Goal: Task Accomplishment & Management: Manage account settings

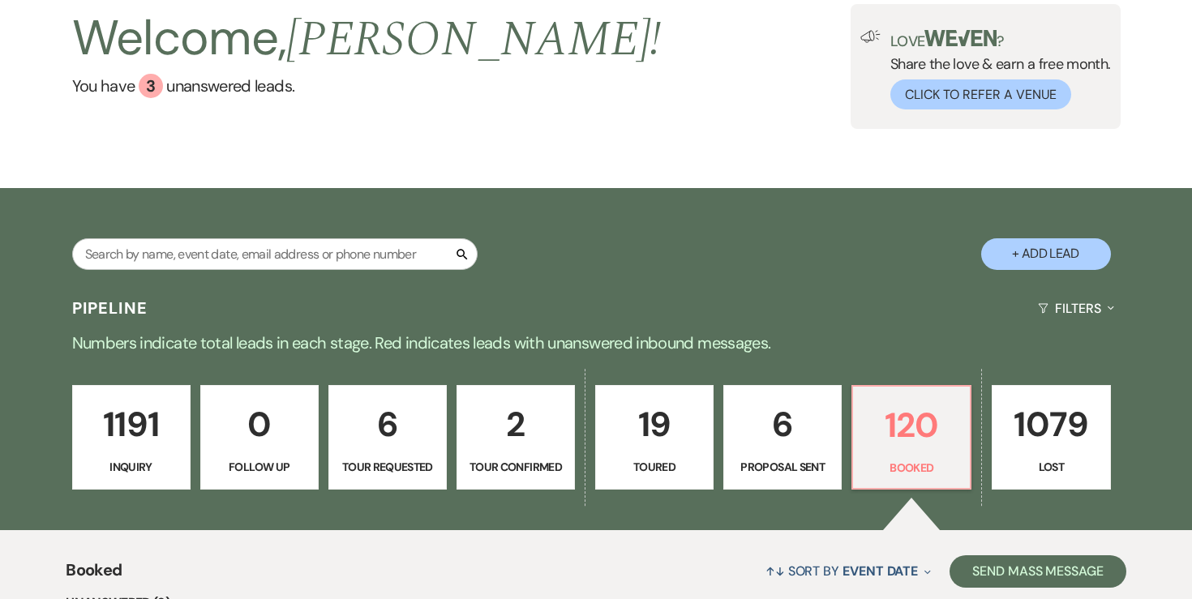
scroll to position [122, 0]
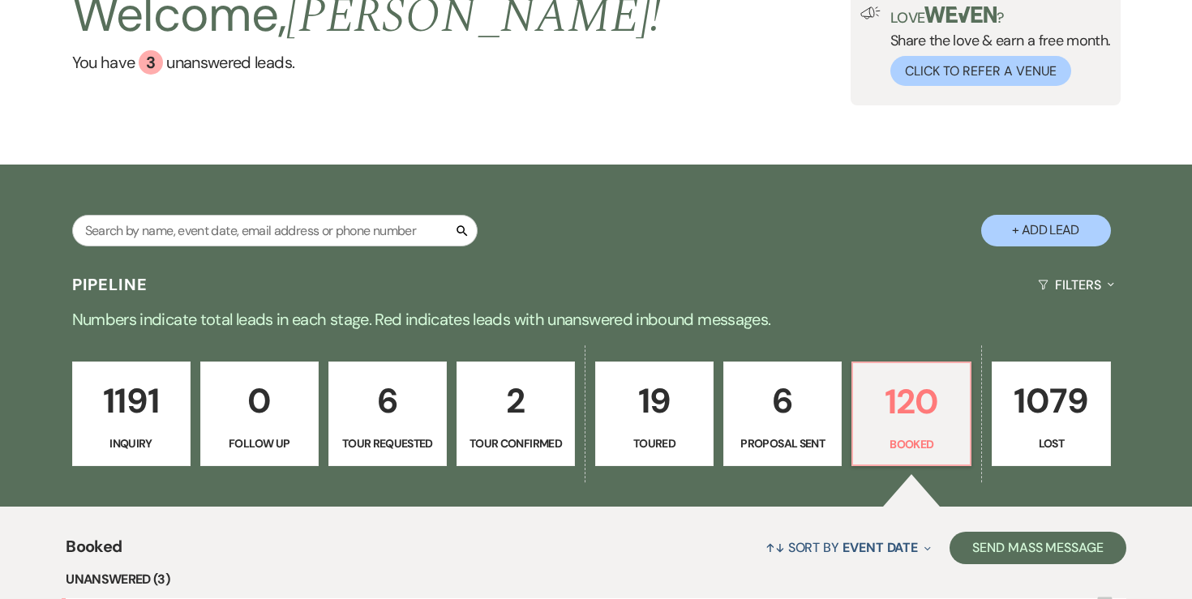
click at [693, 412] on p "19" at bounding box center [654, 401] width 97 height 54
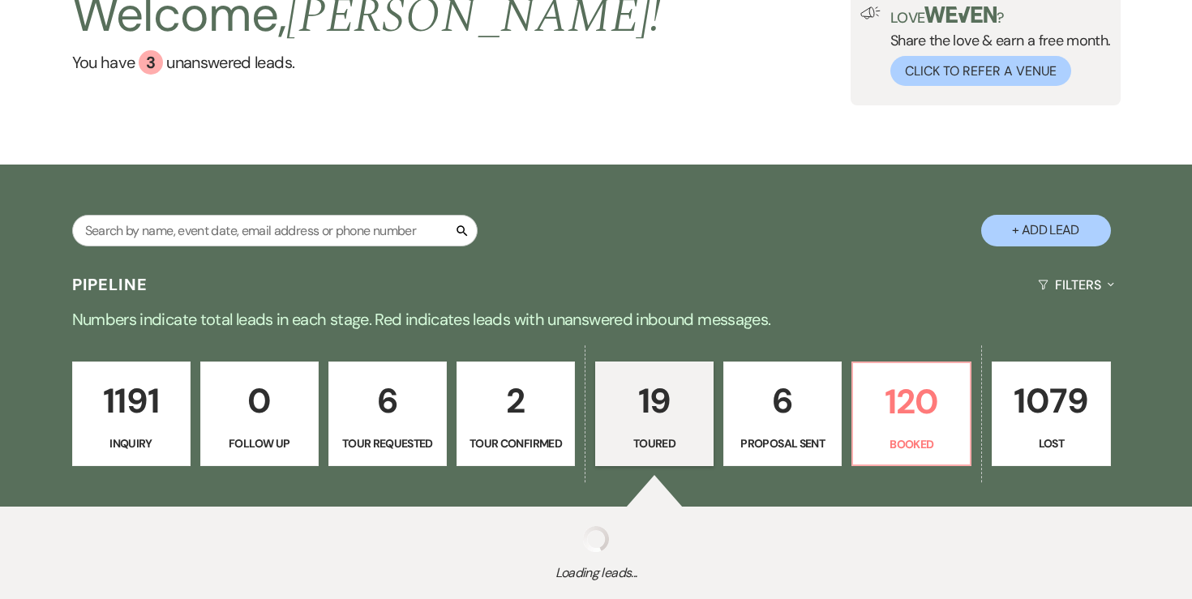
select select "5"
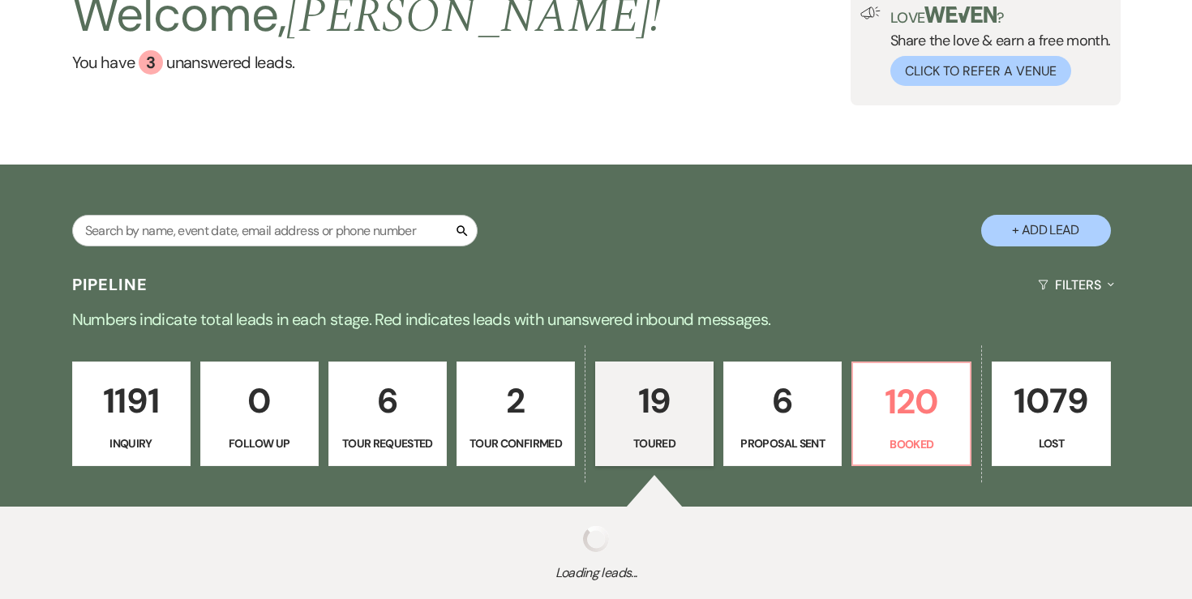
select select "5"
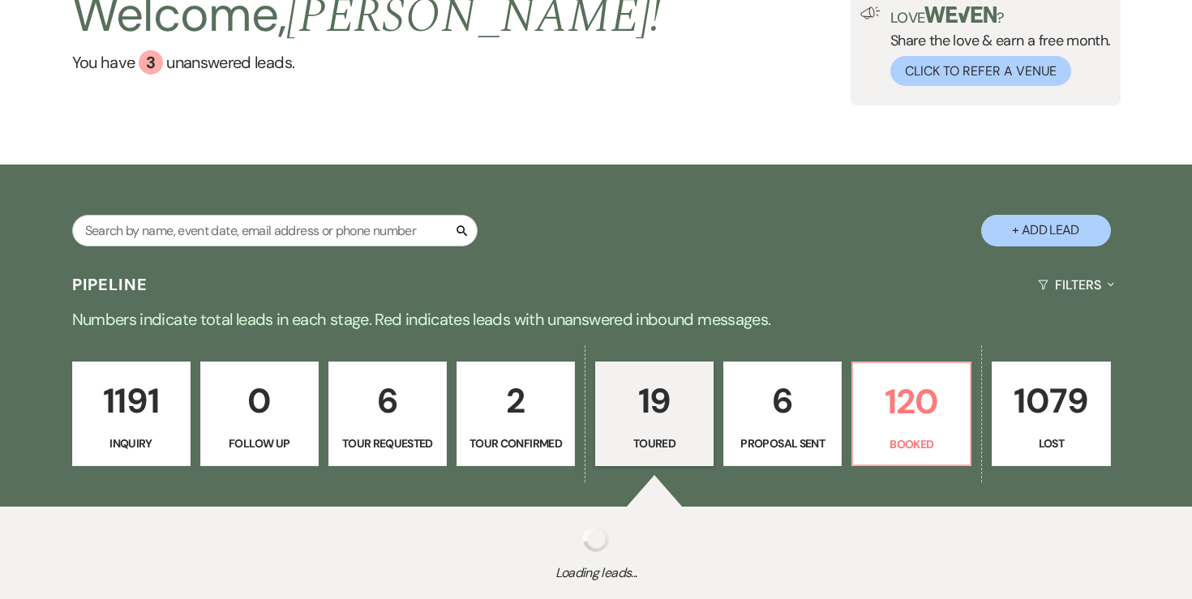
select select "5"
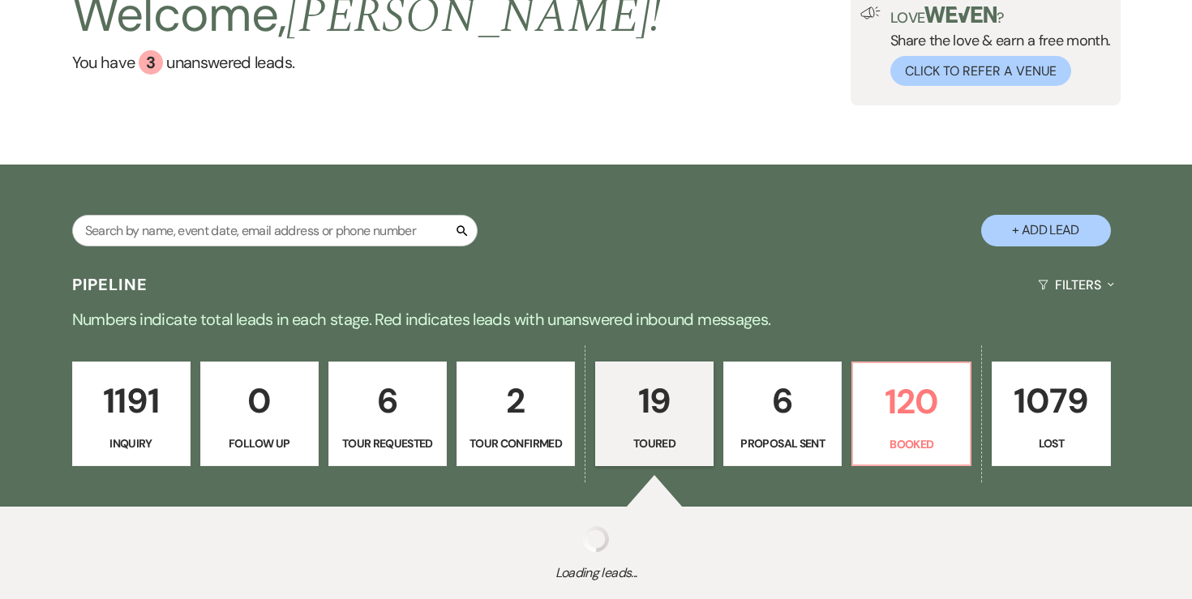
select select "5"
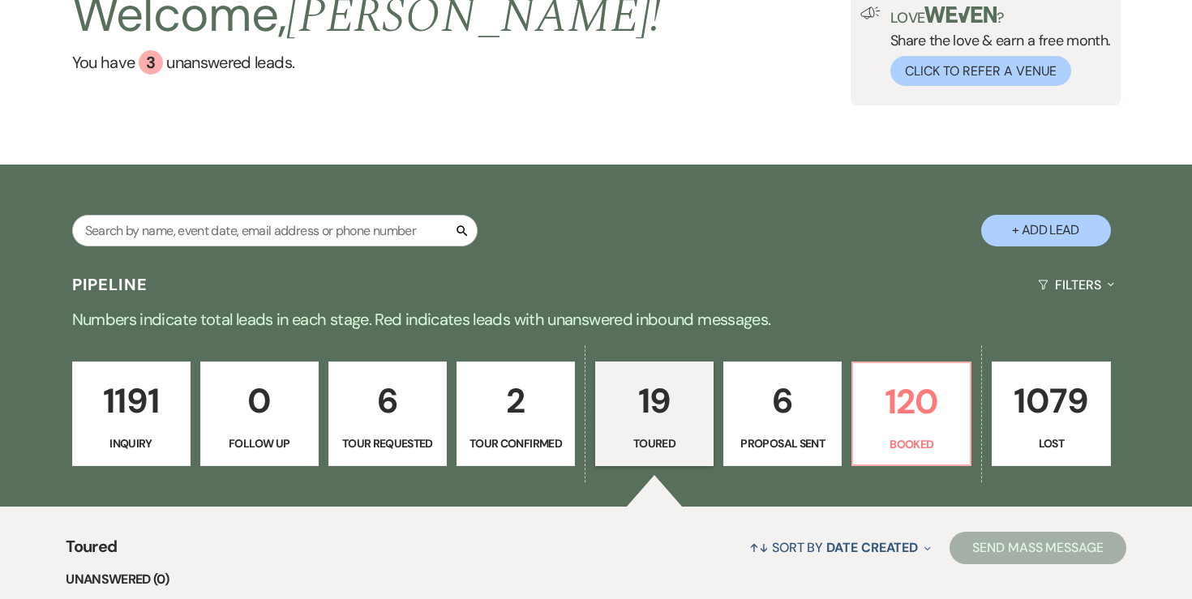
click at [781, 399] on p "6" at bounding box center [782, 401] width 97 height 54
select select "6"
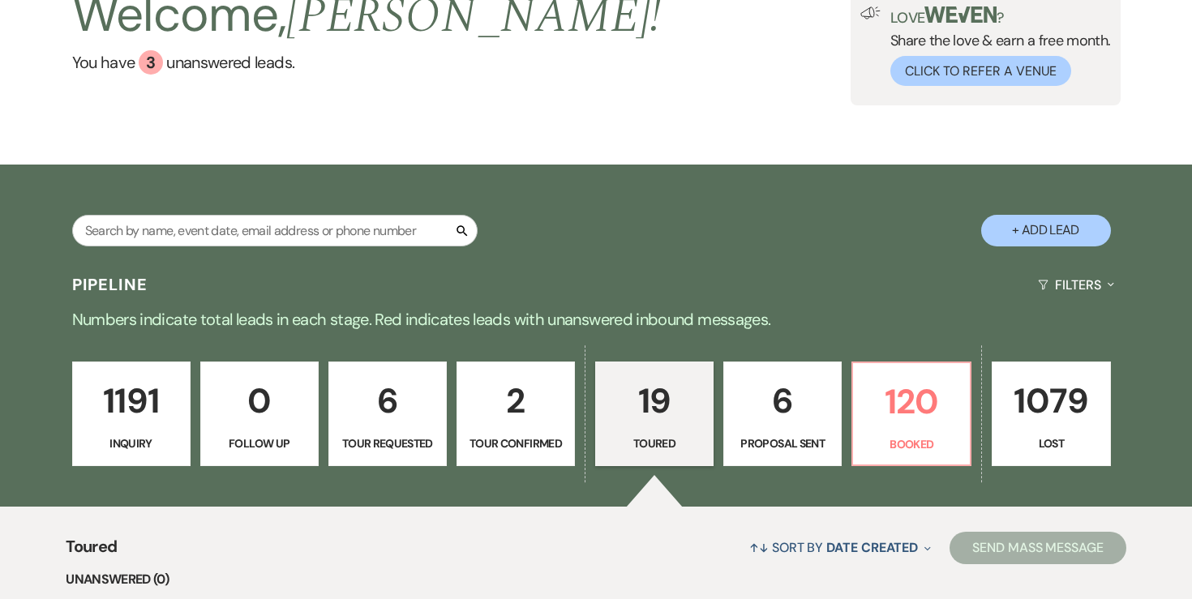
select select "6"
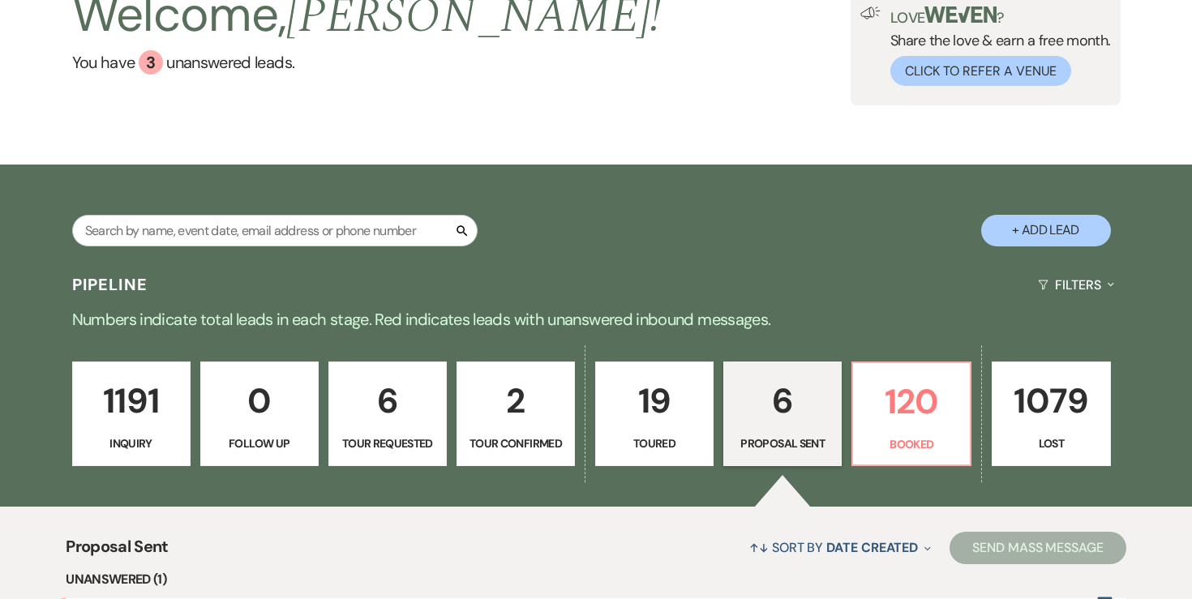
scroll to position [299, 0]
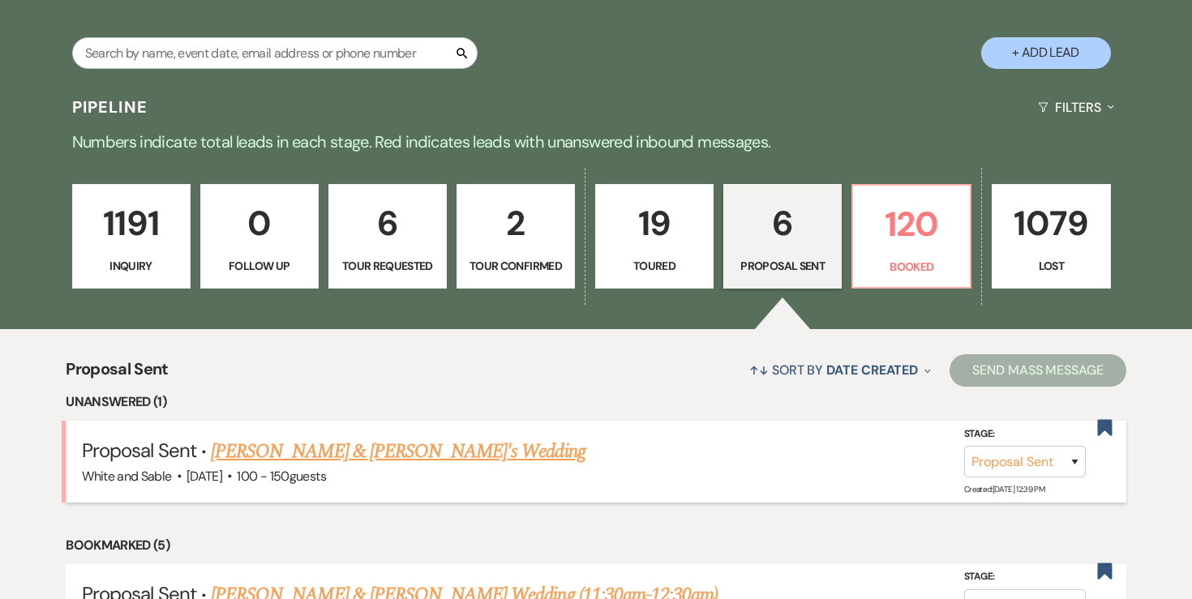
click at [372, 446] on link "[PERSON_NAME] & [PERSON_NAME]'s Wedding" at bounding box center [398, 451] width 375 height 29
select select "6"
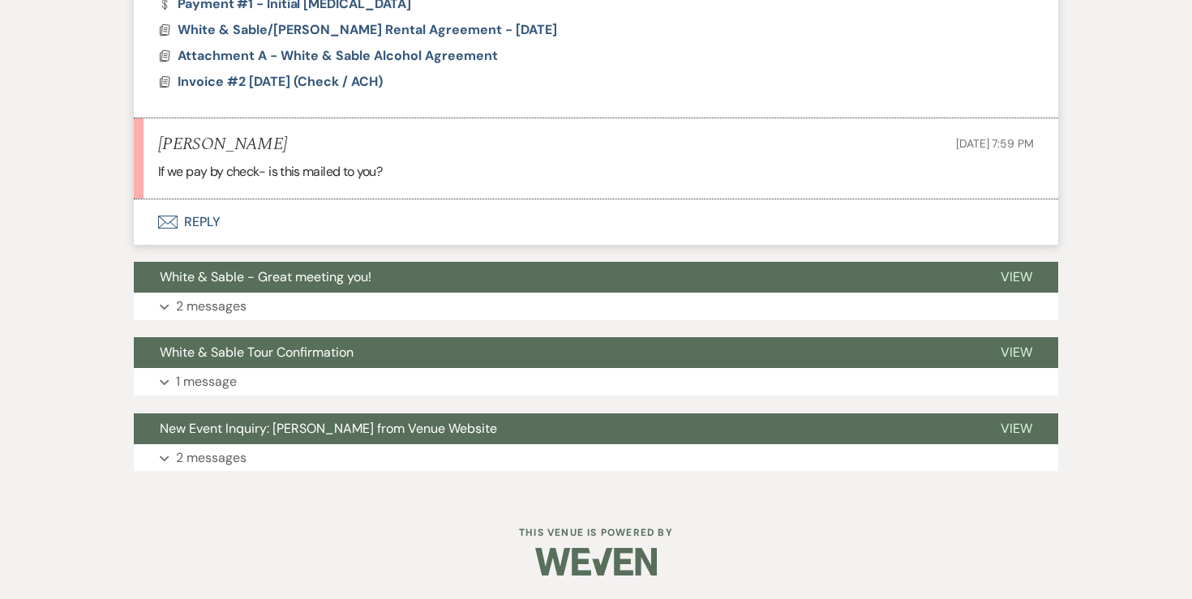
scroll to position [1560, 0]
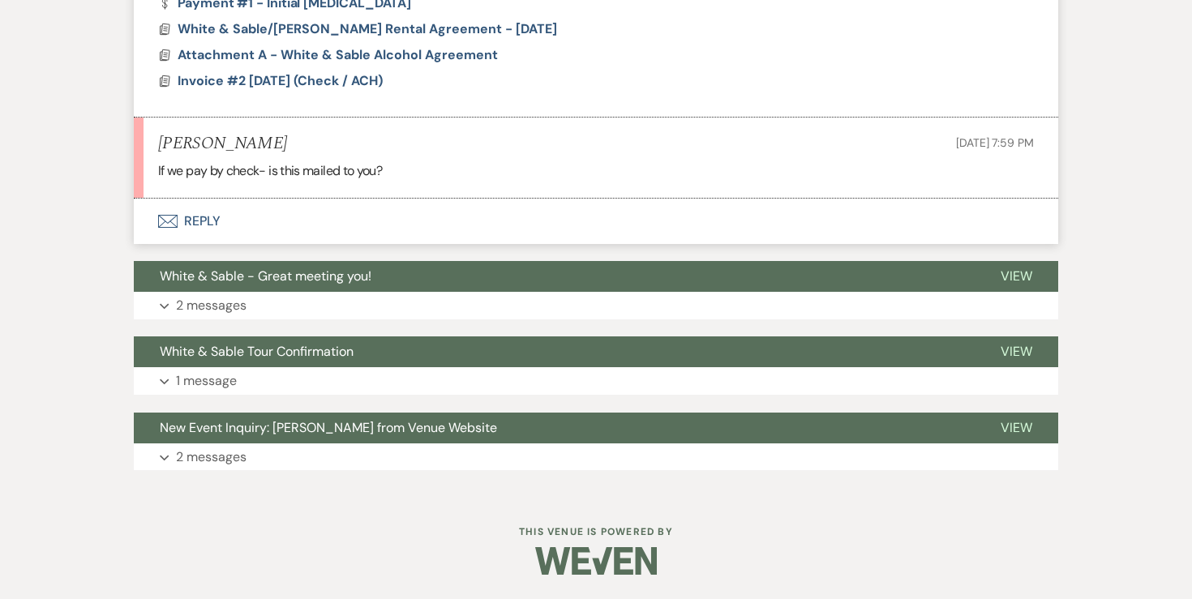
click at [201, 232] on button "Envelope Reply" at bounding box center [596, 221] width 924 height 45
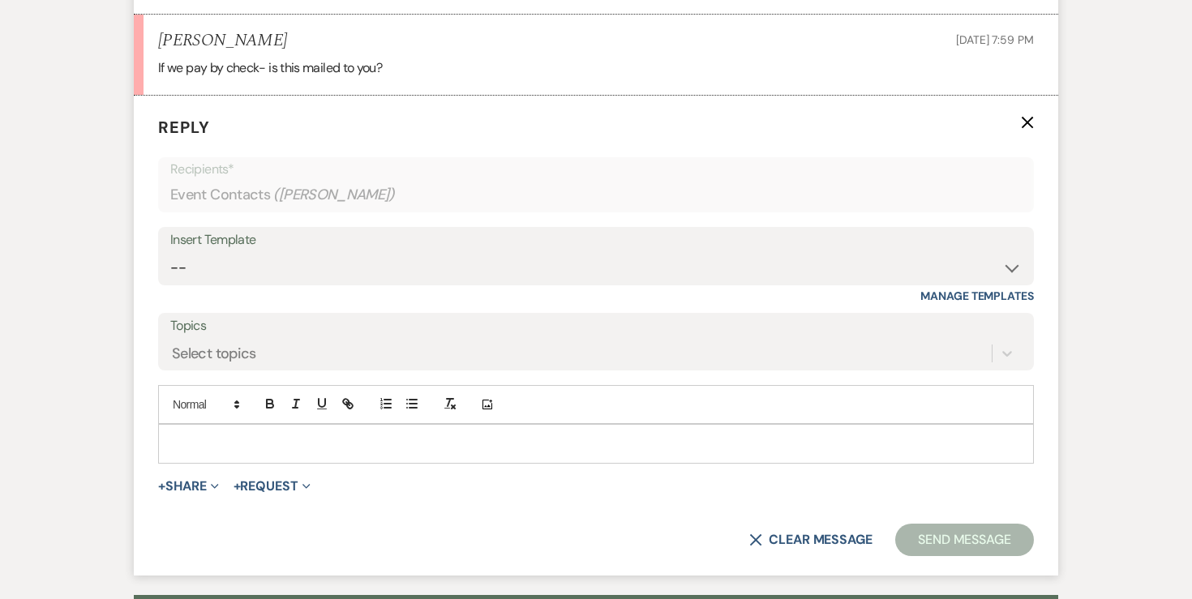
scroll to position [1699, 0]
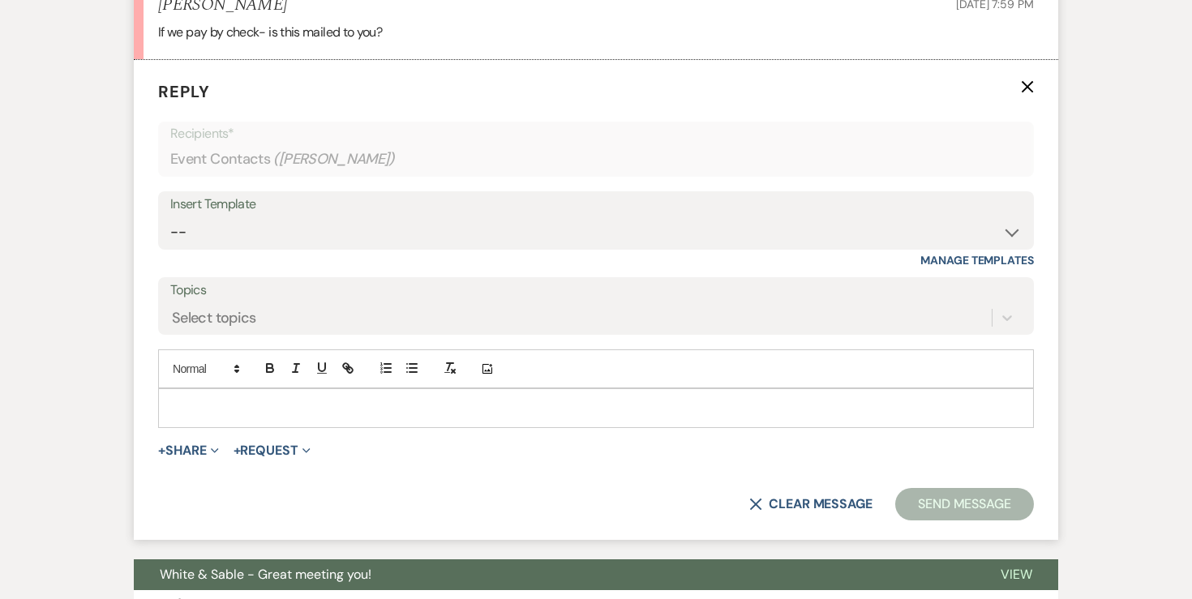
click at [256, 407] on p at bounding box center [596, 408] width 850 height 18
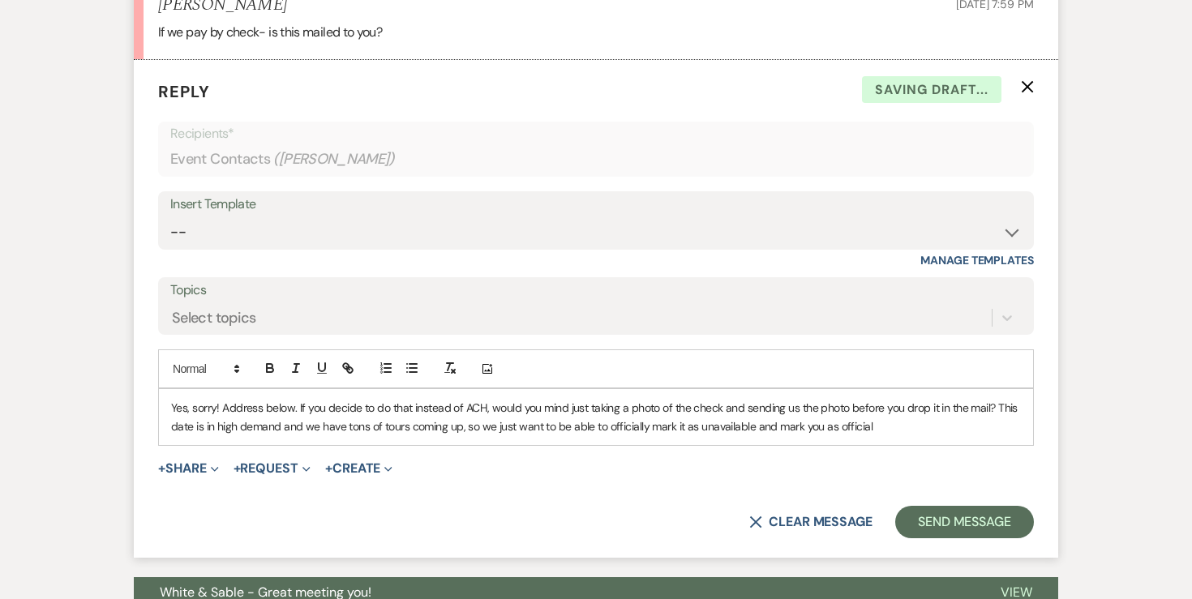
click at [858, 425] on p "Yes, sorry! Address below. If you decide to do that instead of ACH, would you m…" at bounding box center [596, 417] width 850 height 36
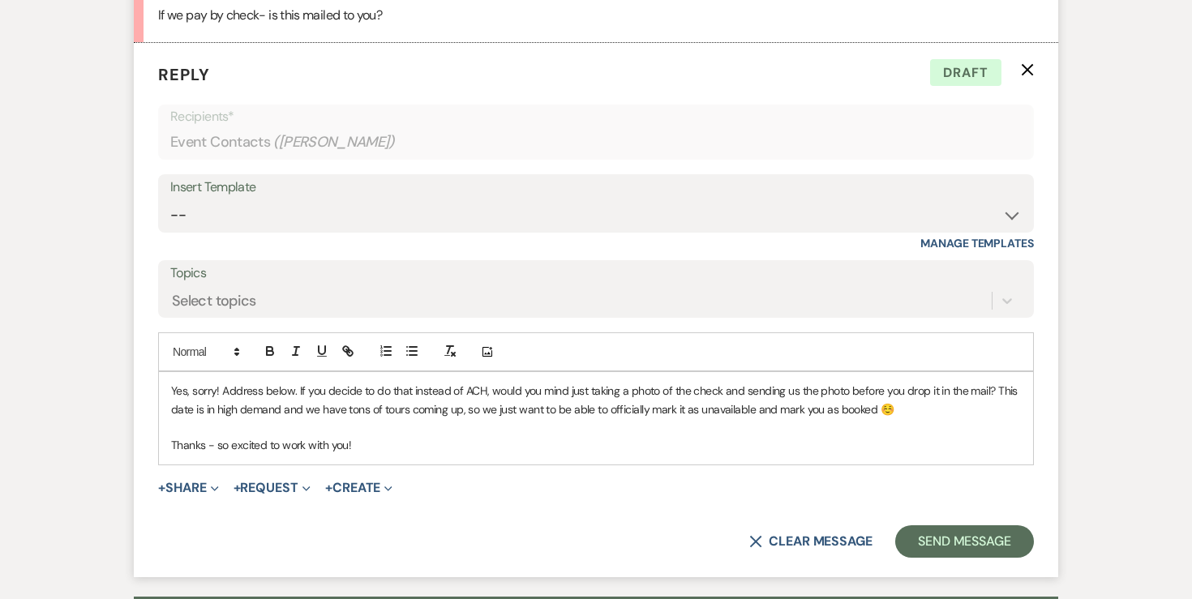
scroll to position [1729, 0]
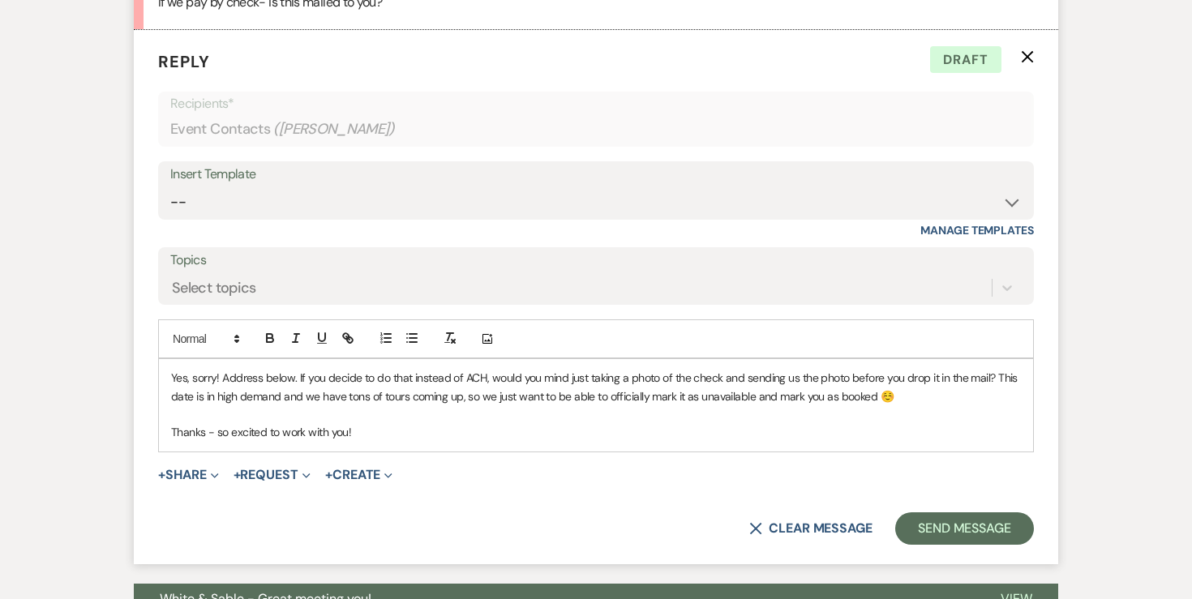
click at [901, 396] on p "Yes, sorry! Address below. If you decide to do that instead of ACH, would you m…" at bounding box center [596, 387] width 850 height 36
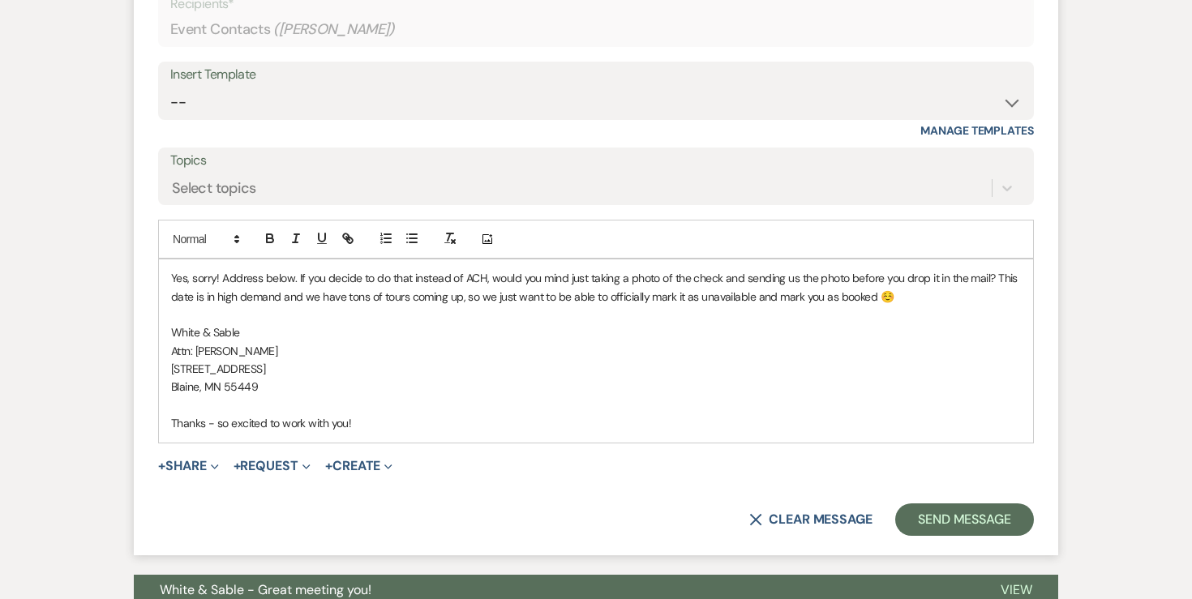
scroll to position [1844, 0]
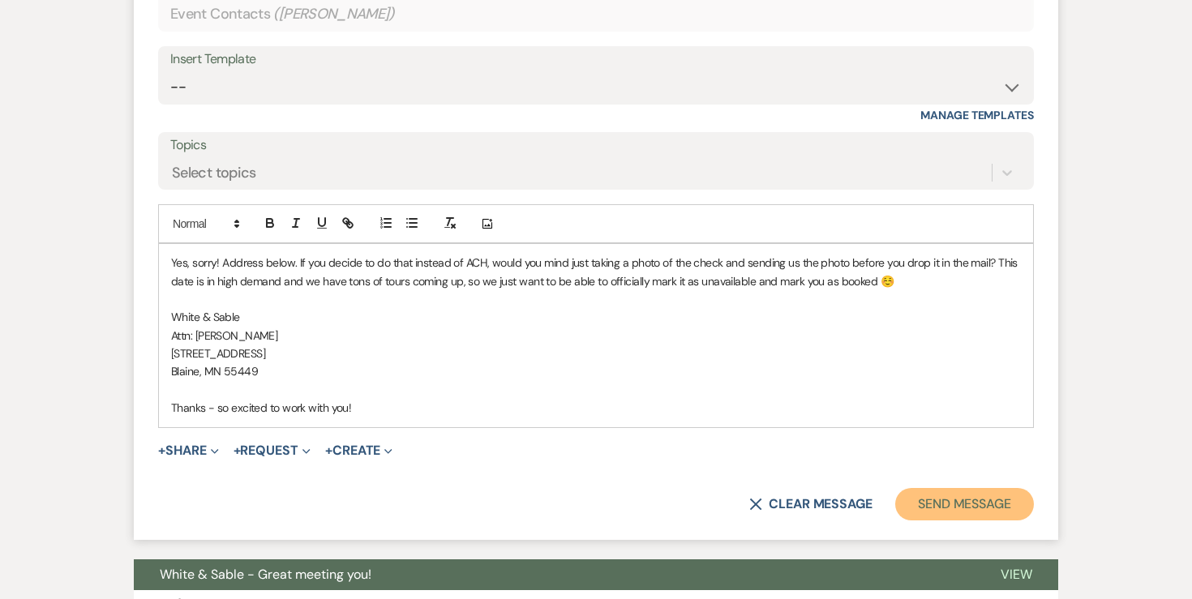
click at [965, 502] on button "Send Message" at bounding box center [964, 504] width 139 height 32
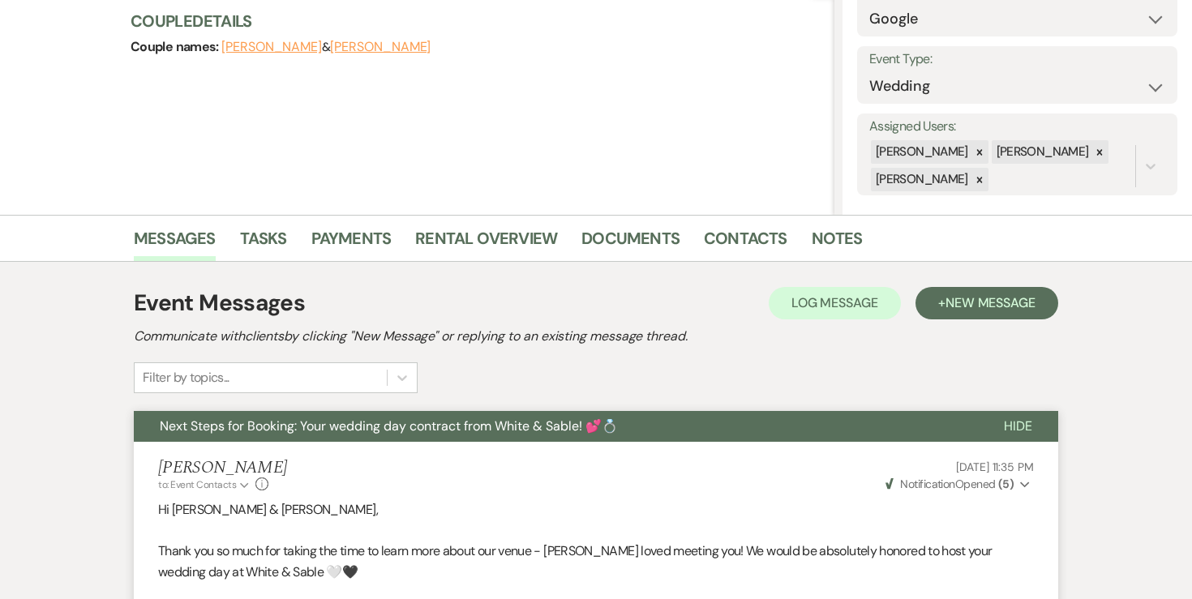
scroll to position [0, 0]
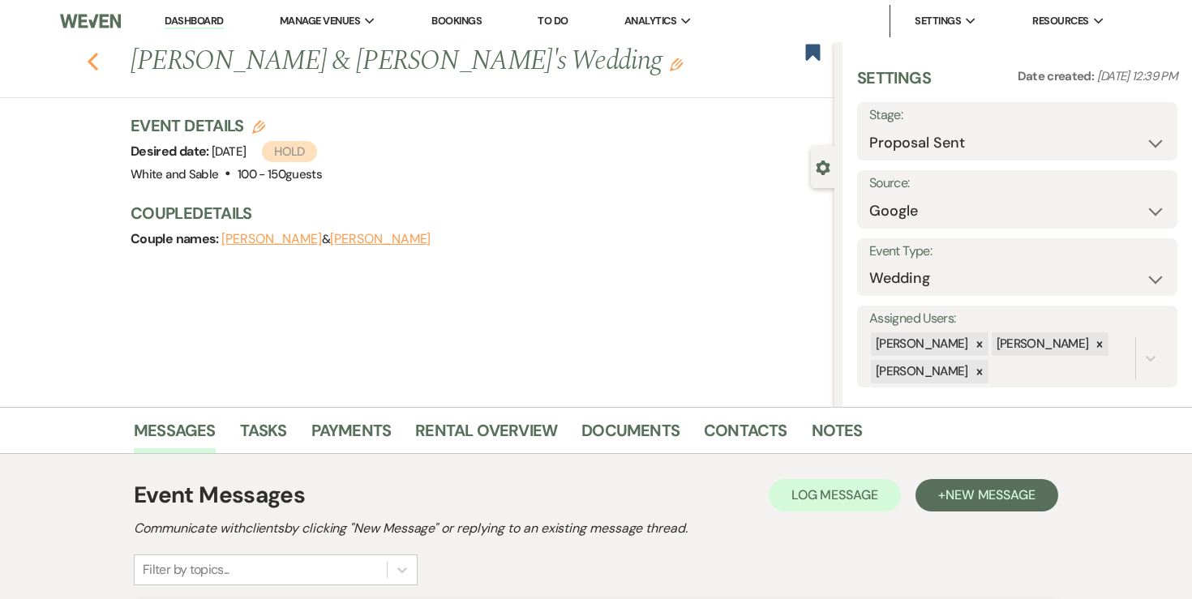
click at [96, 49] on button "Previous" at bounding box center [93, 60] width 12 height 23
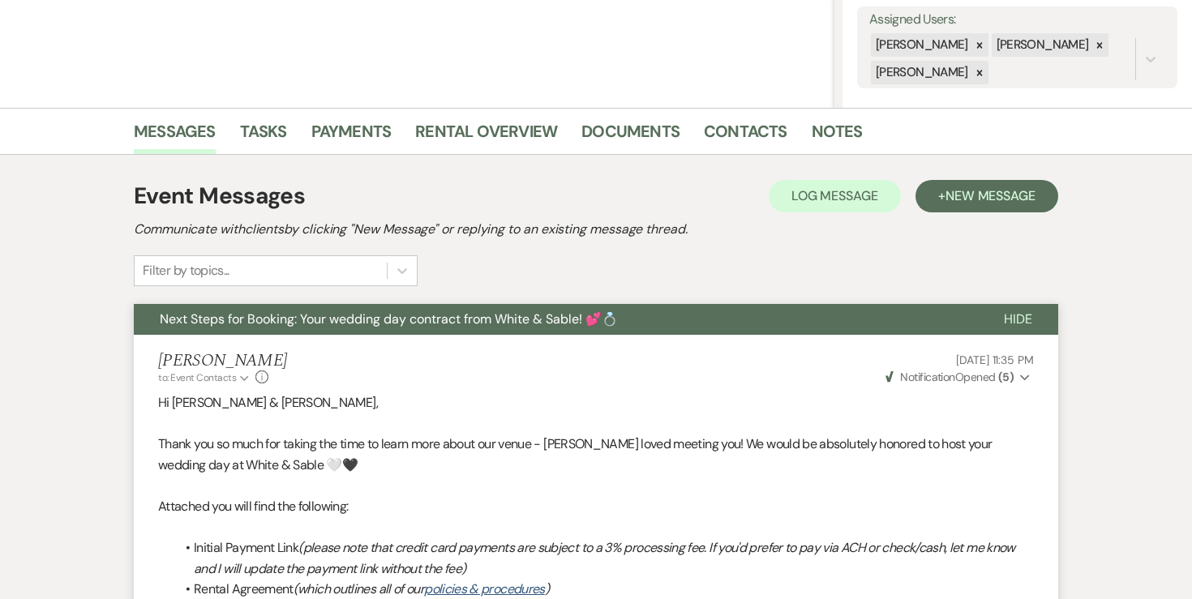
select select "6"
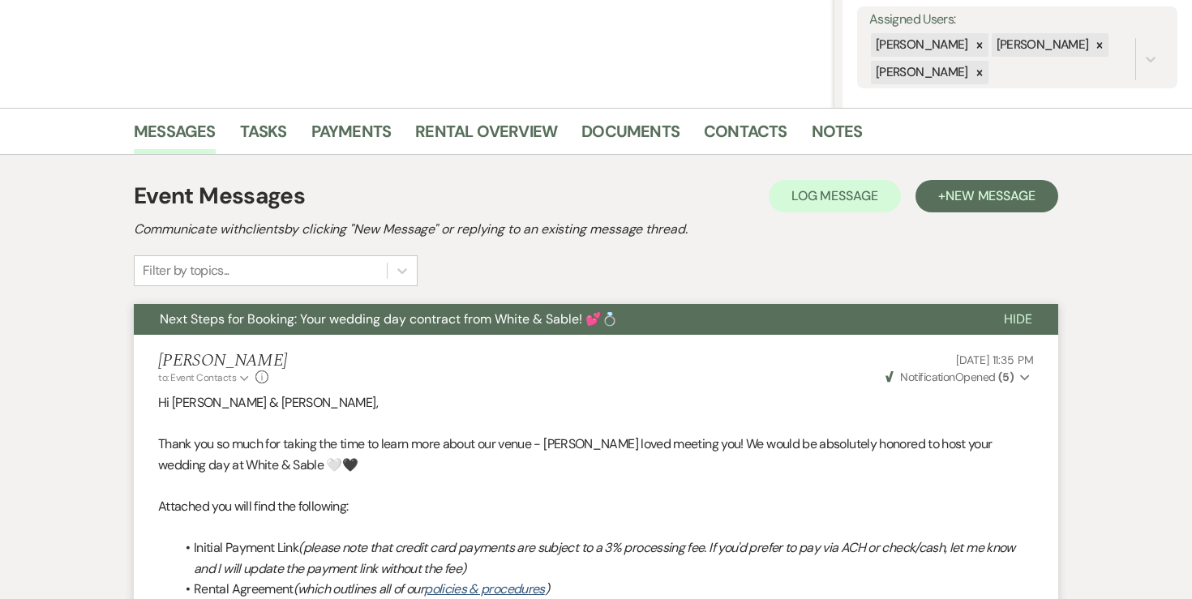
select select "6"
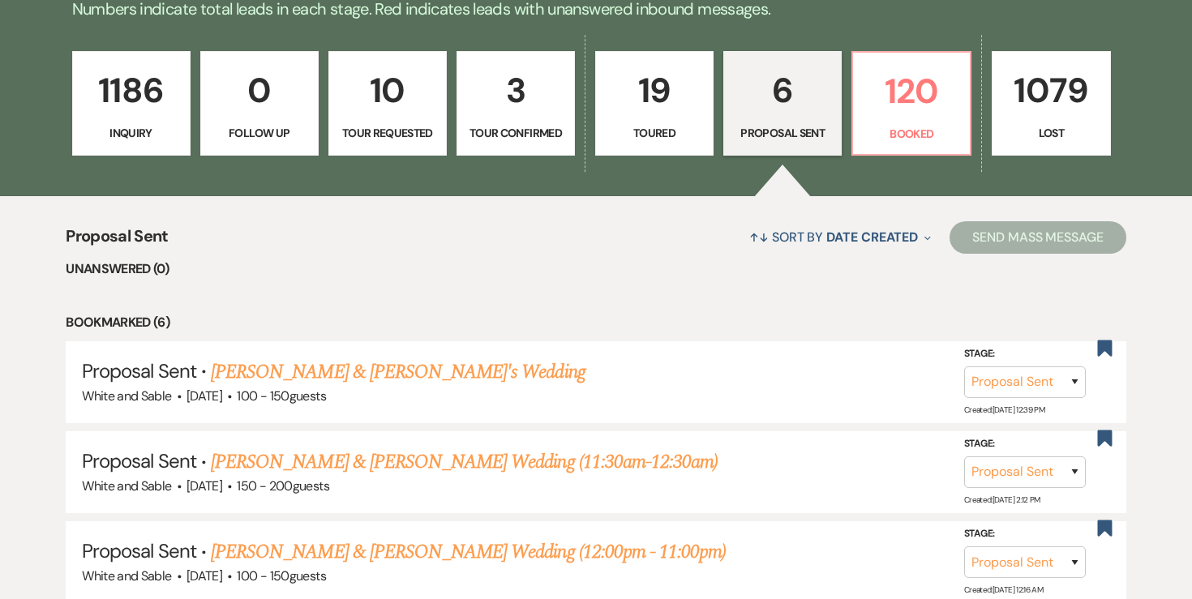
scroll to position [417, 0]
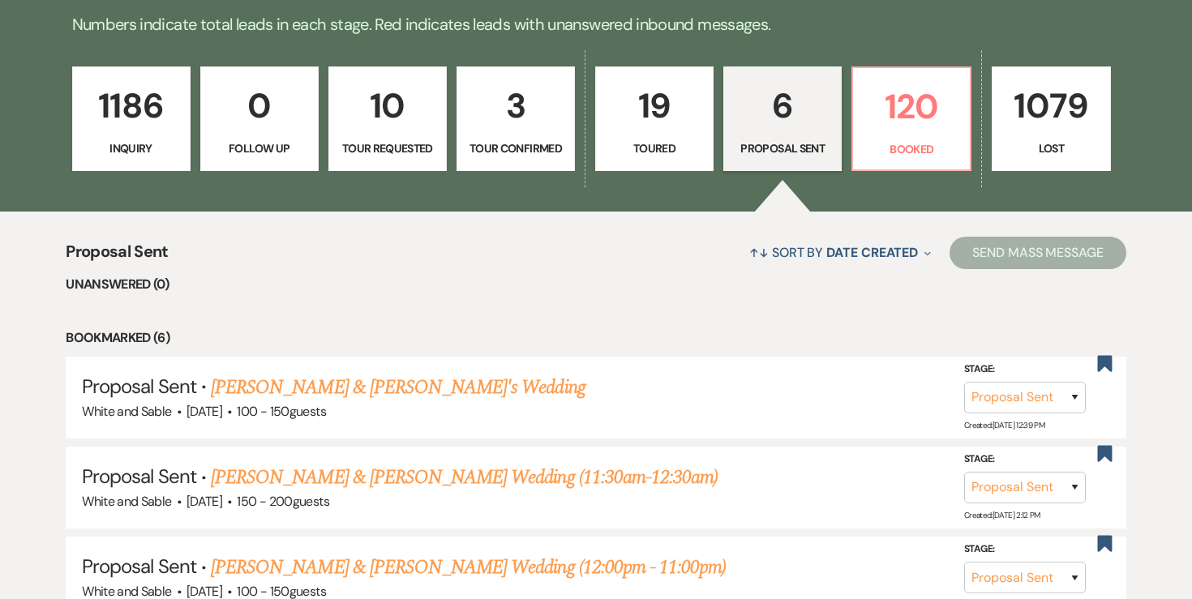
click at [787, 118] on p "6" at bounding box center [782, 106] width 97 height 54
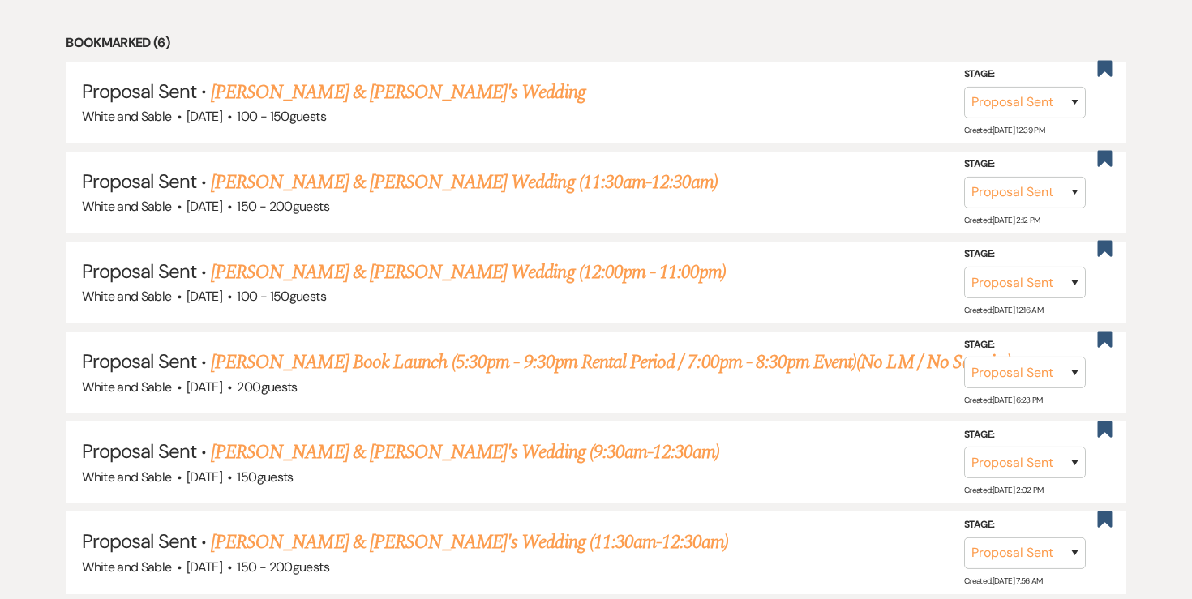
scroll to position [744, 0]
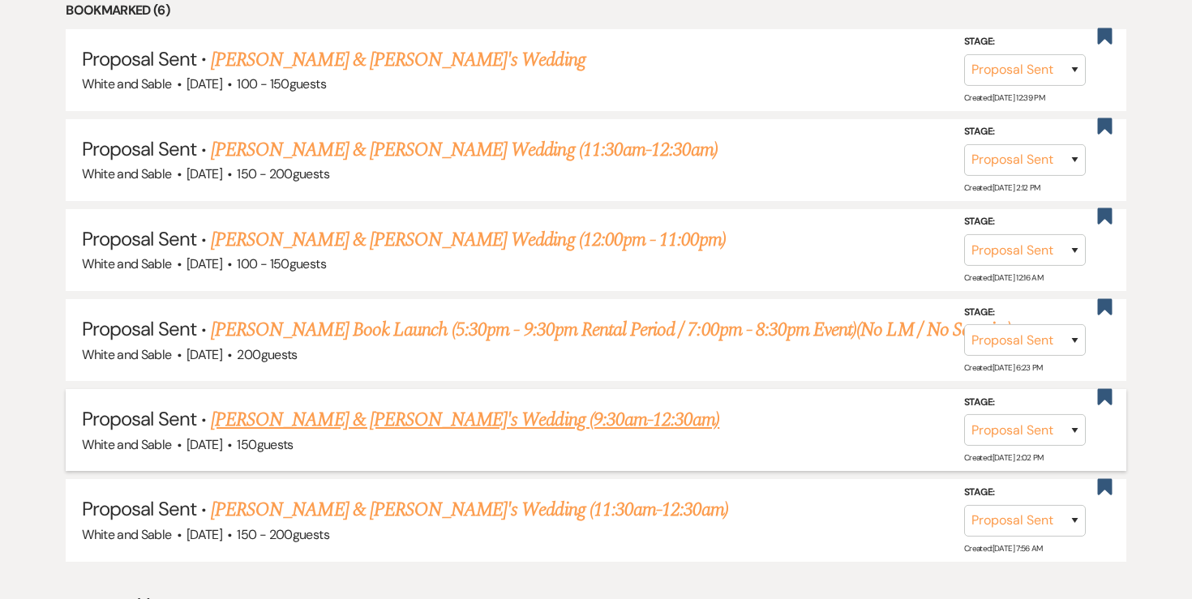
click at [490, 407] on link "[PERSON_NAME] & [PERSON_NAME]'s Wedding (9:30am-12:30am)" at bounding box center [465, 419] width 508 height 29
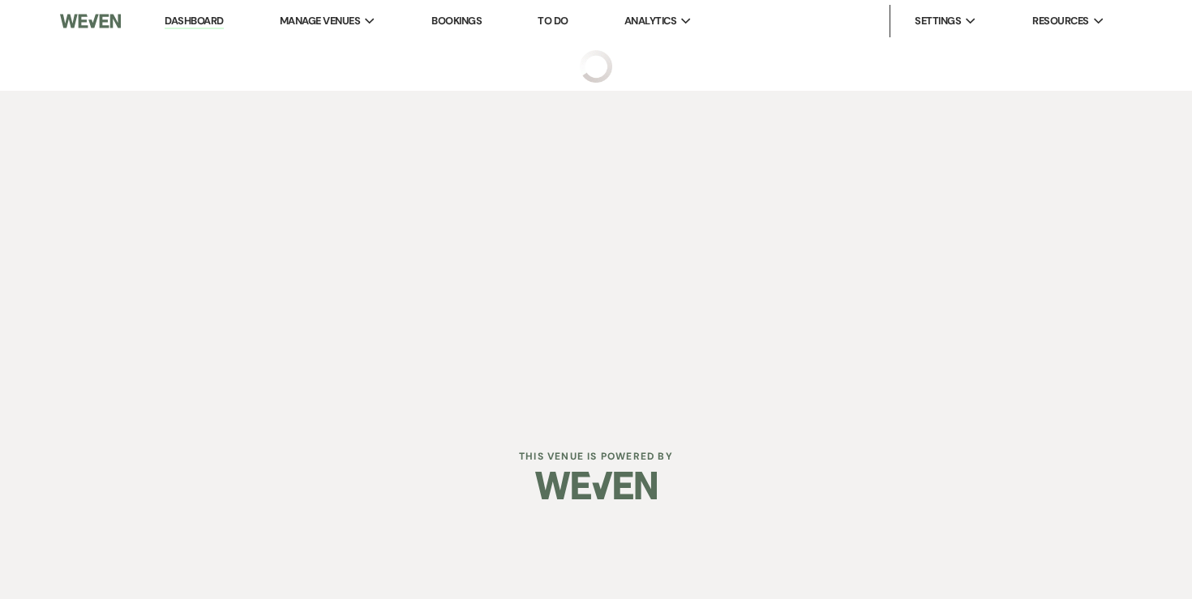
select select "6"
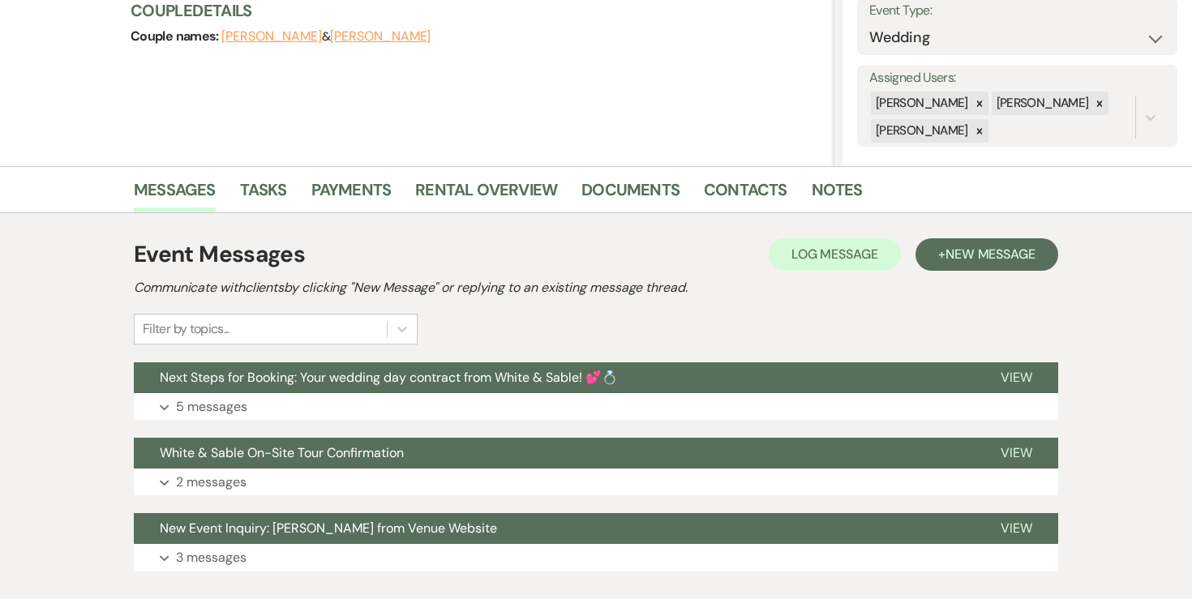
scroll to position [254, 0]
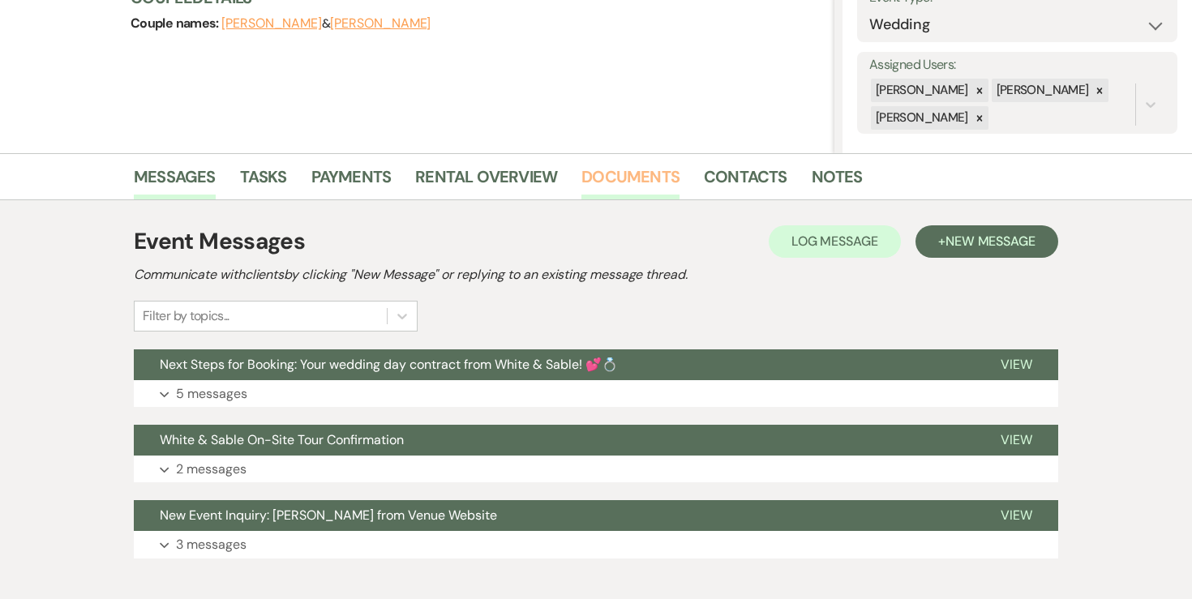
click at [629, 180] on link "Documents" at bounding box center [630, 182] width 98 height 36
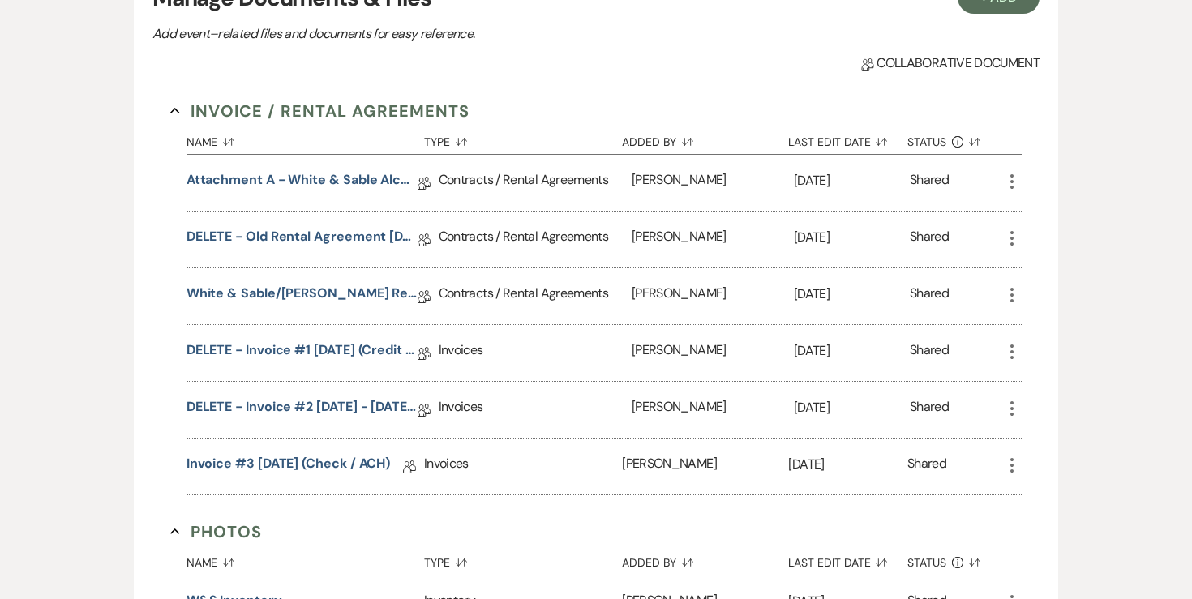
scroll to position [516, 0]
click at [363, 294] on link "White & Sable/[PERSON_NAME] Rental Agreement - [DATE]" at bounding box center [301, 295] width 231 height 25
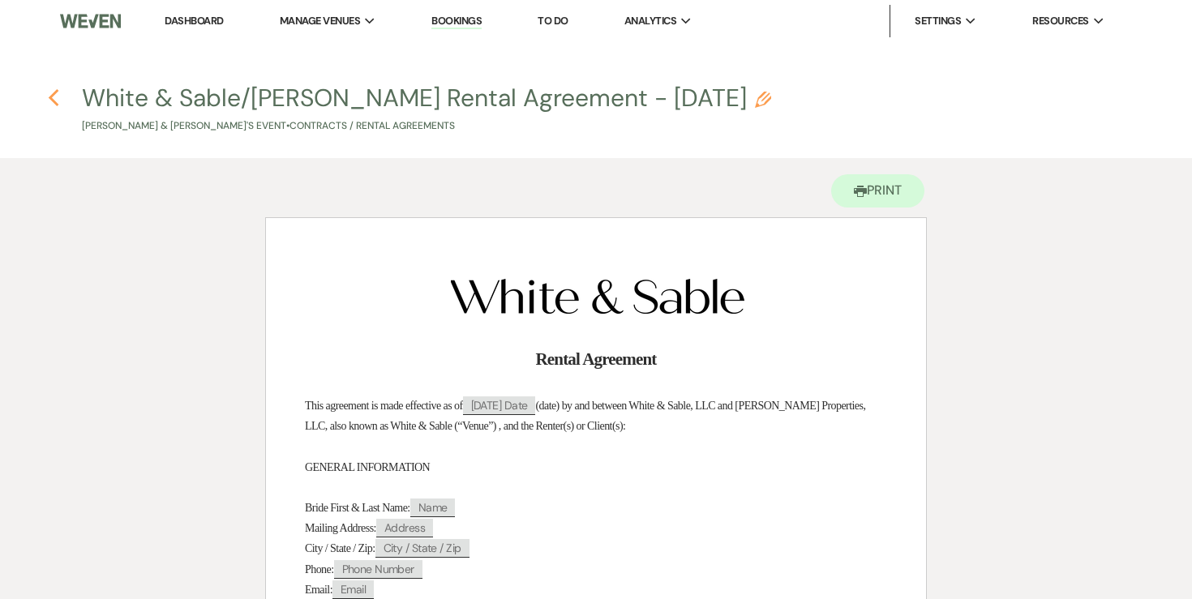
click at [49, 96] on use "button" at bounding box center [53, 98] width 11 height 18
select select "6"
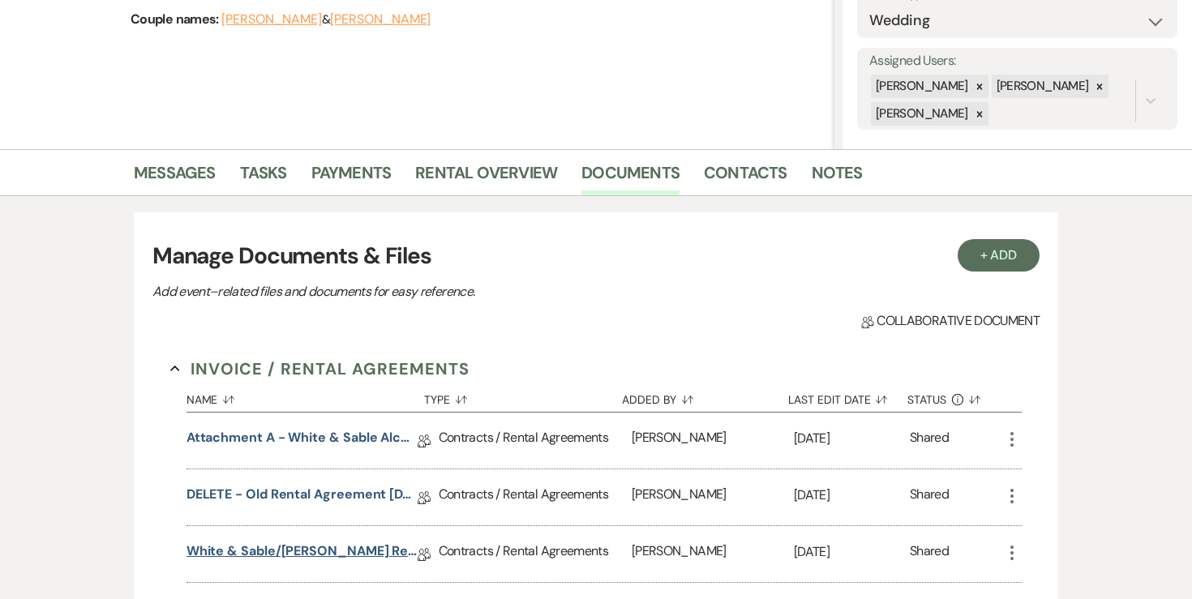
scroll to position [189, 0]
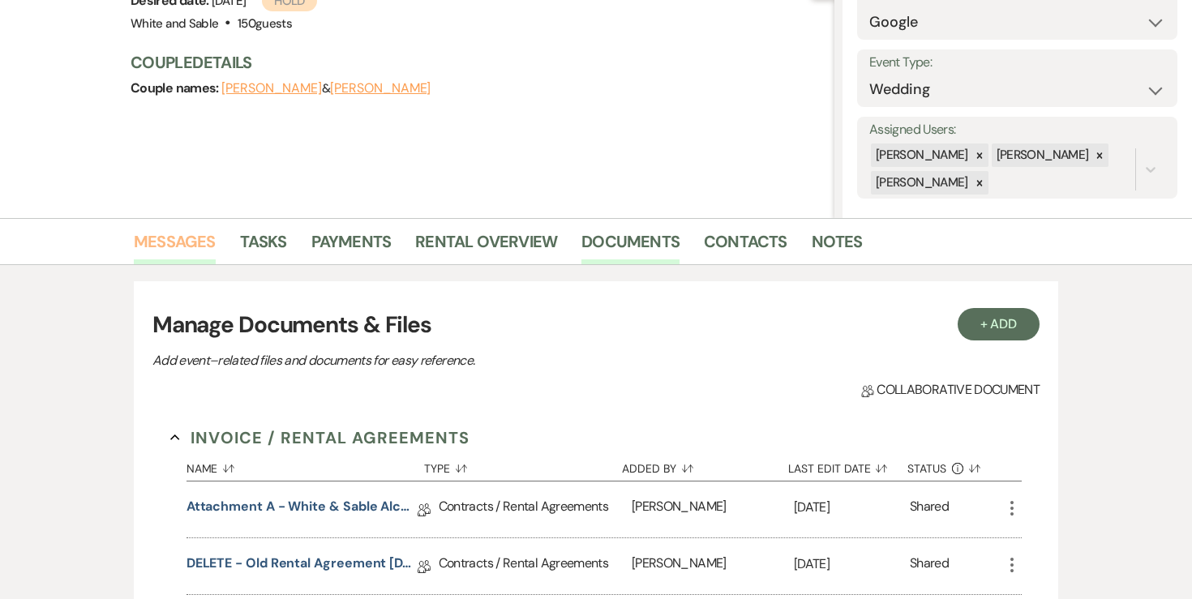
click at [192, 231] on link "Messages" at bounding box center [175, 247] width 82 height 36
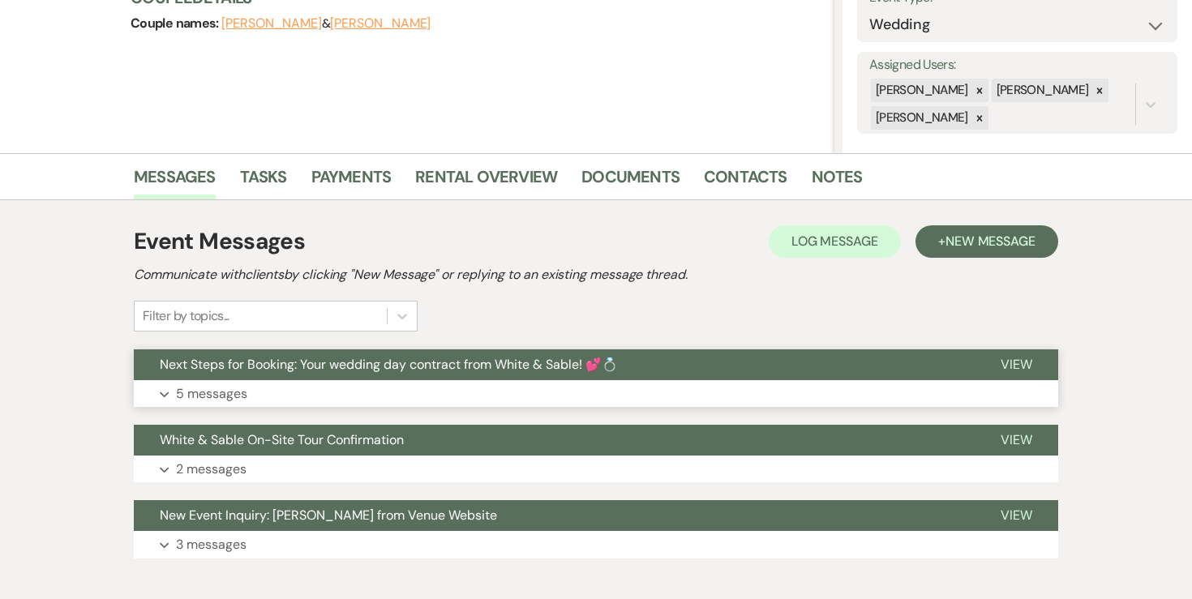
click at [206, 392] on p "5 messages" at bounding box center [211, 393] width 71 height 21
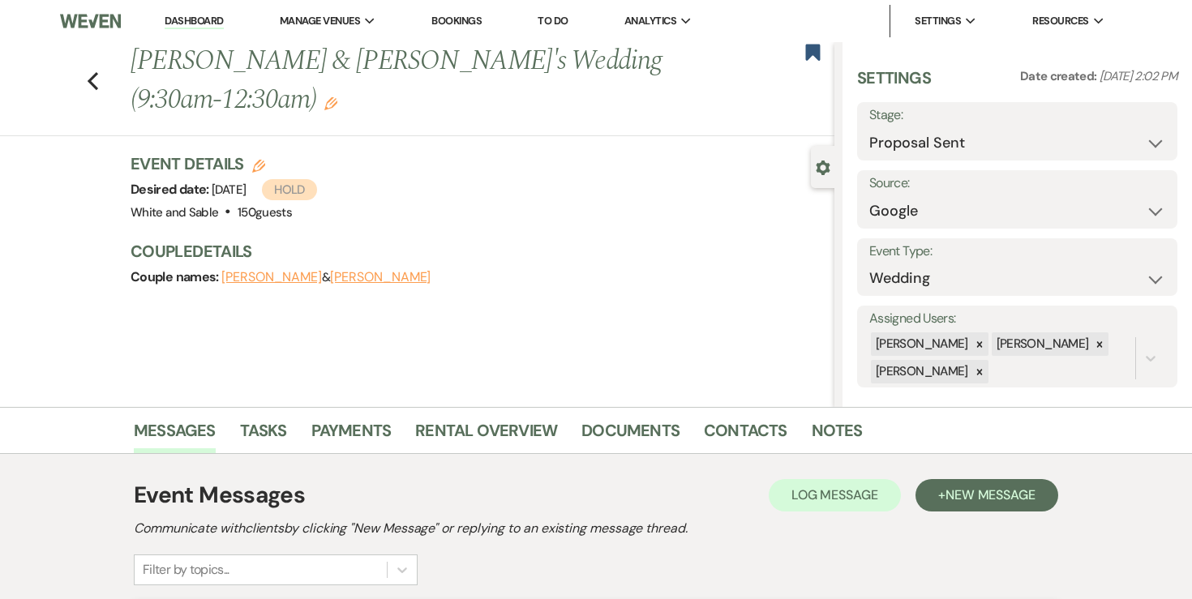
click at [216, 24] on link "Dashboard" at bounding box center [194, 21] width 58 height 15
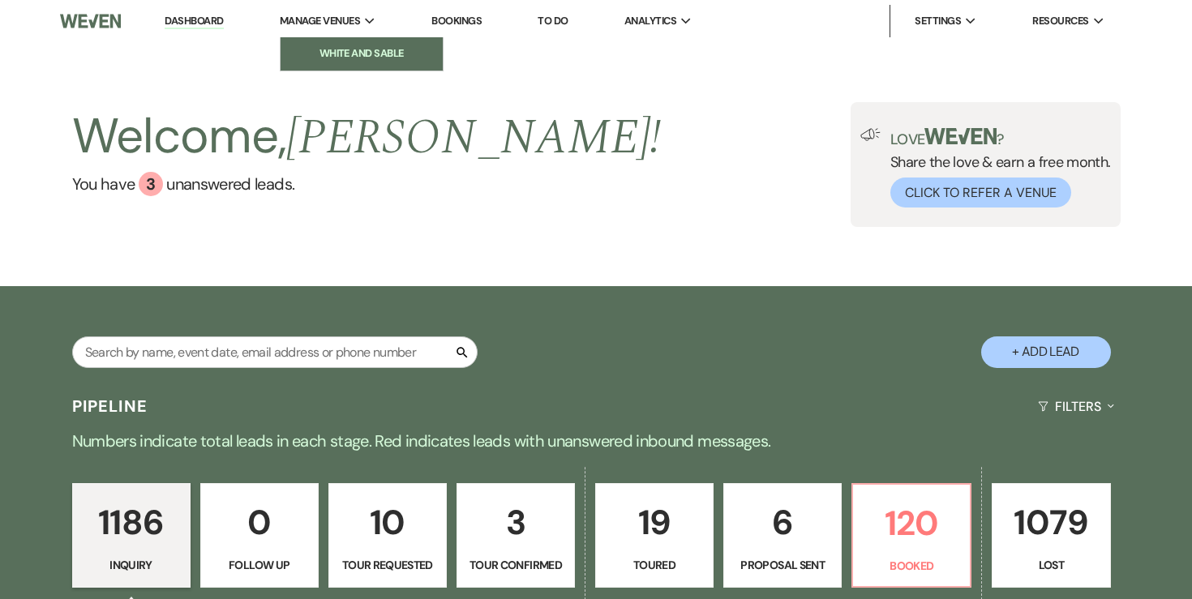
drag, startPoint x: 322, startPoint y: 45, endPoint x: 329, endPoint y: 49, distance: 8.3
click at [323, 45] on li "White and Sable" at bounding box center [362, 53] width 146 height 16
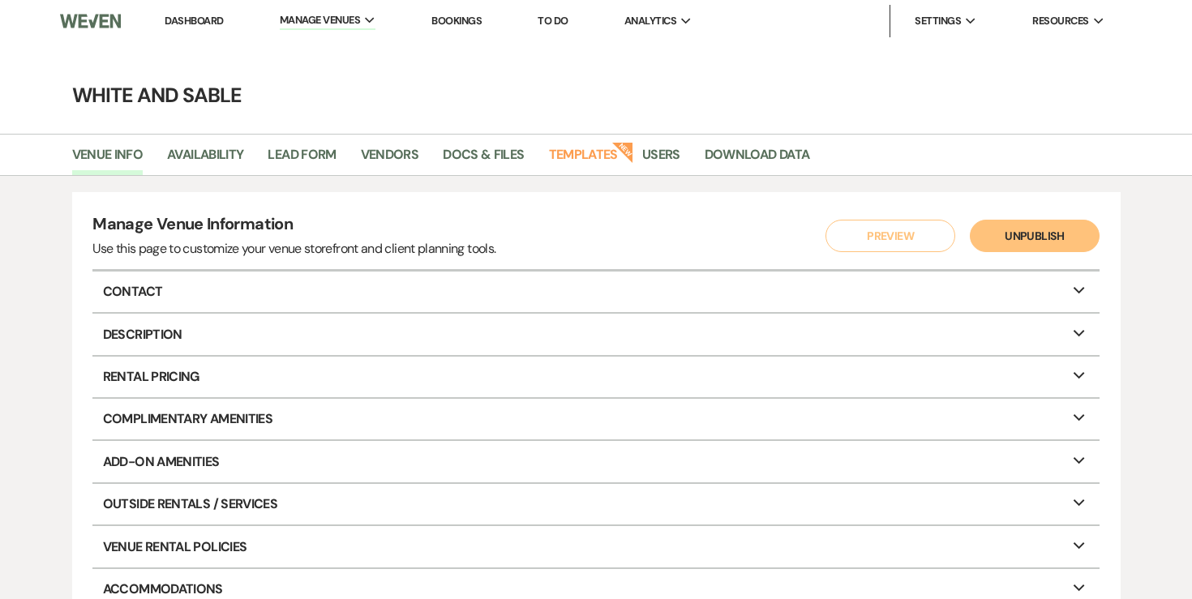
scroll to position [8, 0]
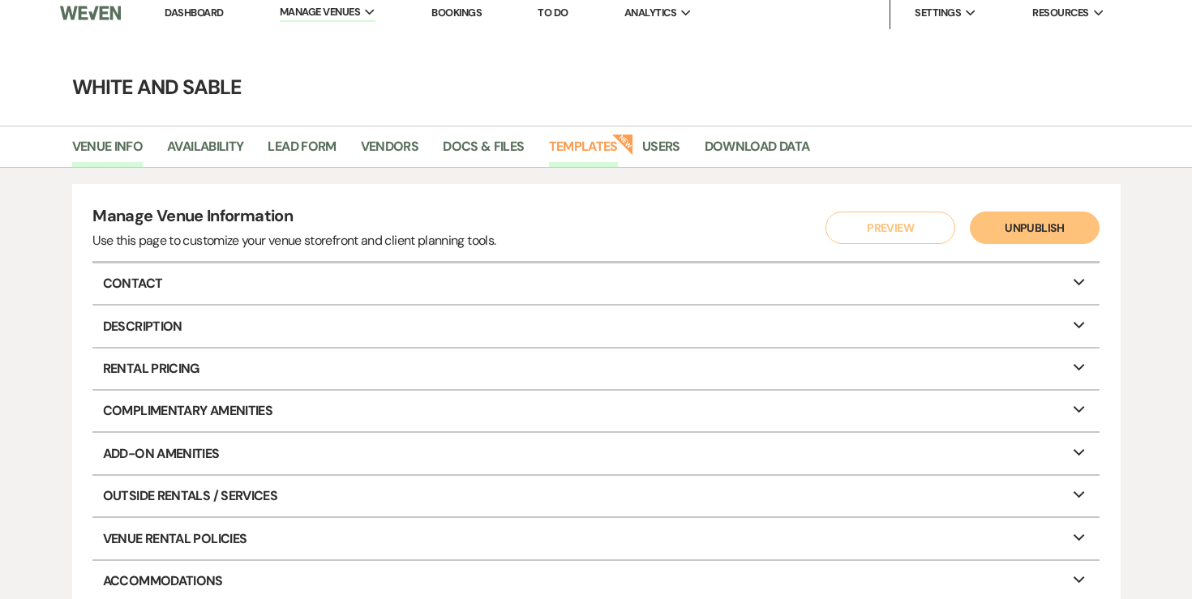
click at [559, 159] on link "Templates" at bounding box center [583, 151] width 69 height 31
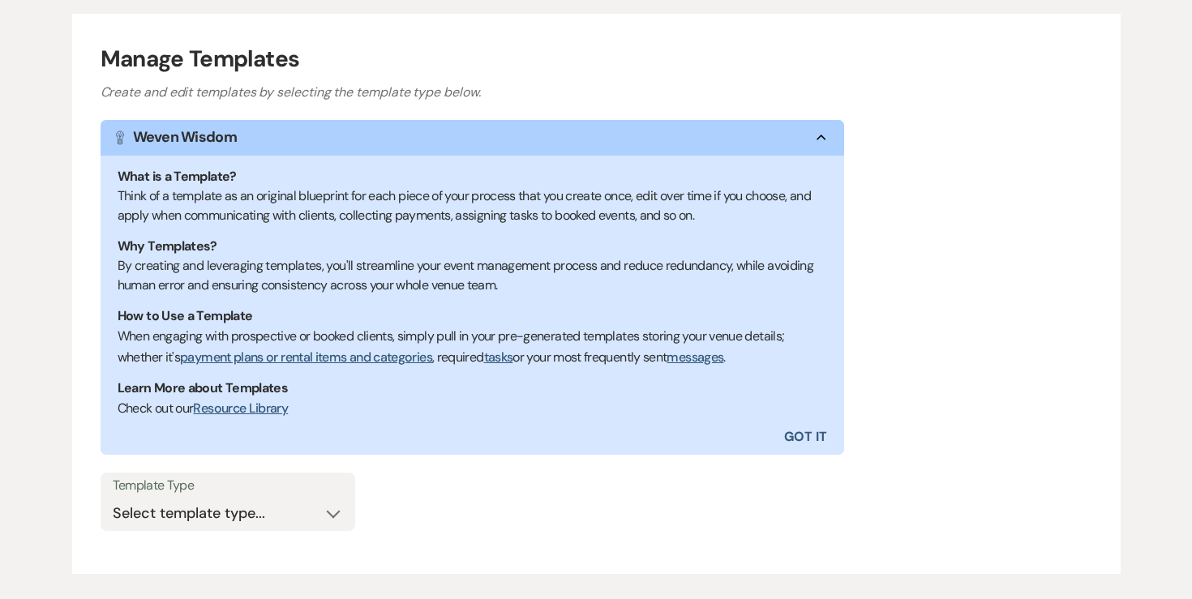
scroll to position [273, 0]
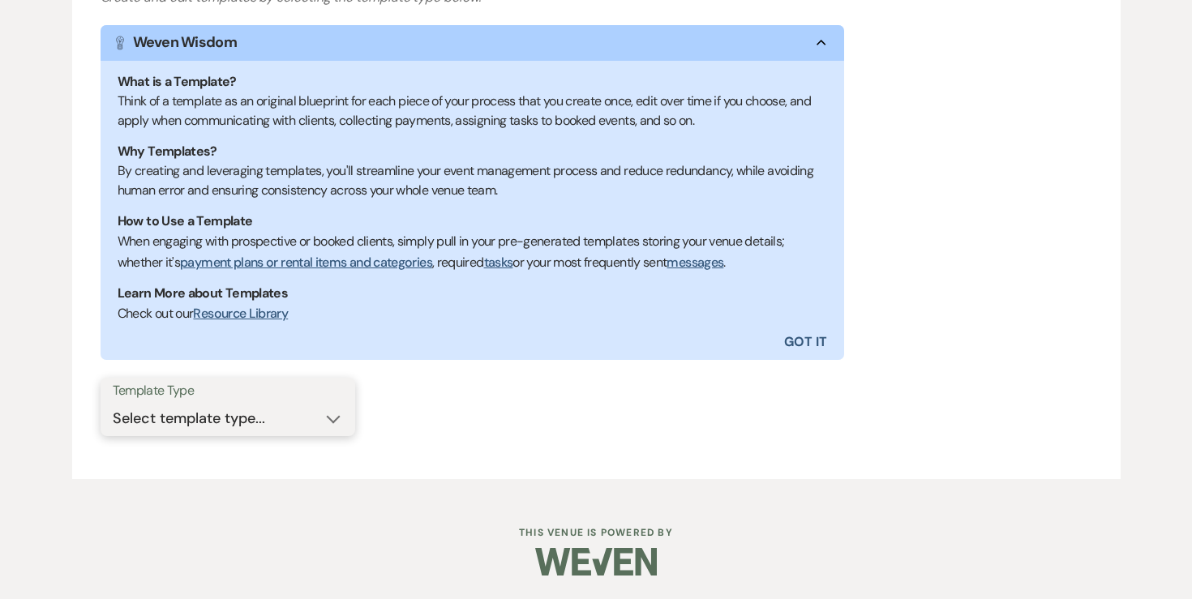
click at [264, 406] on select "Select template type... Task List Message Templates Payment Plan Inventory Item…" at bounding box center [228, 419] width 230 height 32
select select "Message Templates"
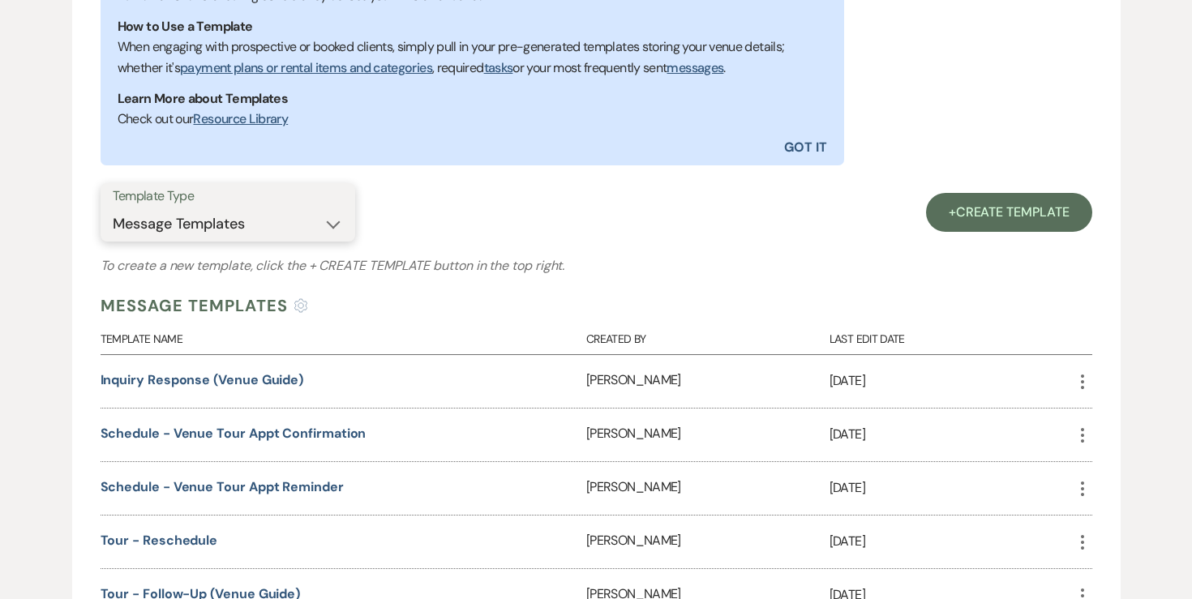
scroll to position [473, 0]
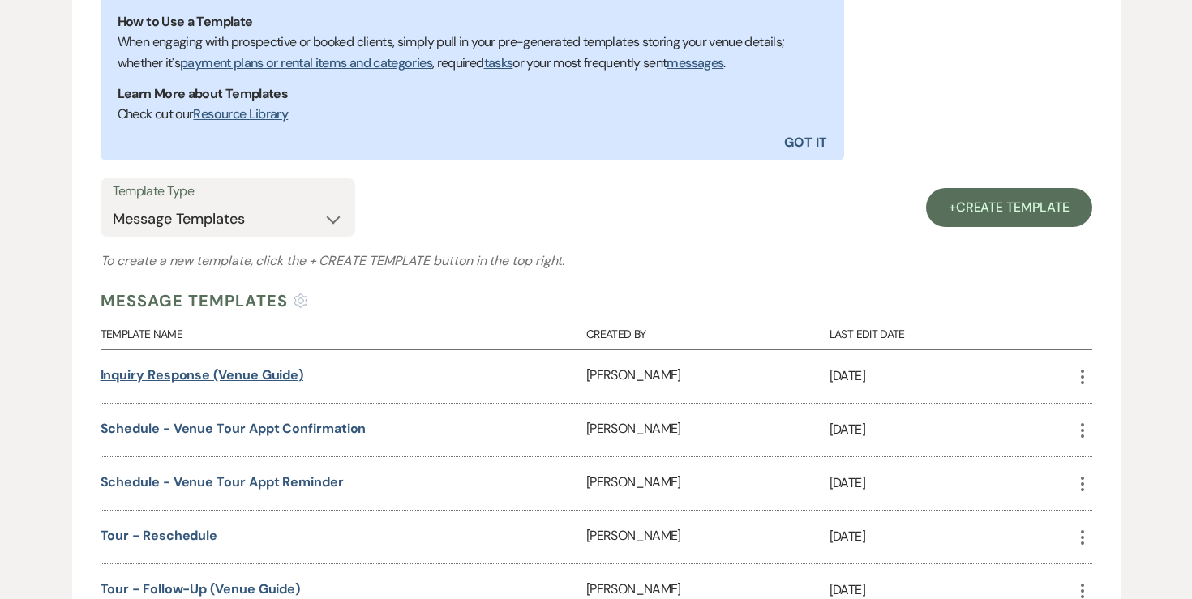
click at [267, 381] on link "Inquiry Response (Venue Guide)" at bounding box center [202, 374] width 203 height 17
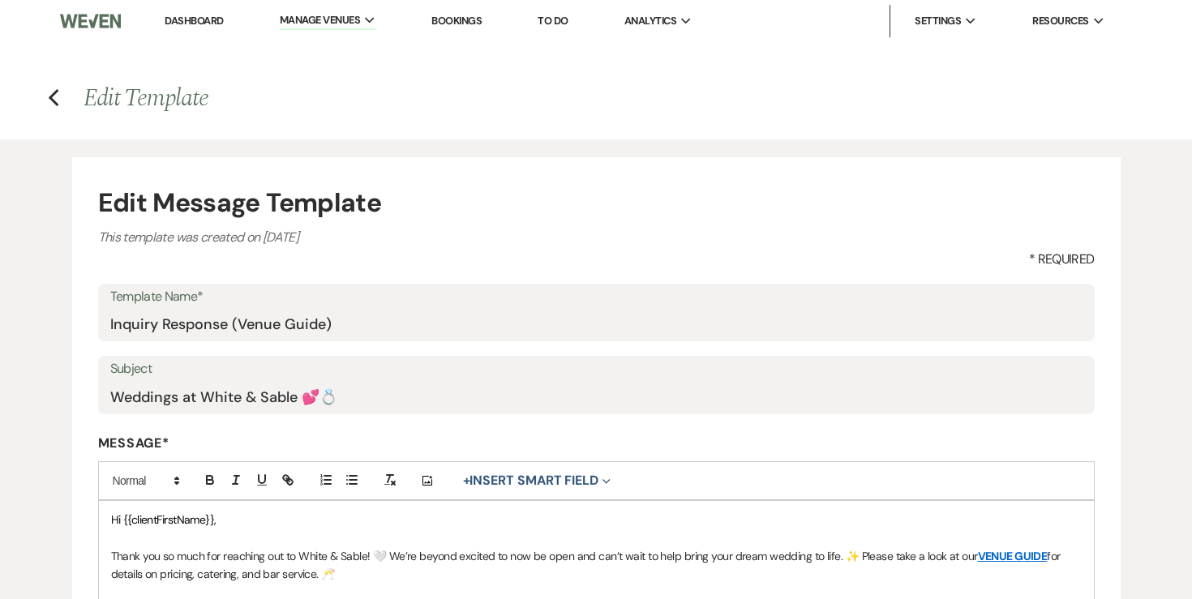
click at [206, 23] on link "Dashboard" at bounding box center [194, 21] width 58 height 14
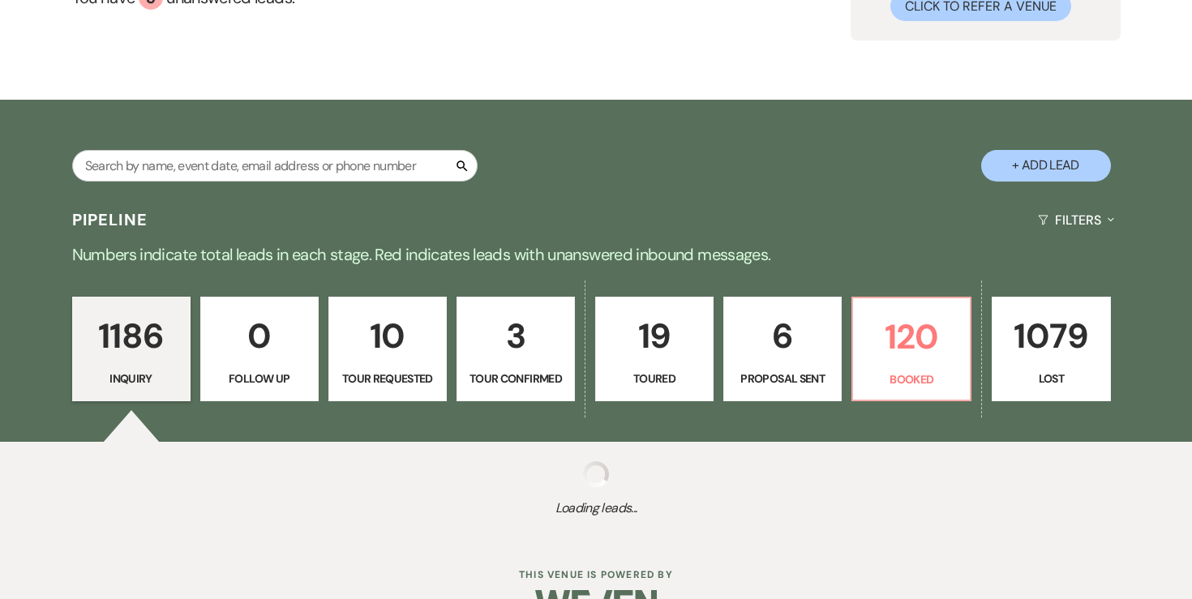
scroll to position [211, 0]
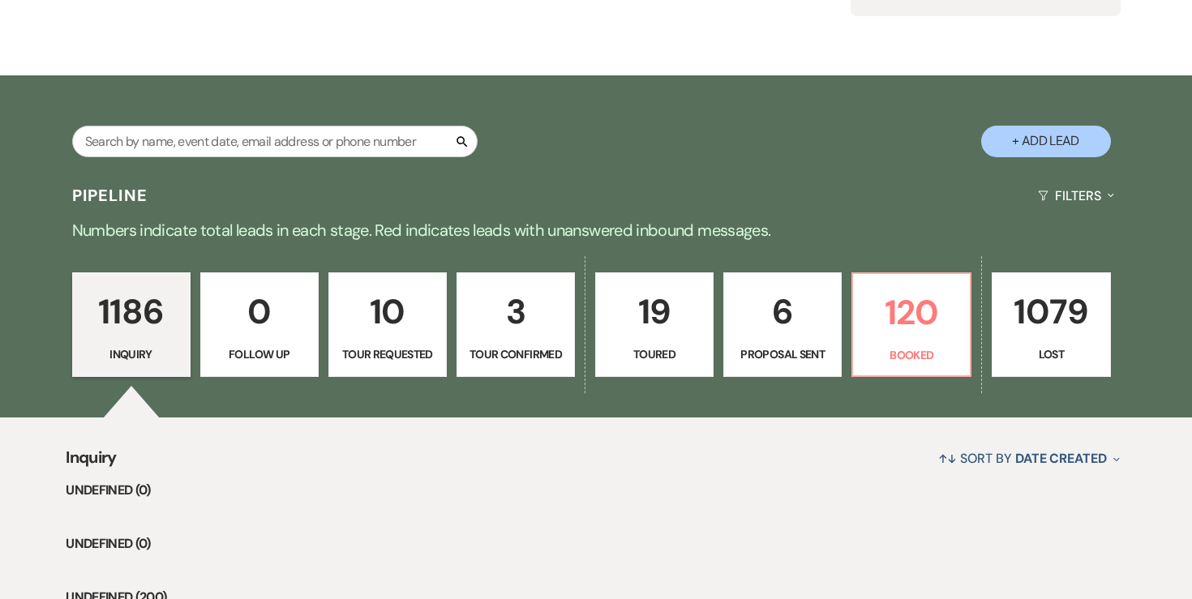
click at [800, 333] on p "6" at bounding box center [782, 312] width 97 height 54
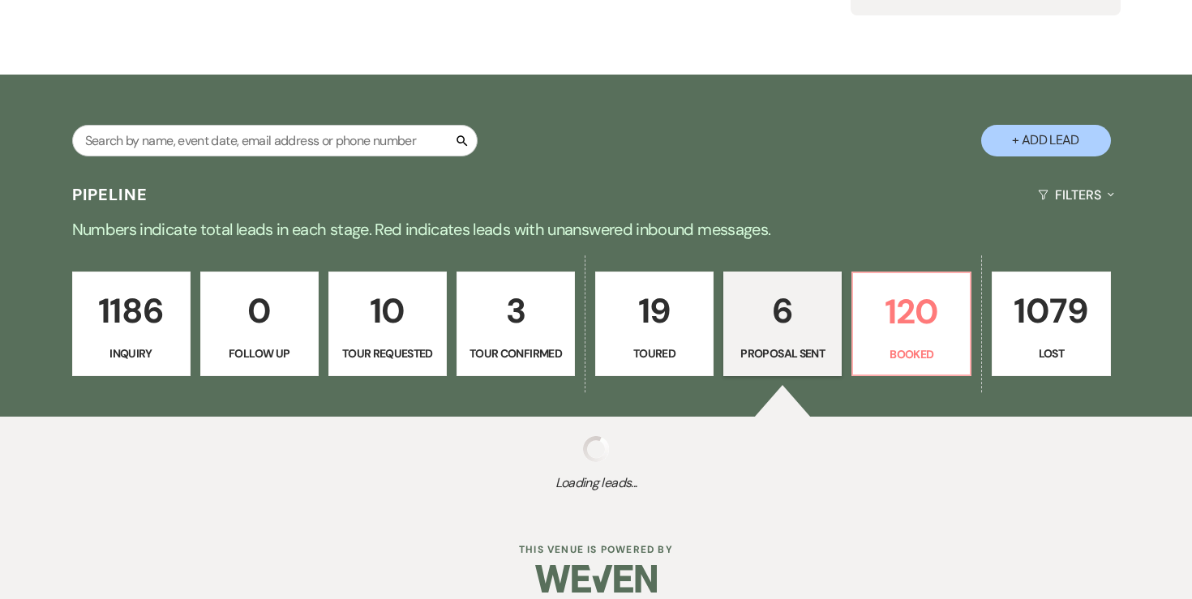
select select "6"
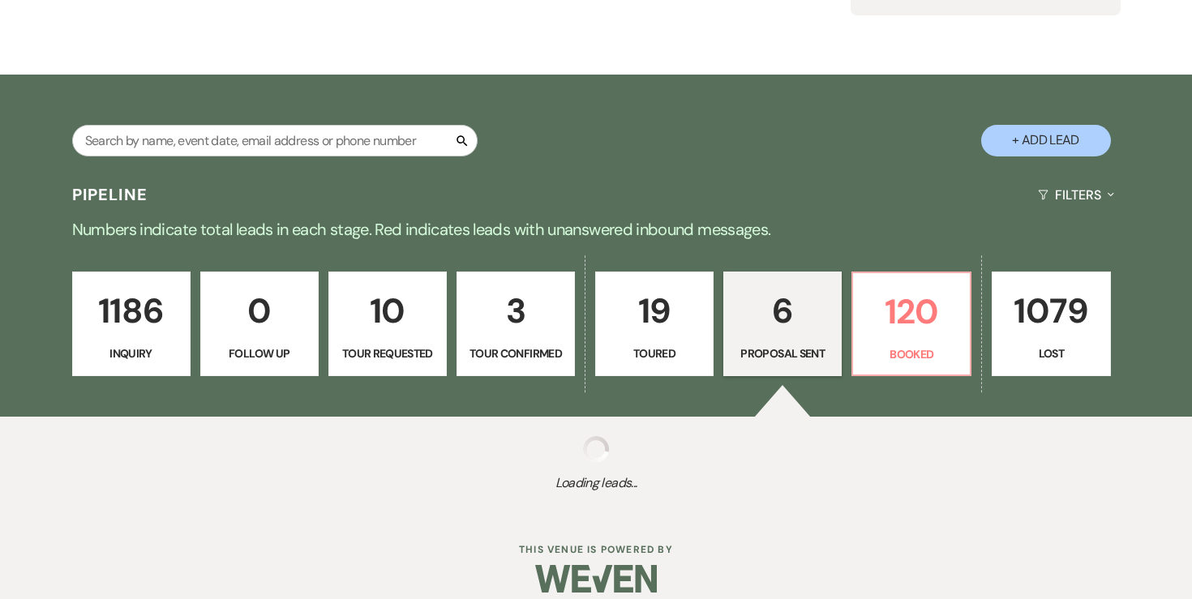
select select "6"
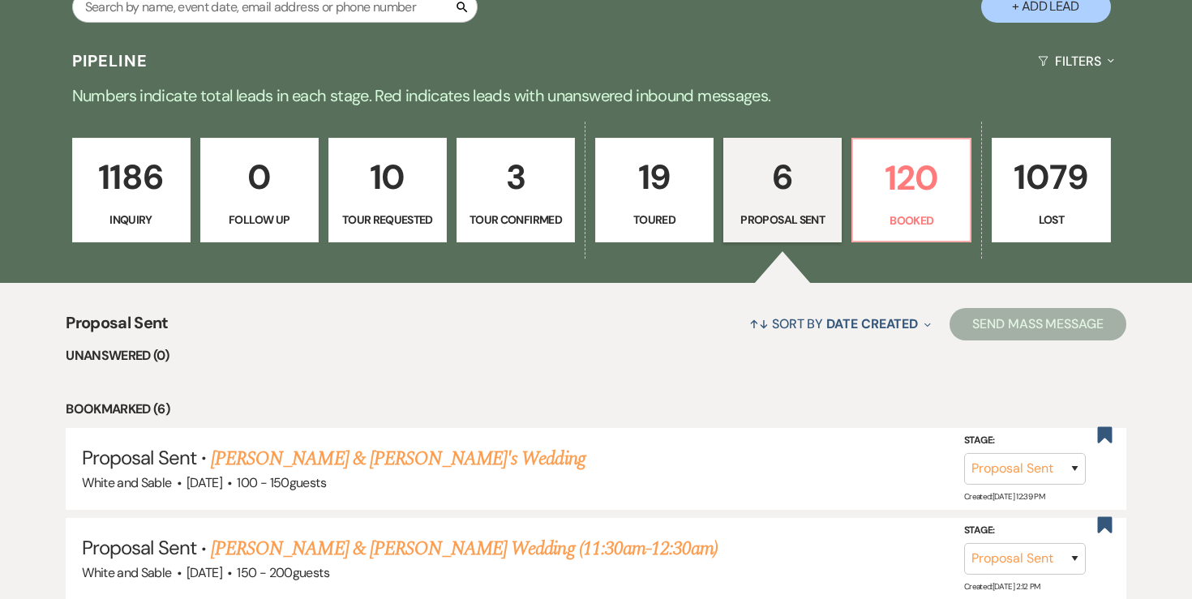
scroll to position [375, 0]
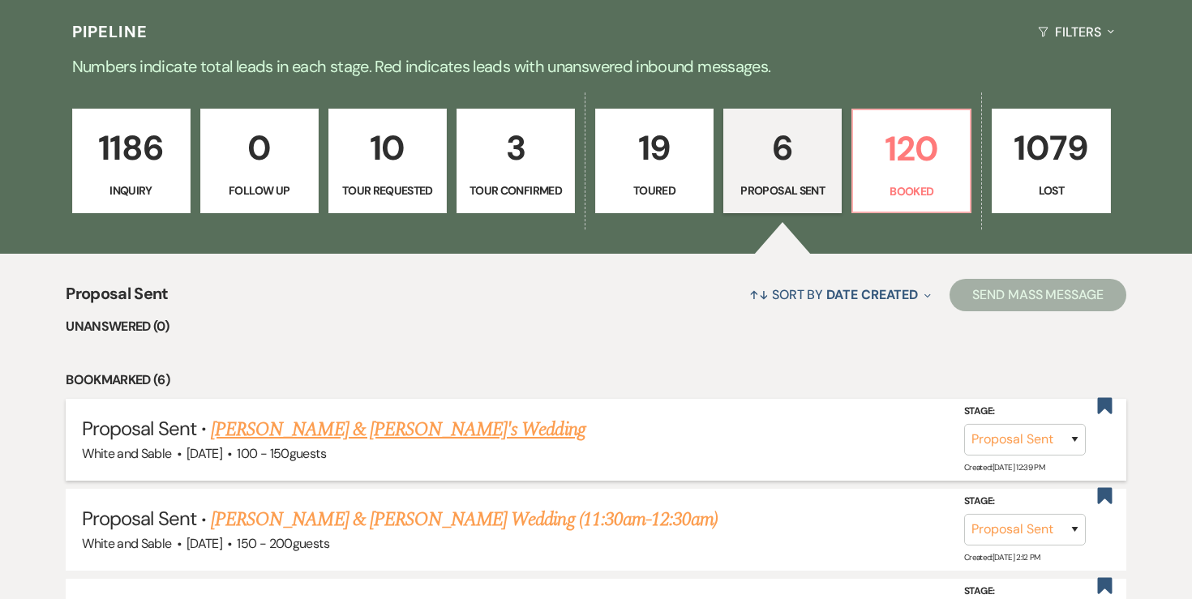
click at [259, 416] on link "[PERSON_NAME] & [PERSON_NAME]'s Wedding" at bounding box center [398, 429] width 375 height 29
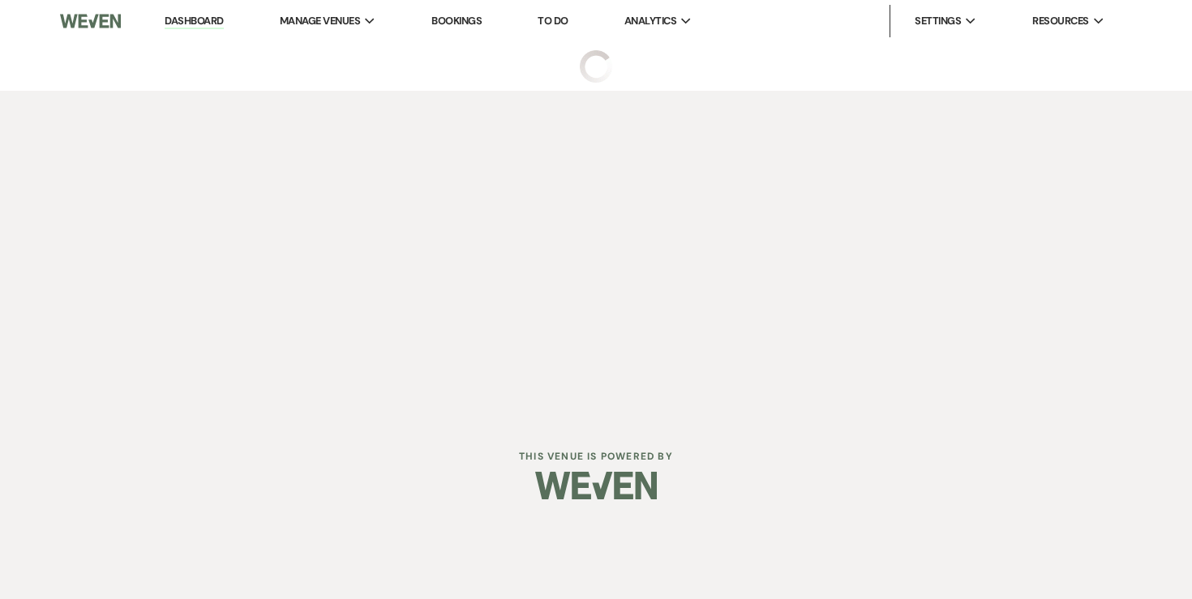
select select "6"
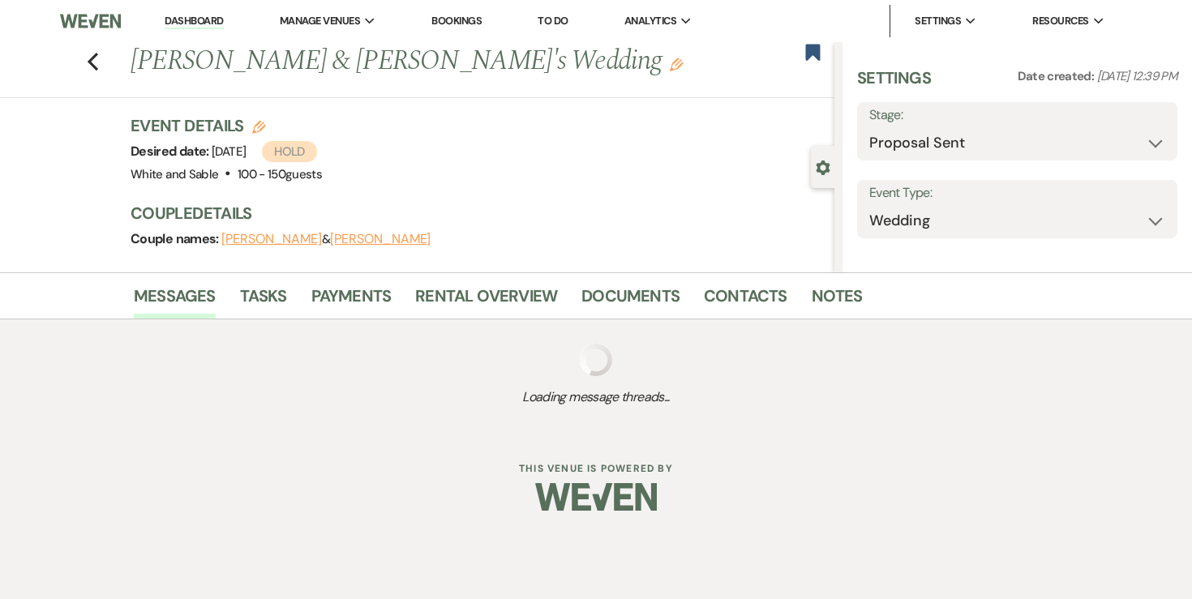
select select "6"
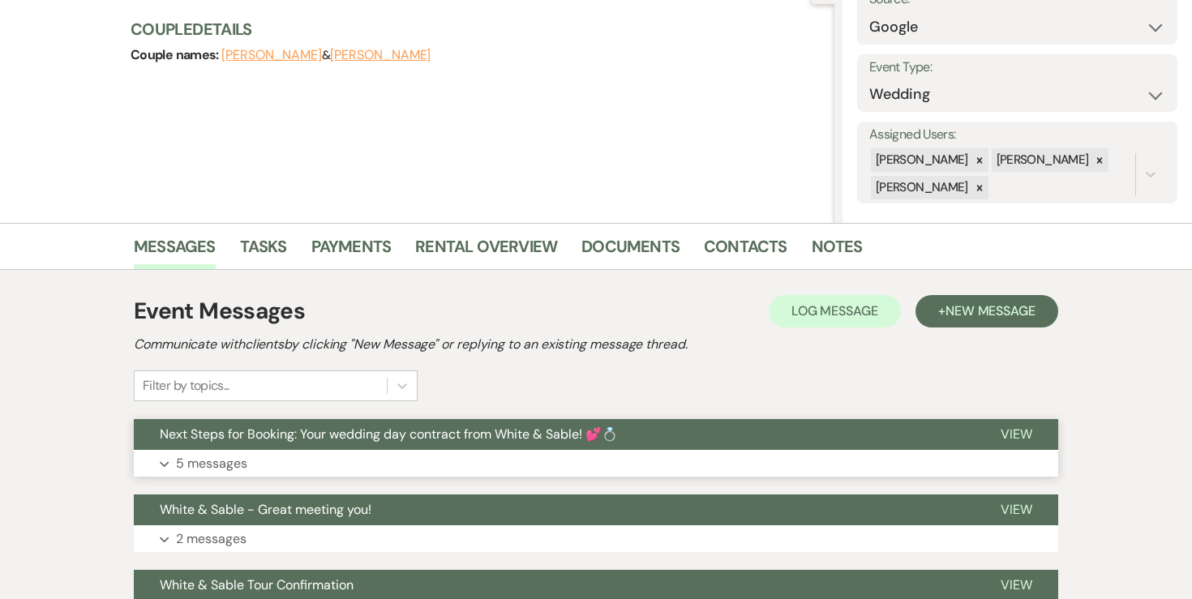
click at [237, 455] on p "5 messages" at bounding box center [211, 463] width 71 height 21
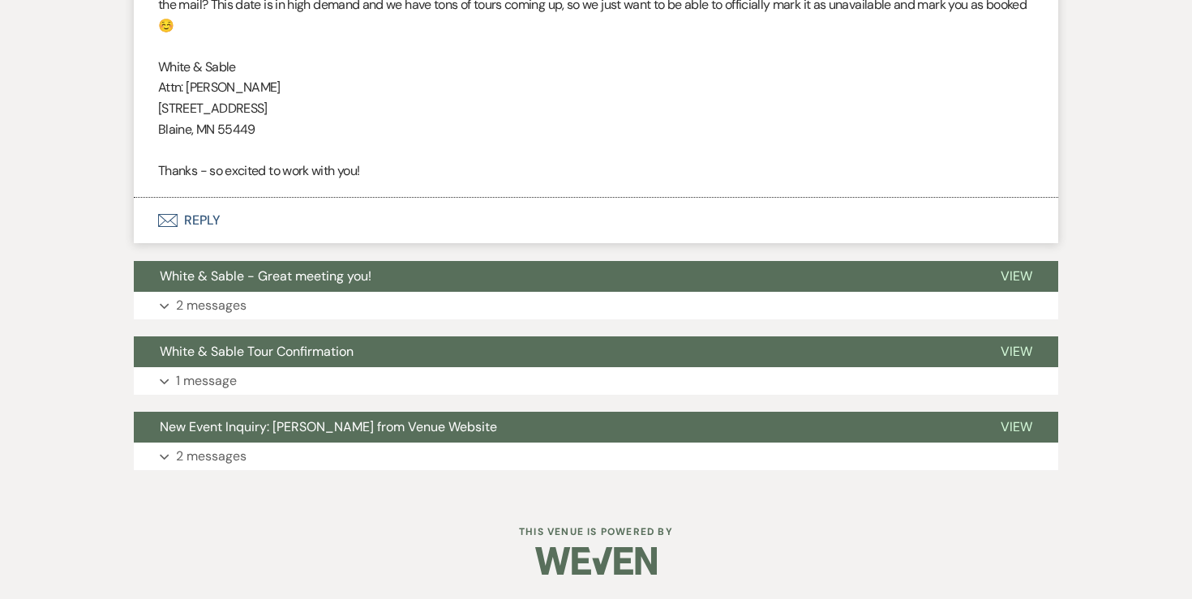
scroll to position [1670, 0]
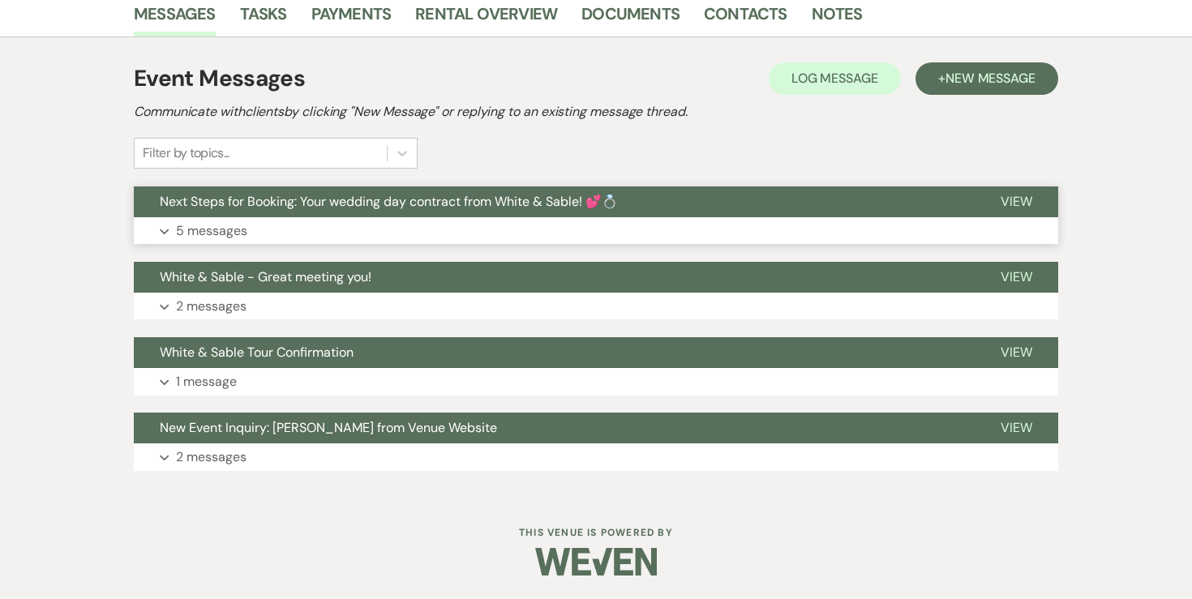
click at [206, 237] on p "5 messages" at bounding box center [211, 230] width 71 height 21
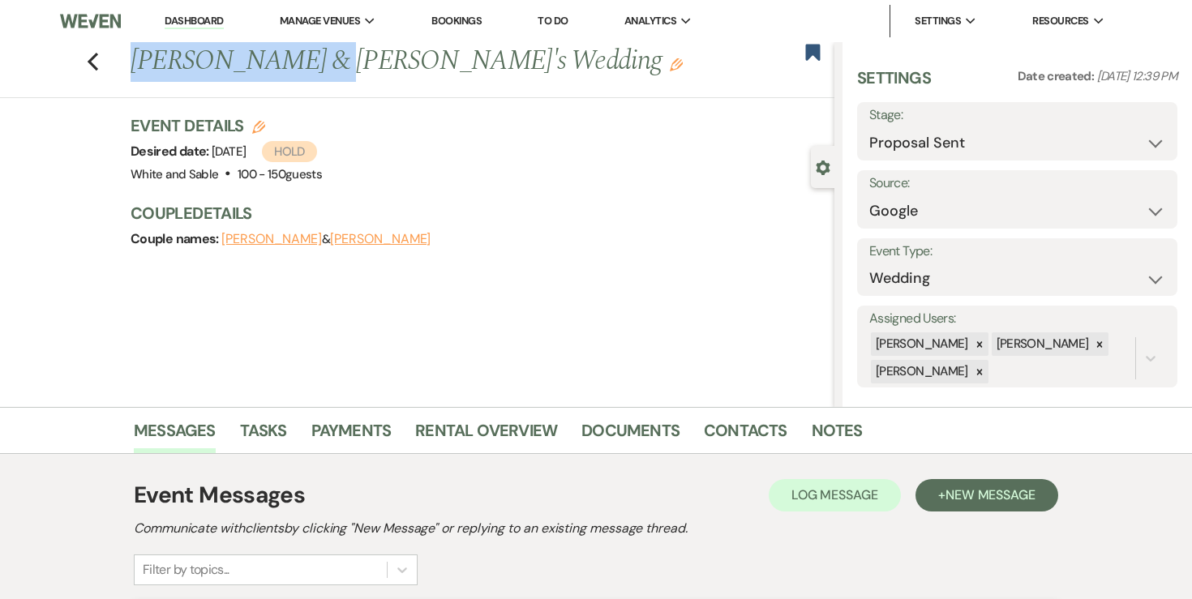
drag, startPoint x: 306, startPoint y: 68, endPoint x: 127, endPoint y: 62, distance: 178.4
click at [127, 62] on div "Previous Shannon Millikin & Ethan's Wedding Edit" at bounding box center [478, 61] width 712 height 39
copy h1 "[PERSON_NAME]"
click at [262, 237] on button "[PERSON_NAME]" at bounding box center [271, 239] width 101 height 13
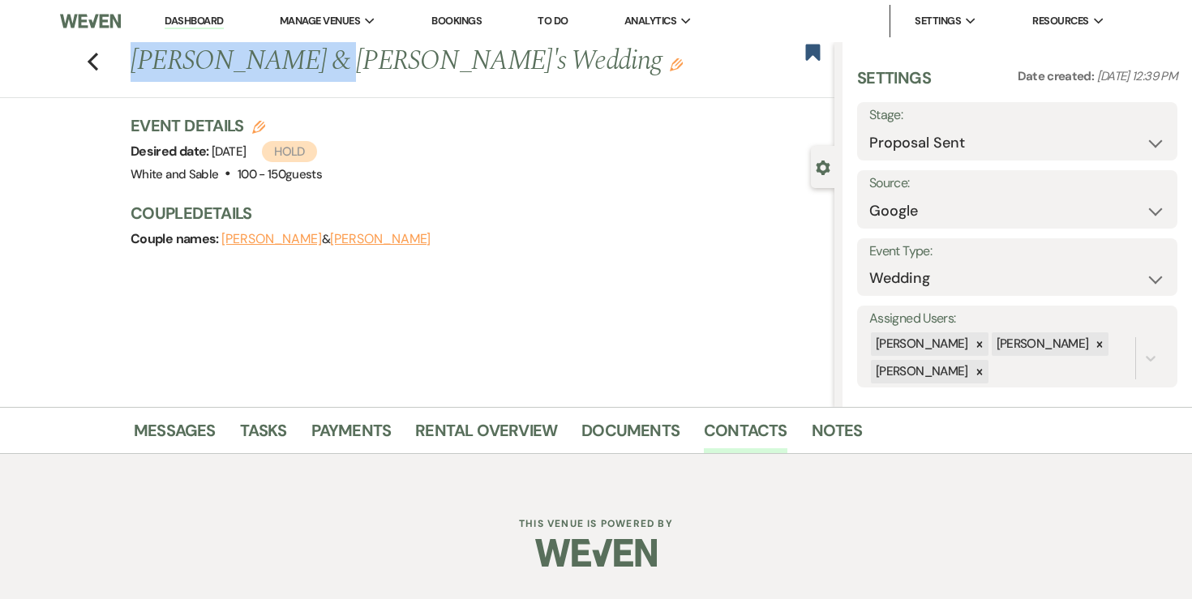
select select "1"
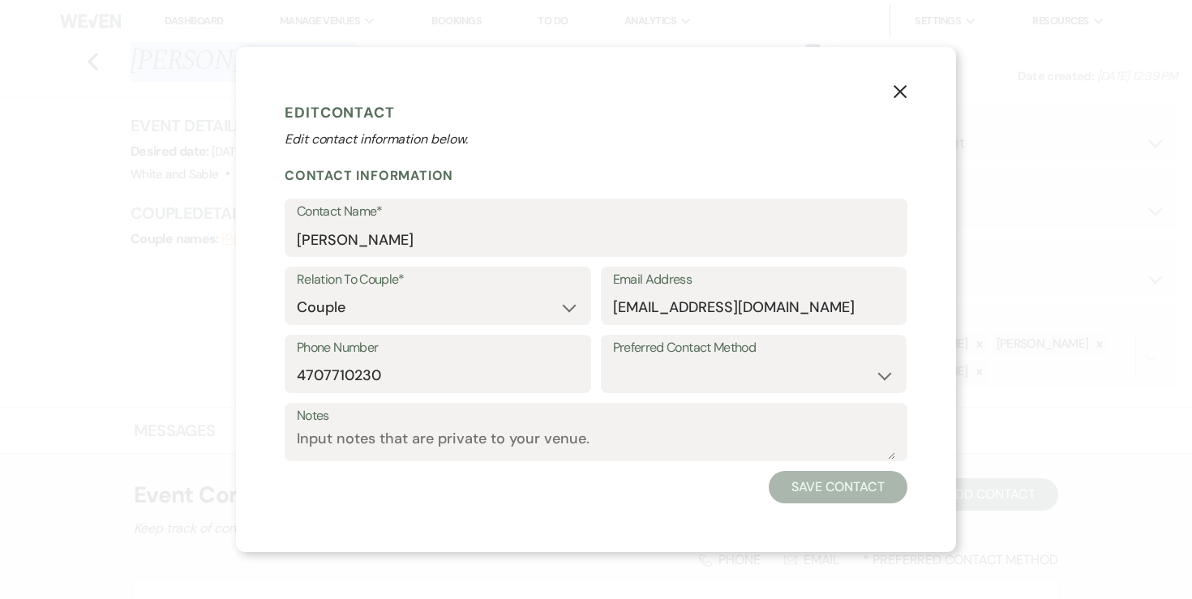
click at [903, 96] on icon "X" at bounding box center [899, 91] width 15 height 15
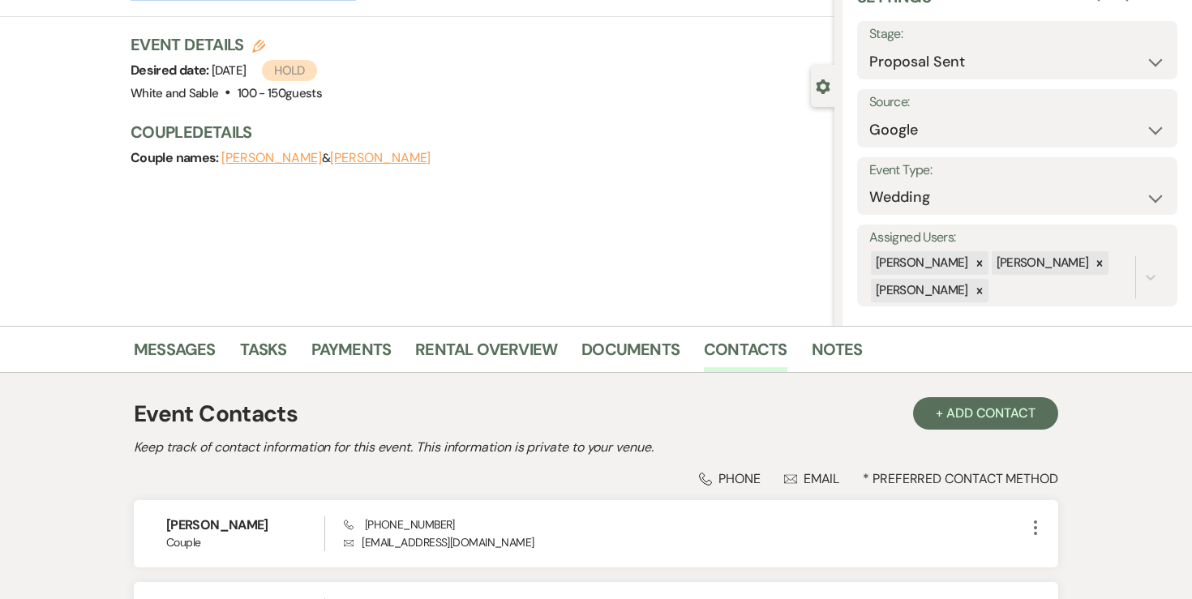
scroll to position [180, 0]
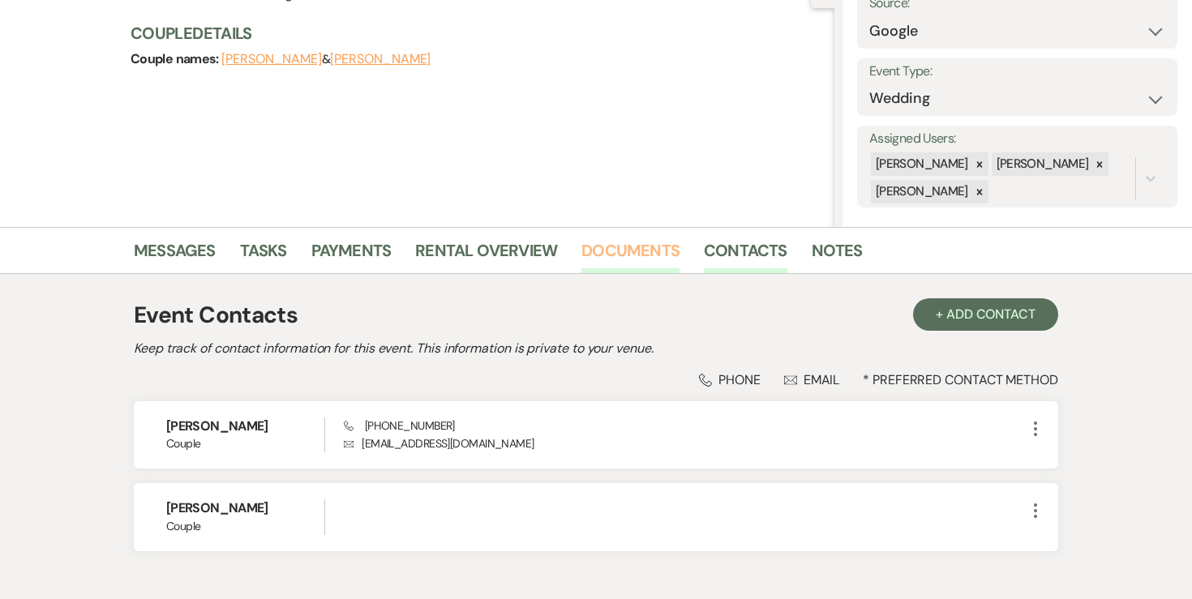
click at [591, 249] on link "Documents" at bounding box center [630, 256] width 98 height 36
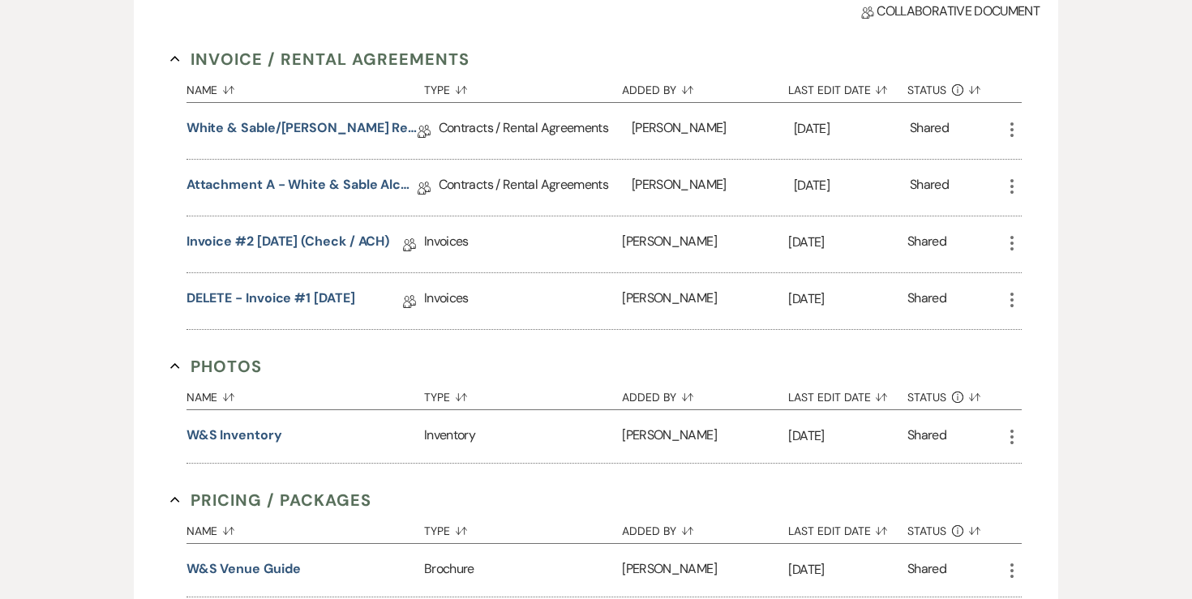
scroll to position [549, 0]
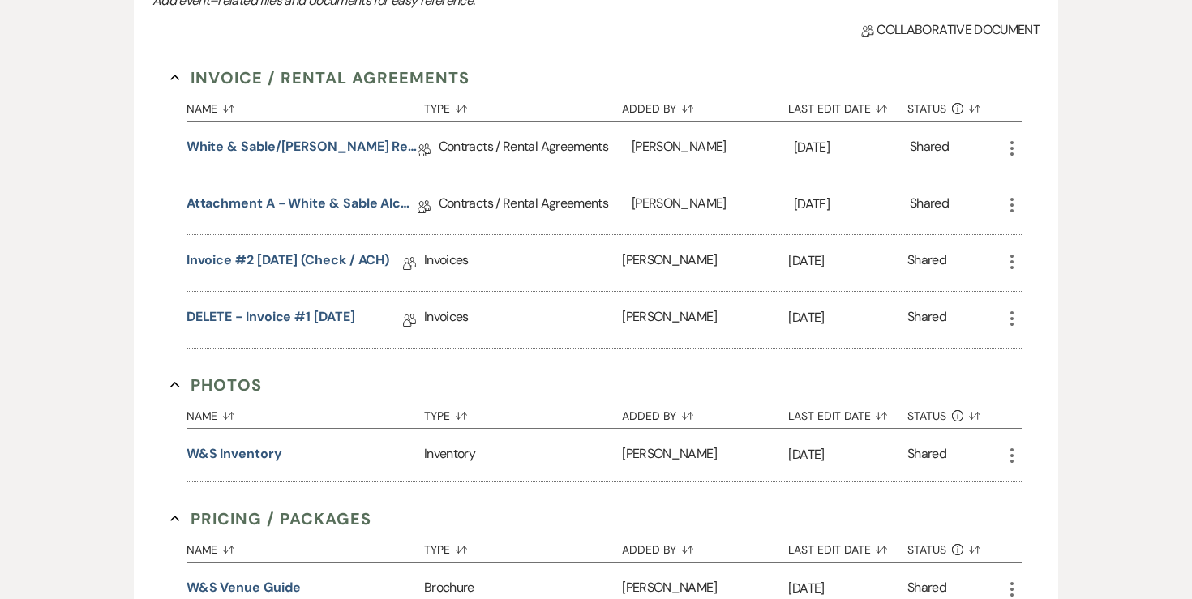
click at [371, 153] on link "White & Sable/[PERSON_NAME] Rental Agreement - [DATE]" at bounding box center [301, 149] width 231 height 25
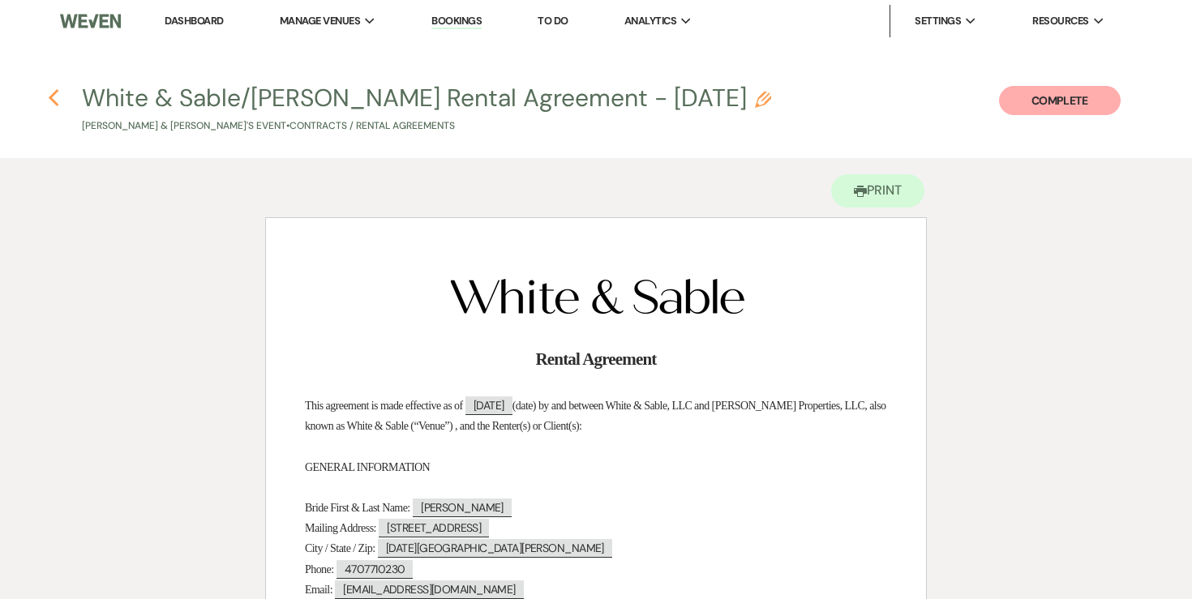
click at [57, 101] on icon "Previous" at bounding box center [54, 97] width 12 height 19
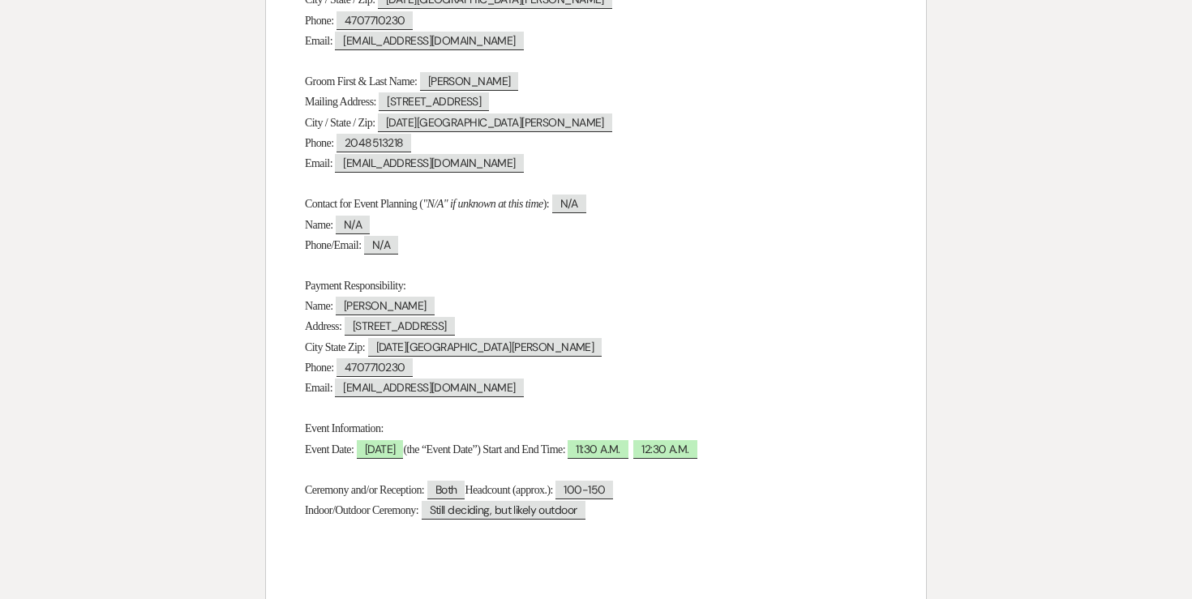
select select "6"
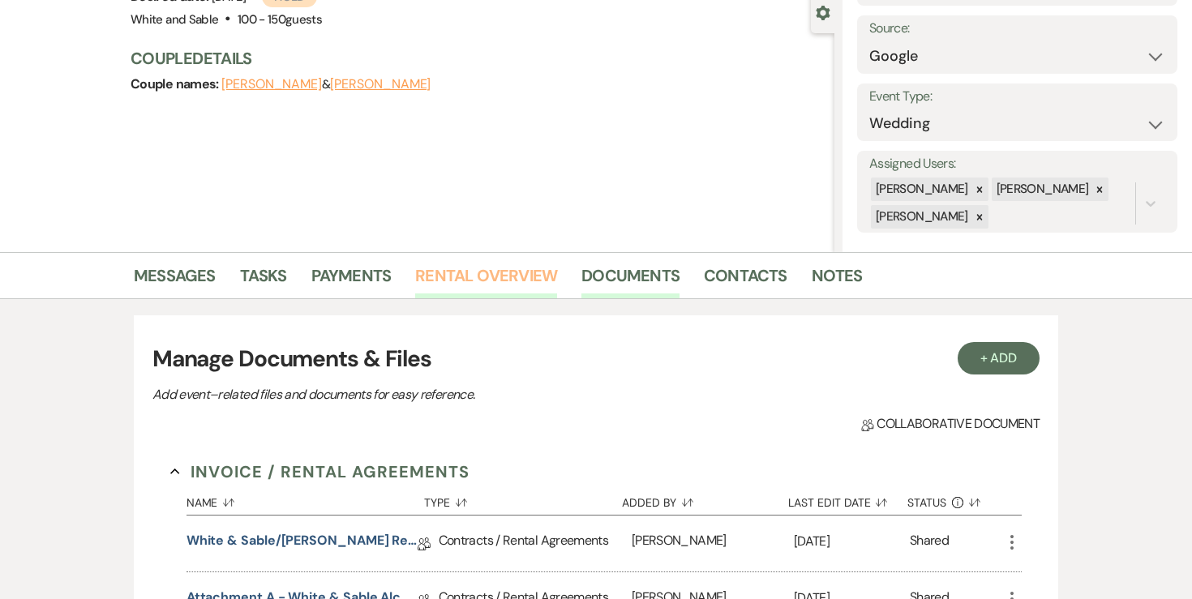
click at [468, 274] on link "Rental Overview" at bounding box center [486, 281] width 142 height 36
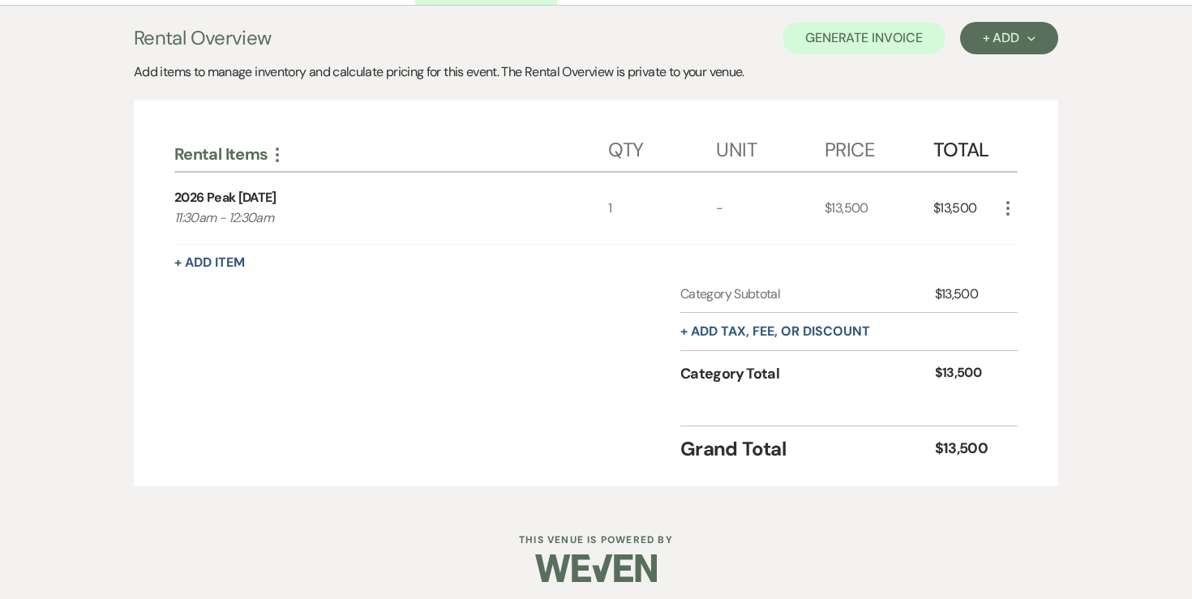
scroll to position [103, 0]
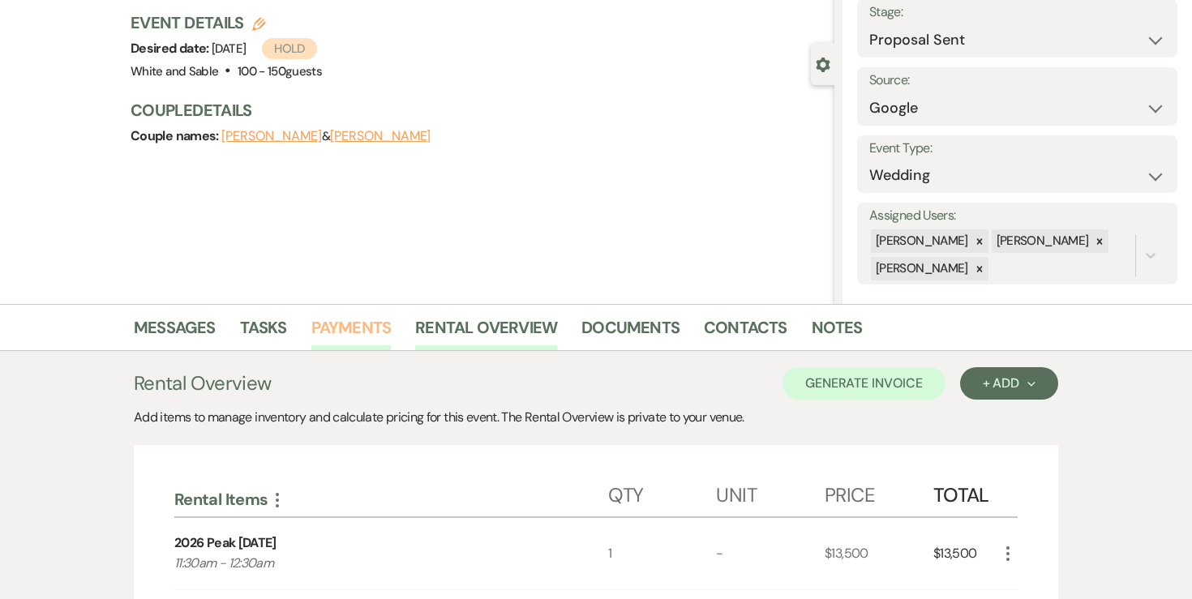
click at [347, 326] on link "Payments" at bounding box center [351, 333] width 80 height 36
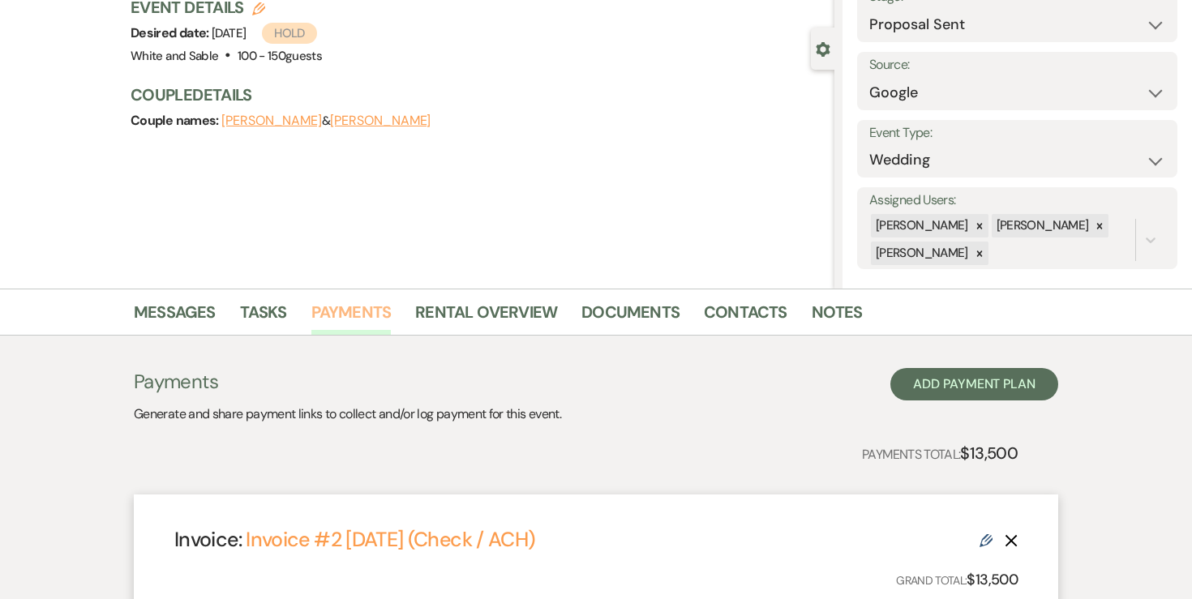
scroll to position [89, 0]
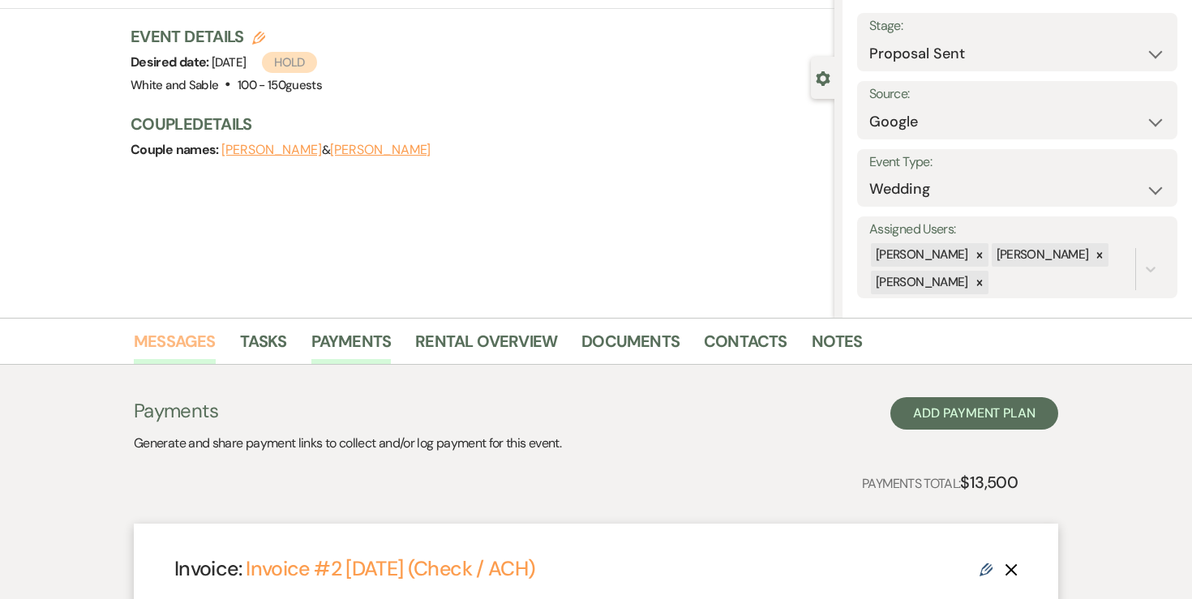
click at [207, 331] on link "Messages" at bounding box center [175, 346] width 82 height 36
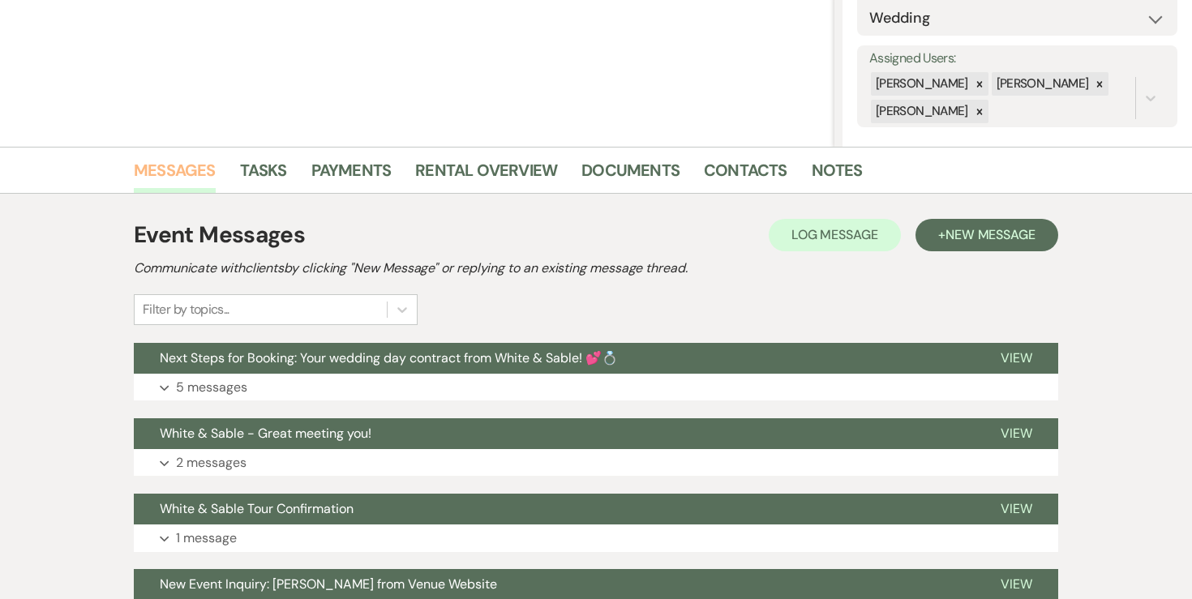
scroll to position [293, 0]
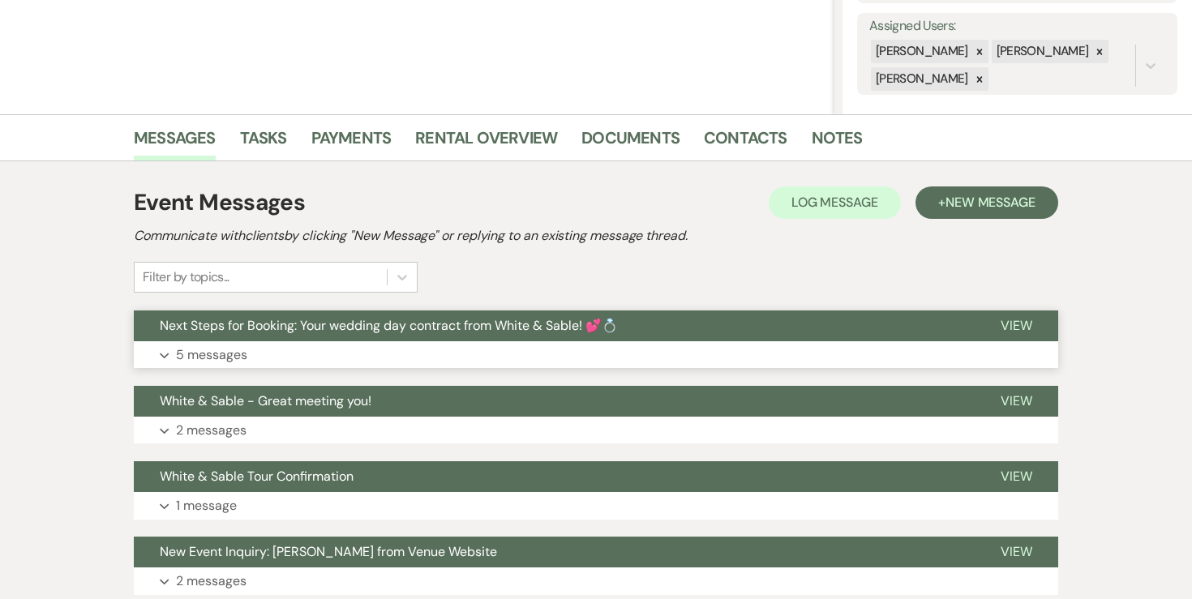
click at [229, 355] on p "5 messages" at bounding box center [211, 355] width 71 height 21
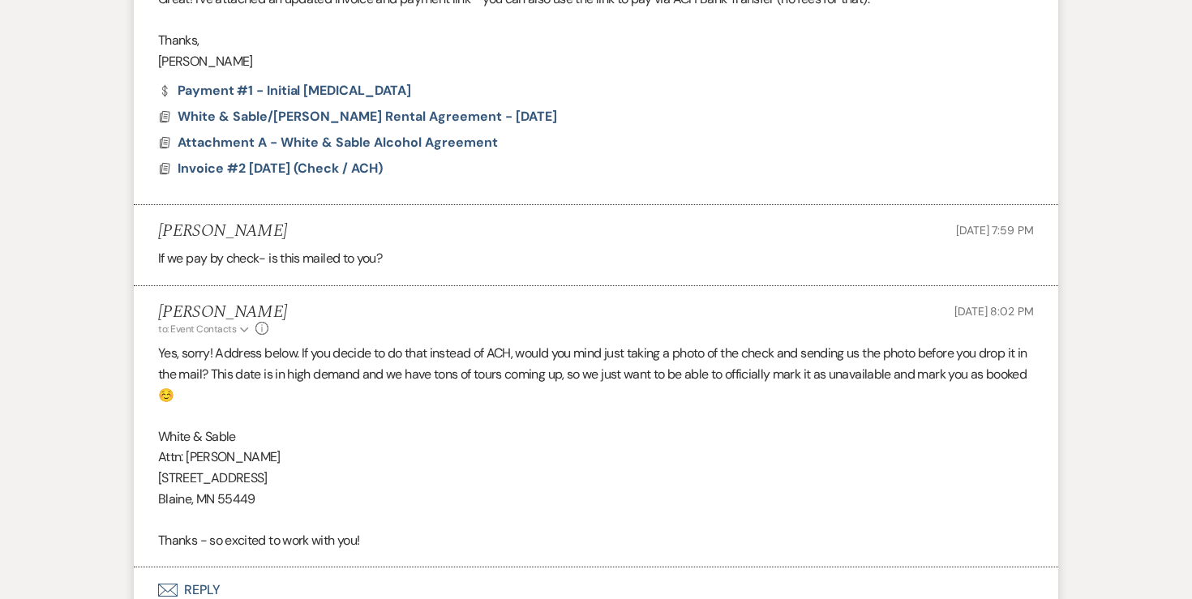
scroll to position [1843, 0]
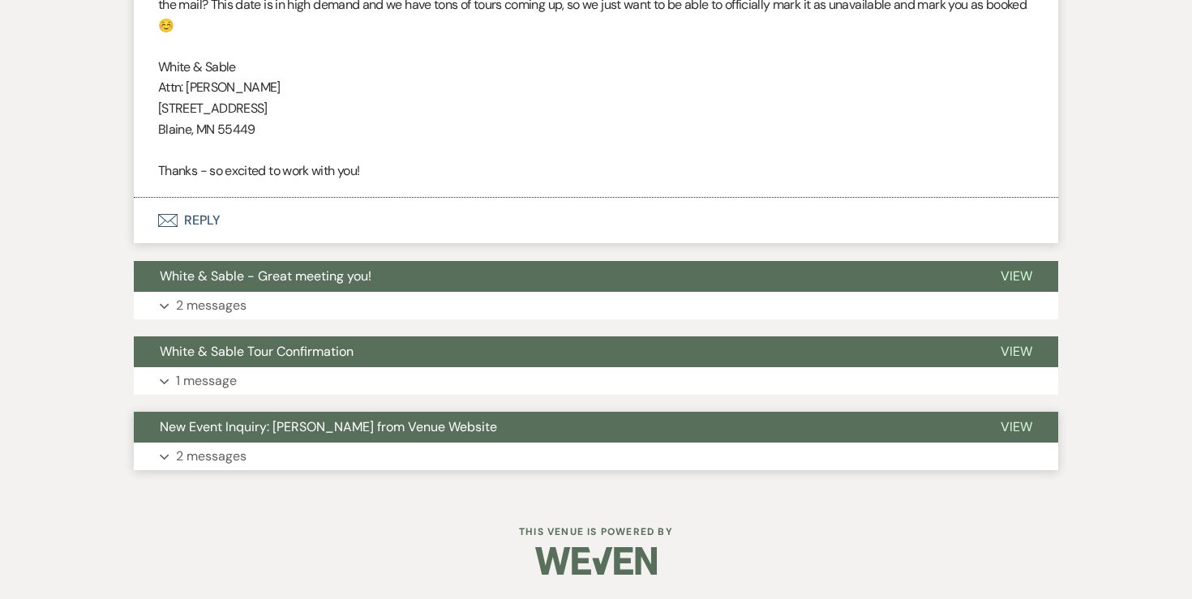
click at [213, 447] on p "2 messages" at bounding box center [211, 456] width 71 height 21
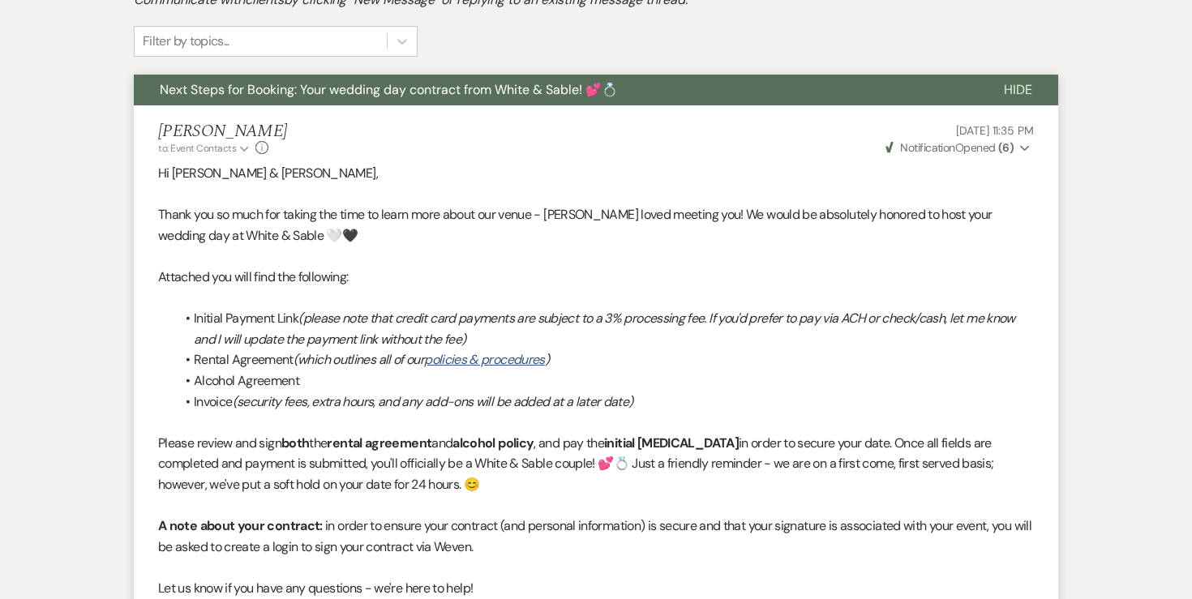
scroll to position [0, 0]
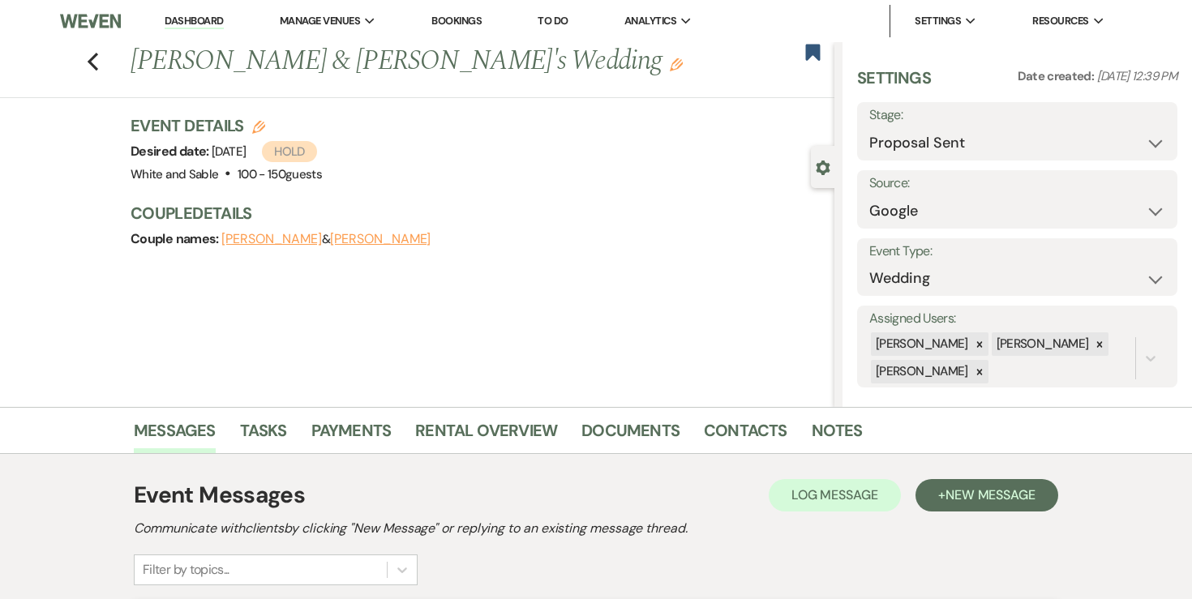
click at [203, 28] on link "Dashboard" at bounding box center [194, 21] width 58 height 15
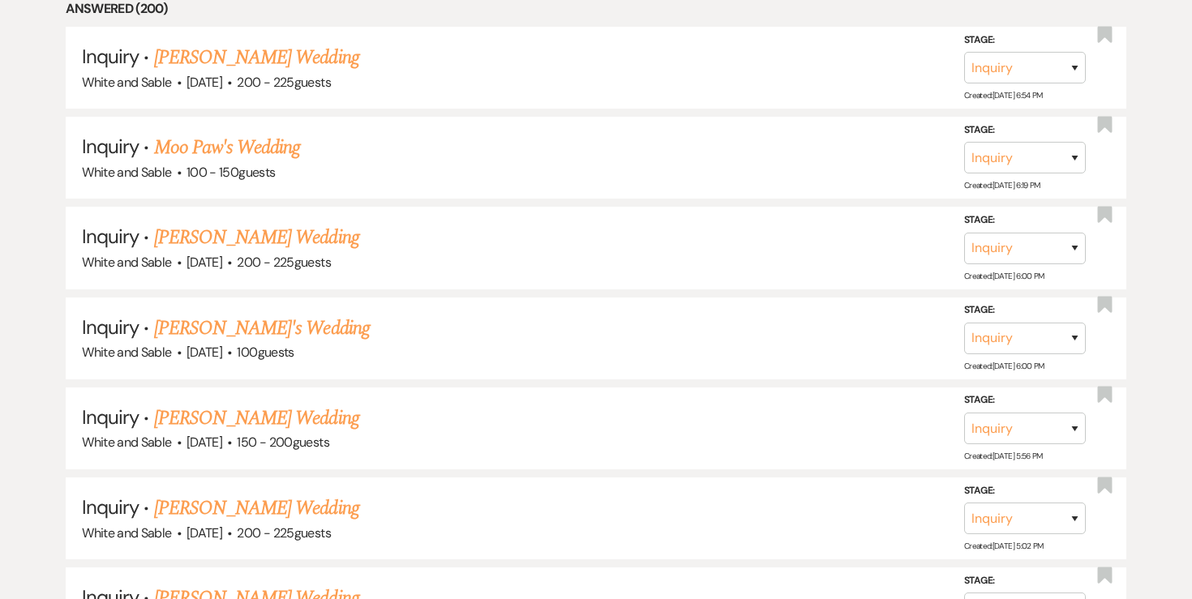
scroll to position [843, 0]
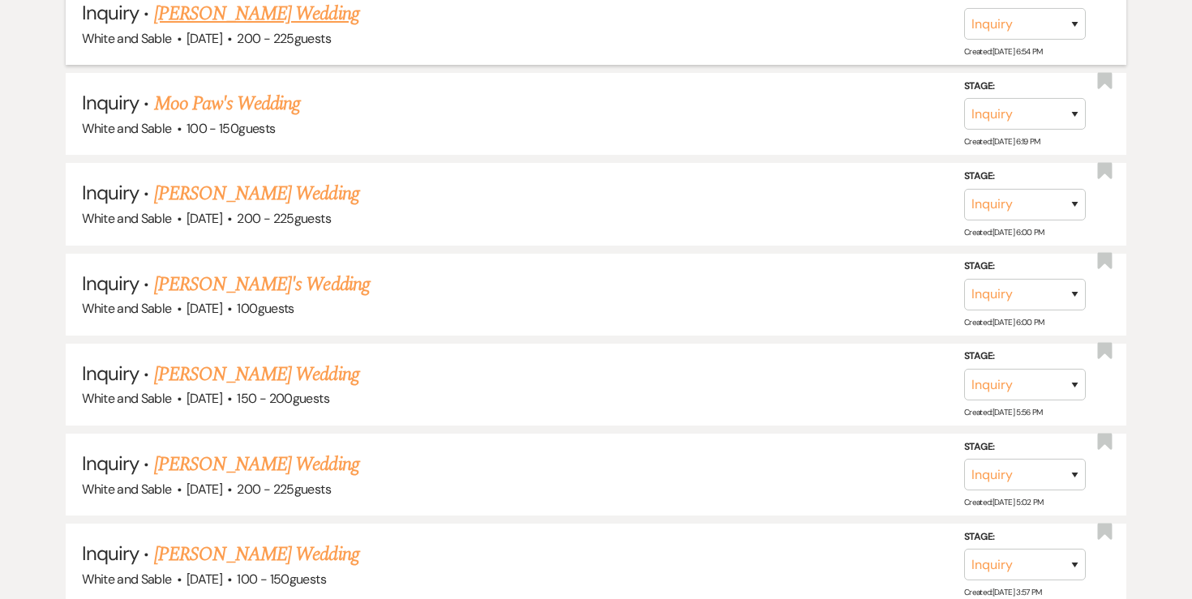
click at [299, 6] on link "[PERSON_NAME] Wedding" at bounding box center [256, 13] width 205 height 29
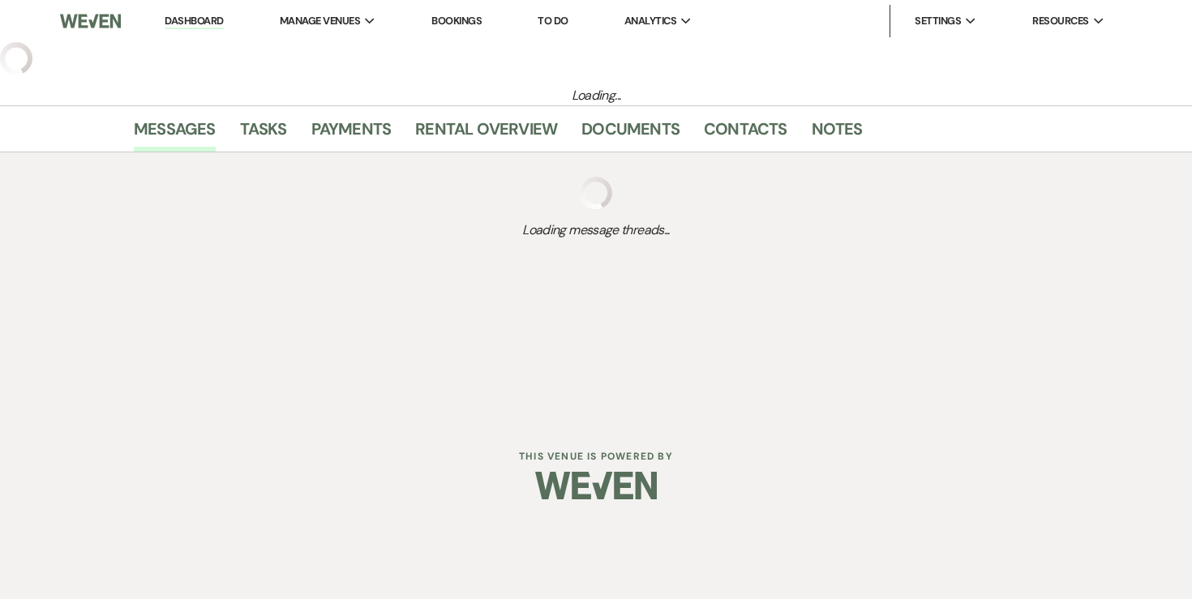
select select "5"
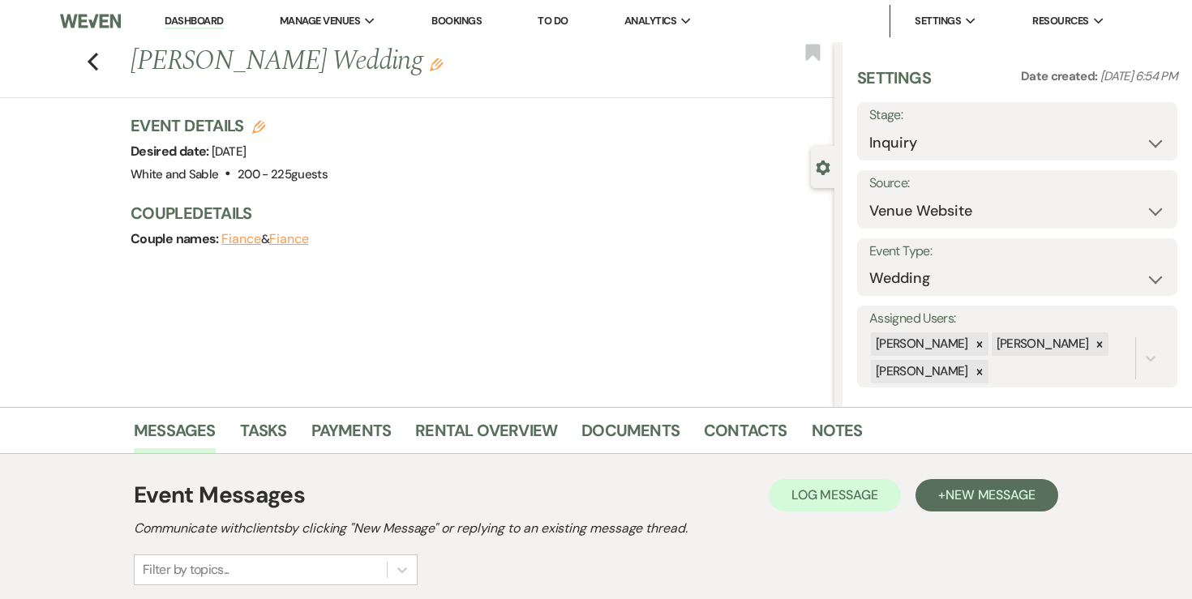
scroll to position [190, 0]
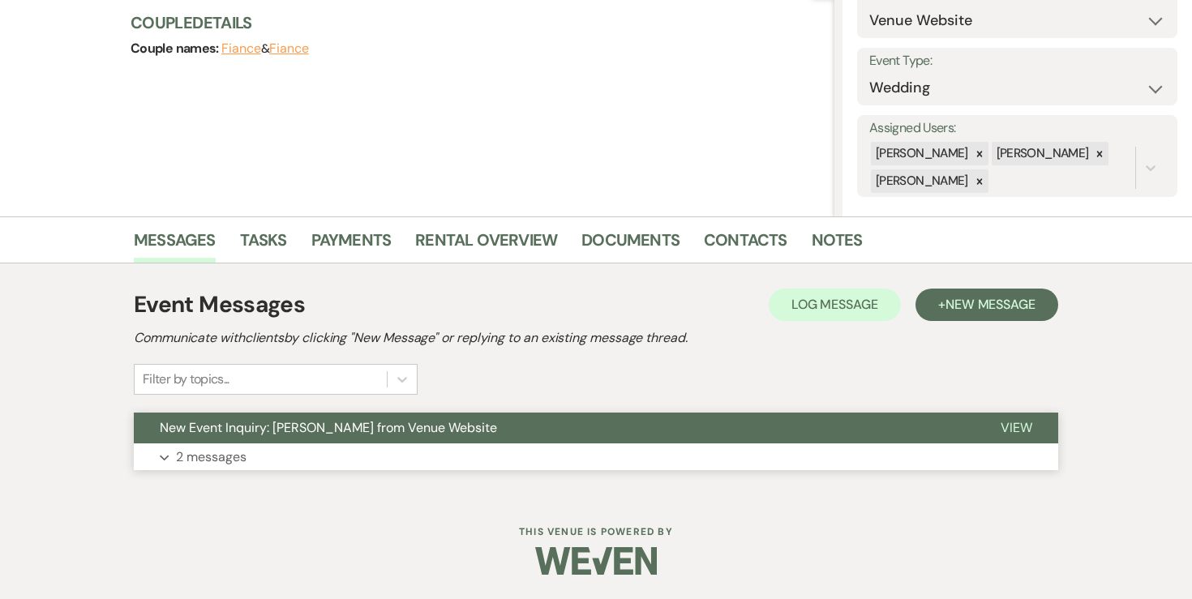
click at [220, 460] on p "2 messages" at bounding box center [211, 457] width 71 height 21
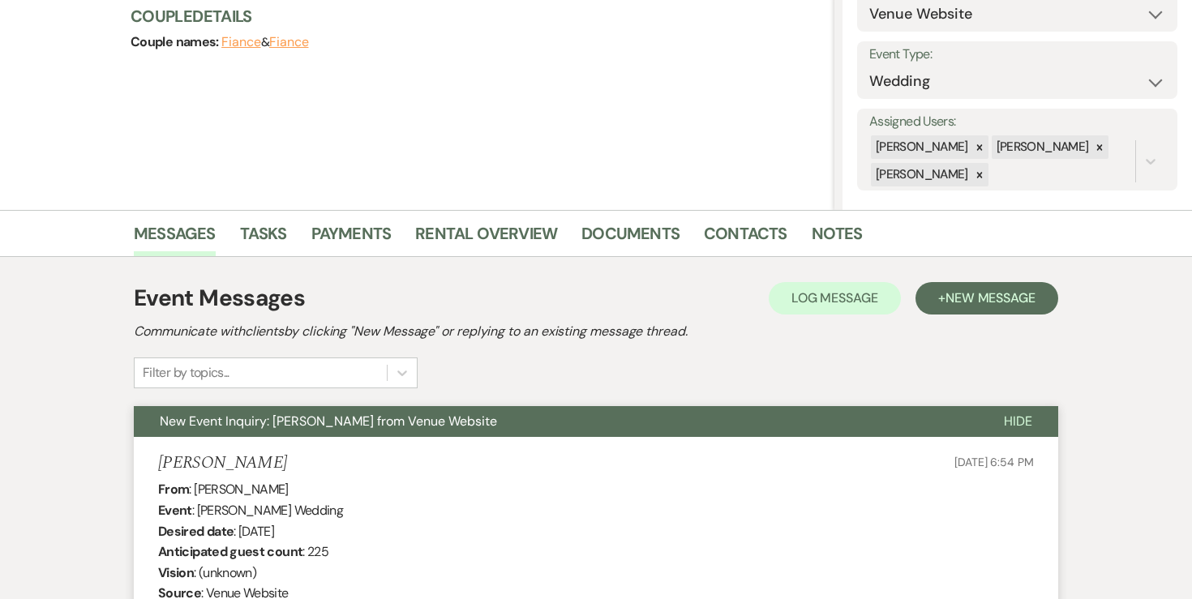
scroll to position [0, 0]
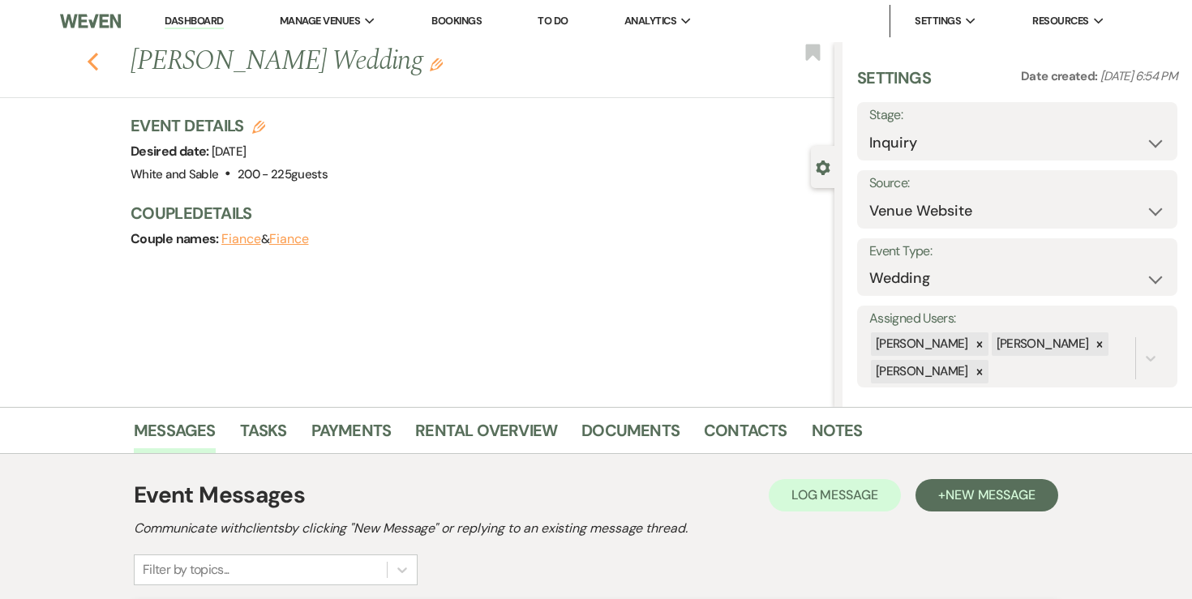
click at [88, 62] on use "button" at bounding box center [93, 62] width 11 height 18
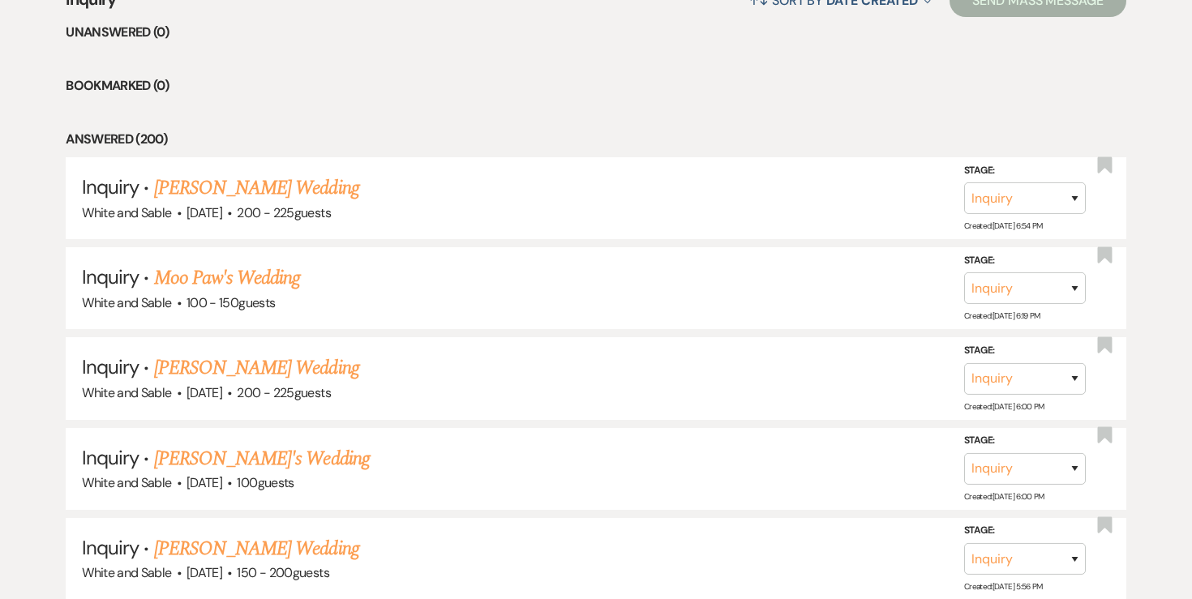
scroll to position [688, 0]
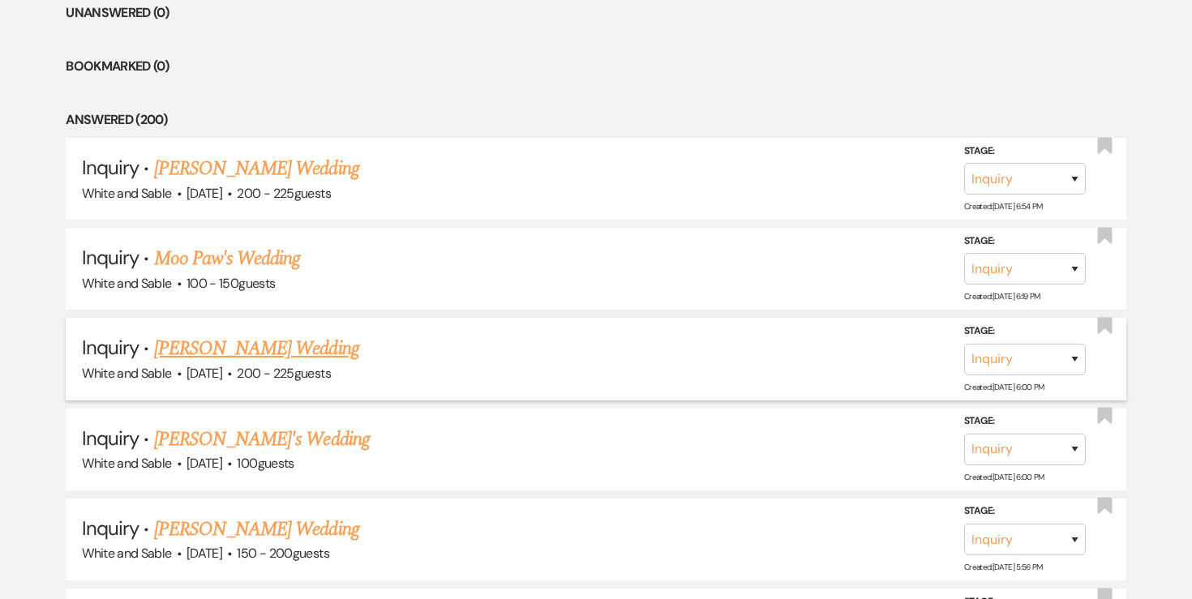
click at [210, 356] on link "[PERSON_NAME] Wedding" at bounding box center [256, 348] width 205 height 29
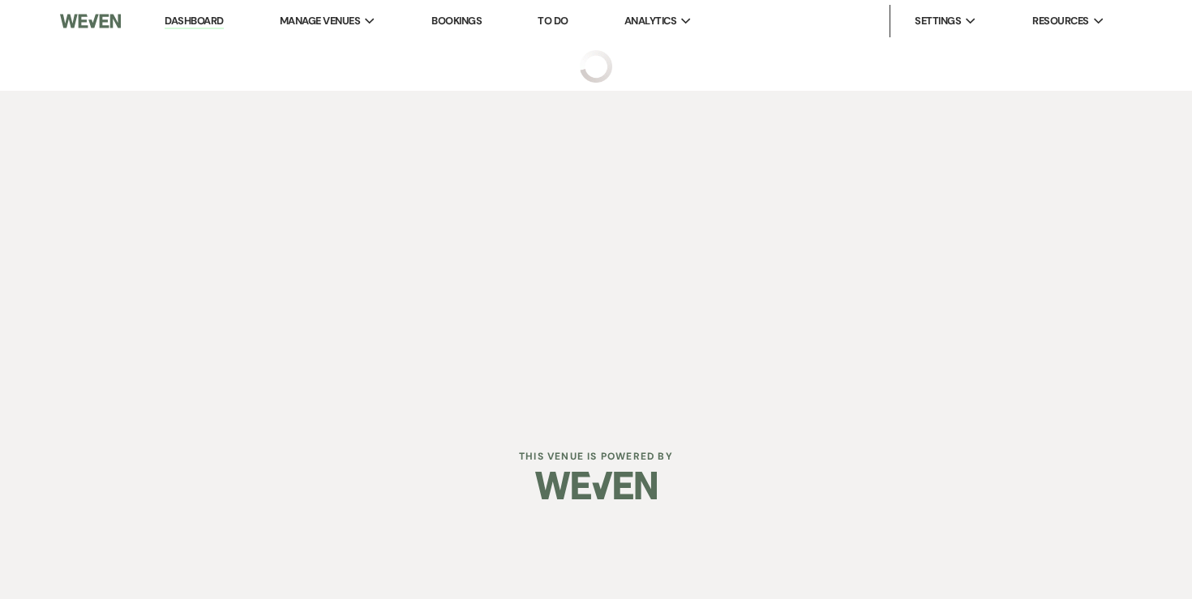
select select "5"
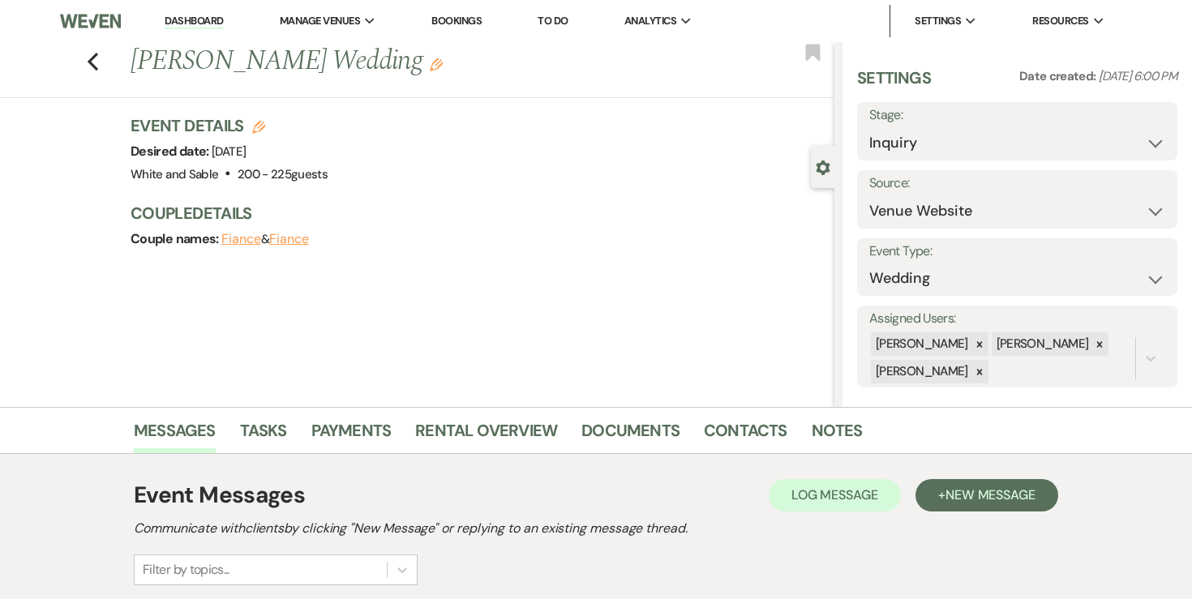
scroll to position [190, 0]
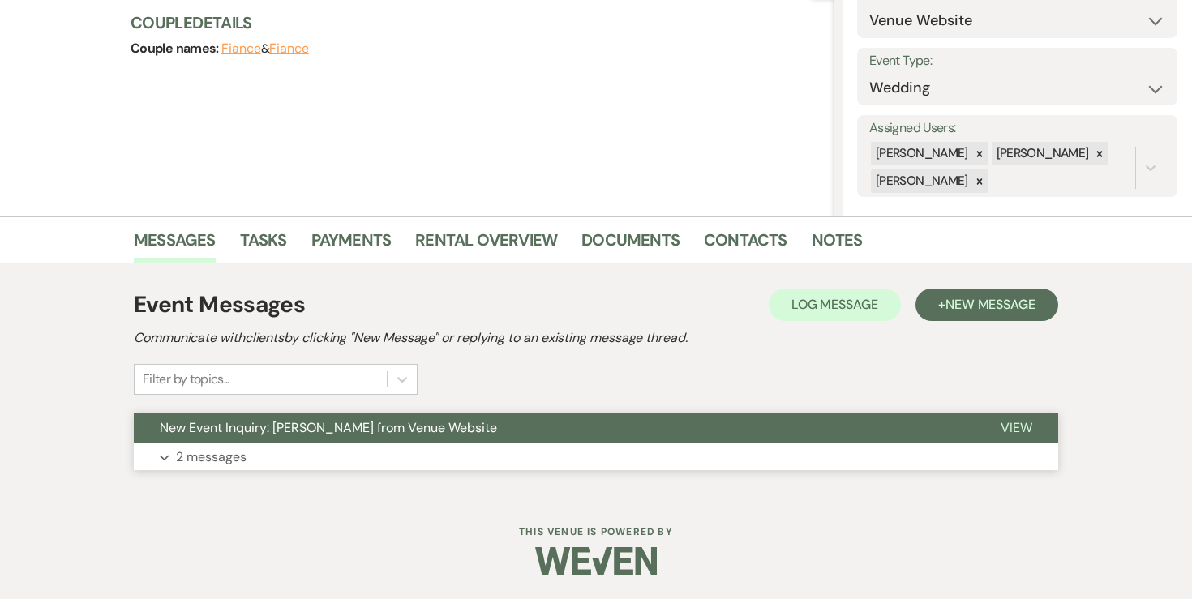
click at [247, 448] on button "Expand 2 messages" at bounding box center [596, 457] width 924 height 28
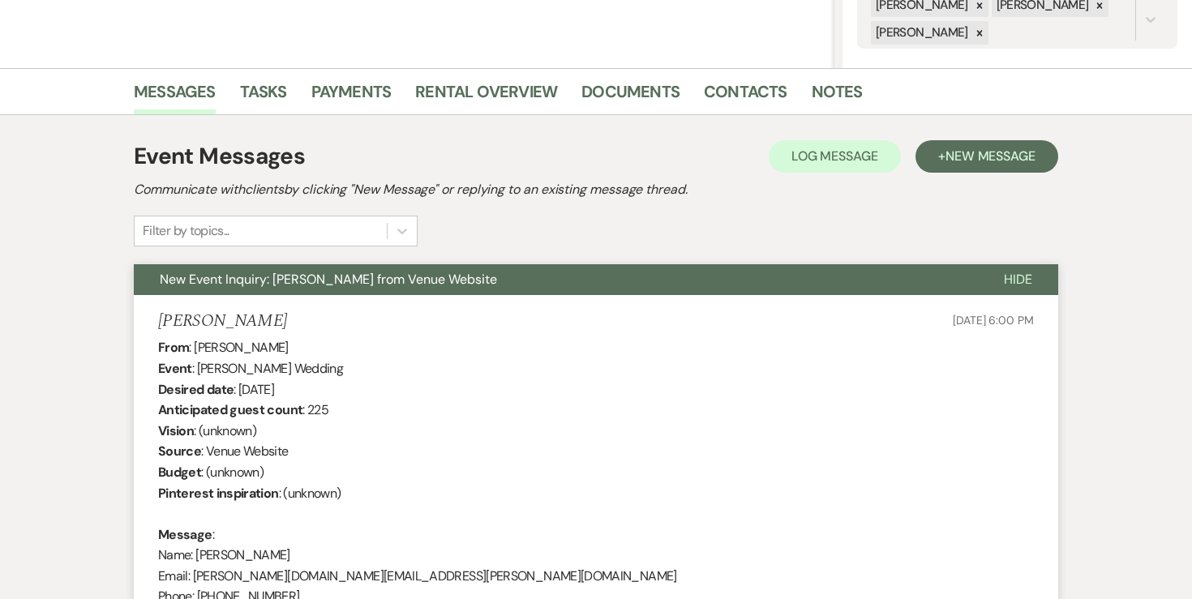
scroll to position [0, 0]
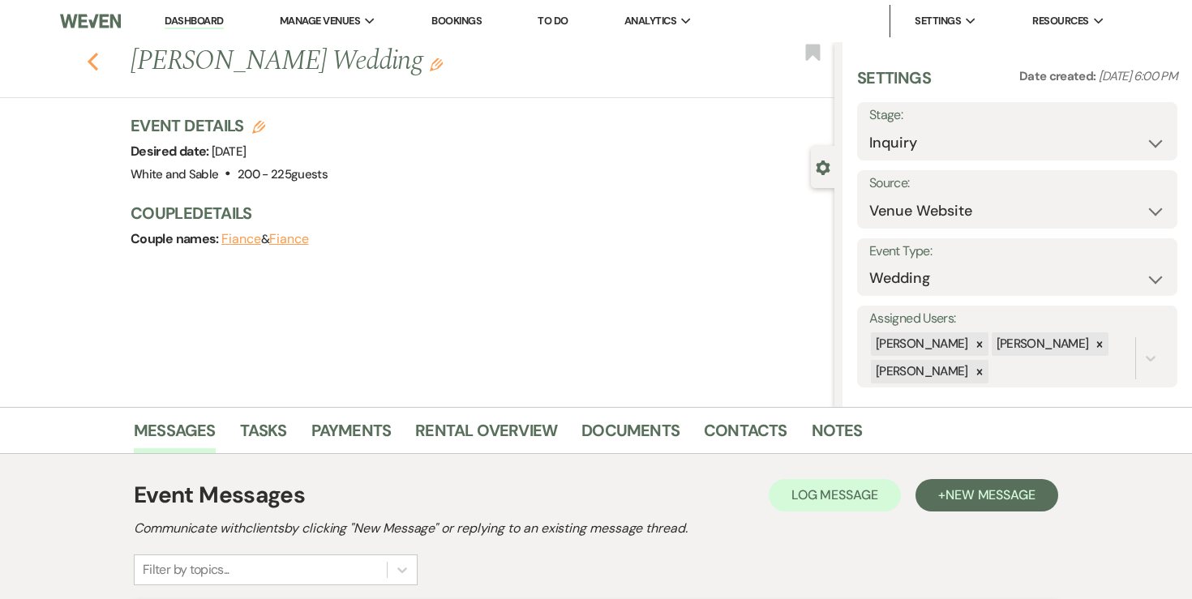
click at [88, 61] on use "button" at bounding box center [93, 62] width 11 height 18
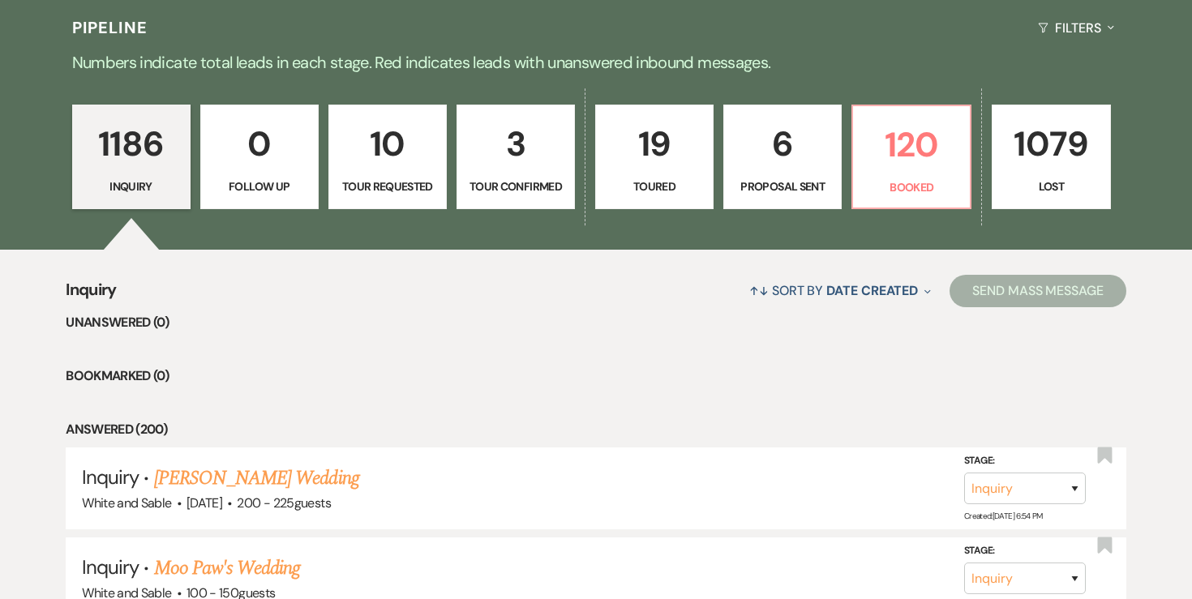
scroll to position [246, 0]
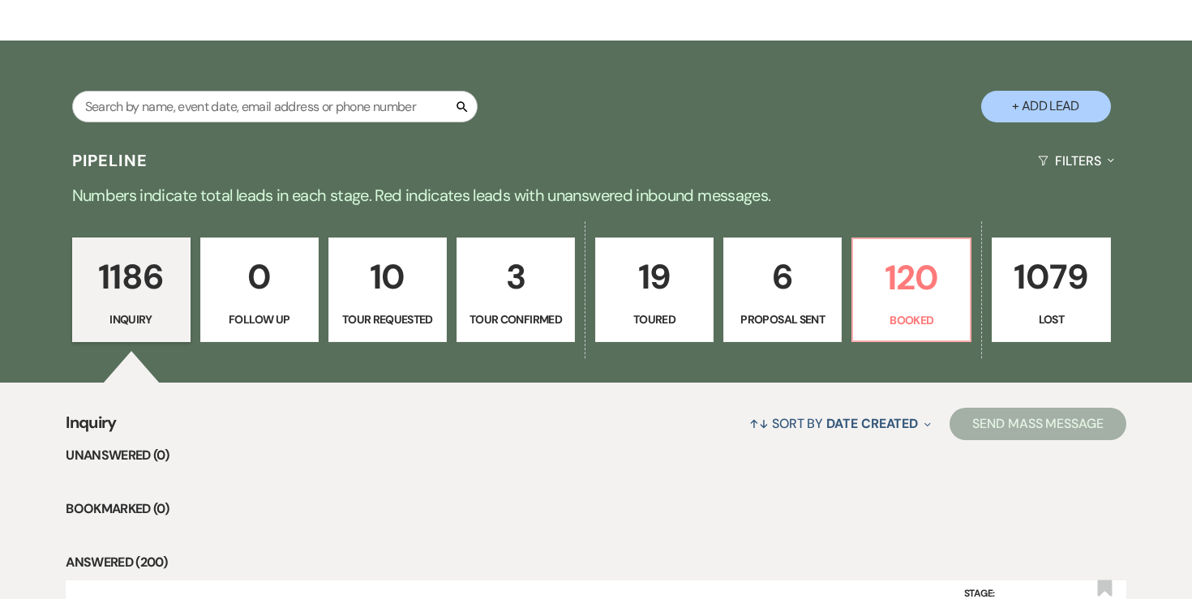
click at [404, 297] on p "10" at bounding box center [387, 277] width 97 height 54
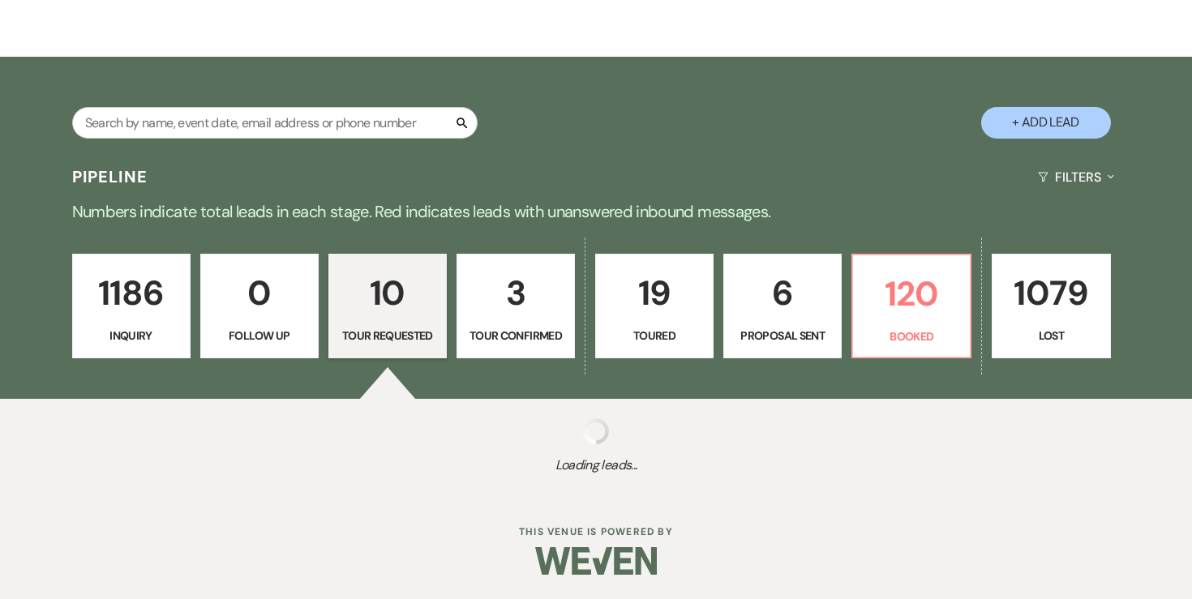
select select "2"
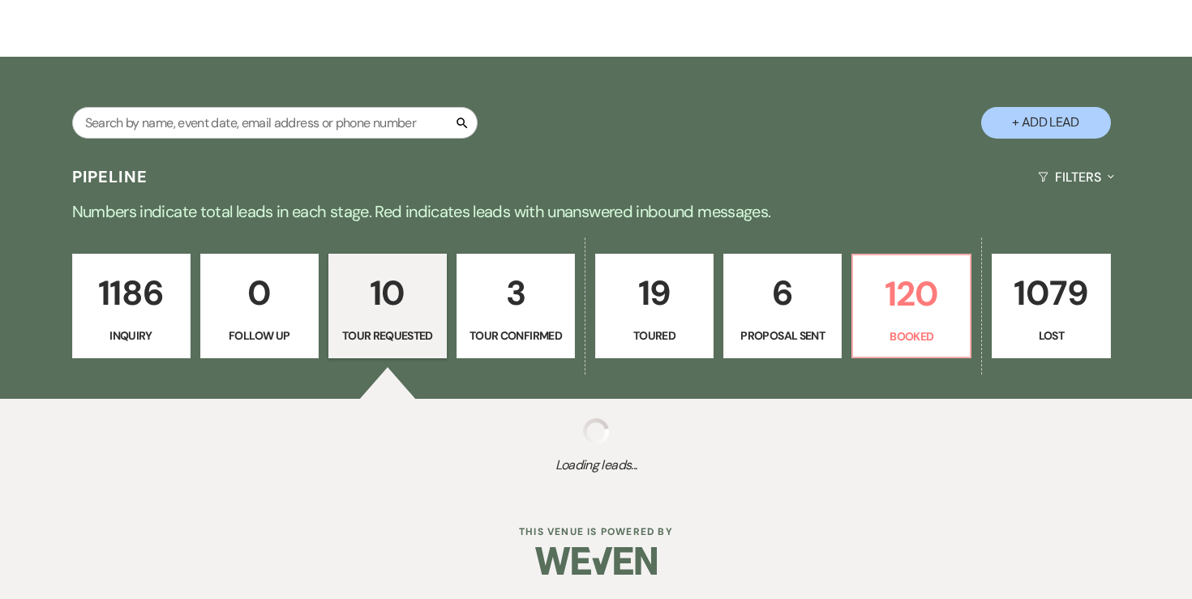
select select "2"
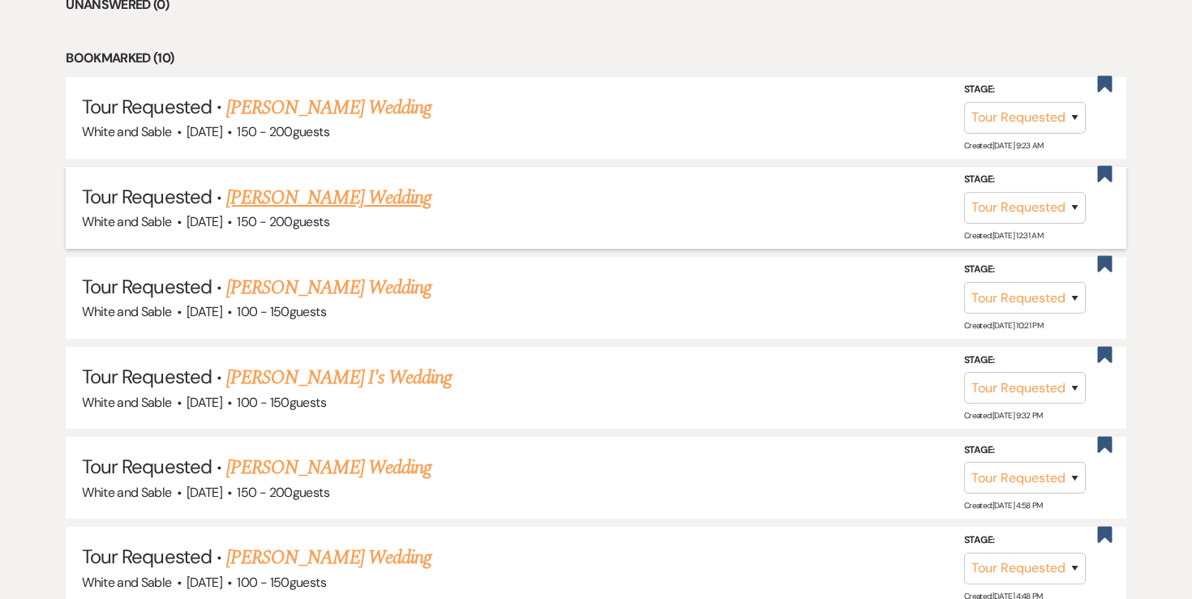
scroll to position [730, 0]
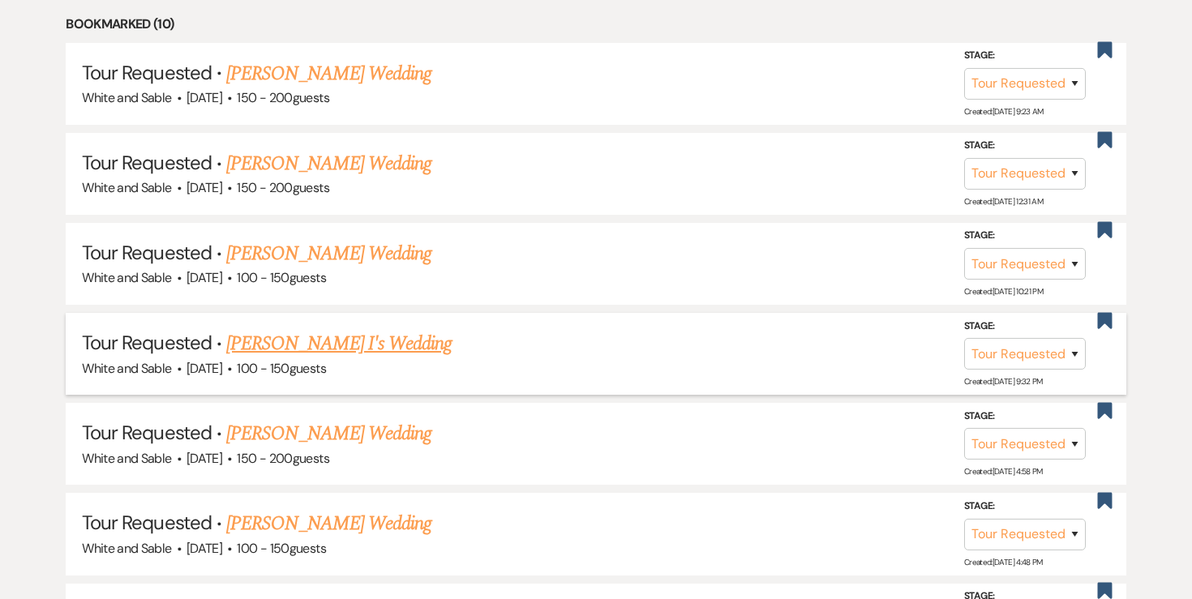
click at [336, 338] on link "Halynn I's Wedding" at bounding box center [338, 343] width 225 height 29
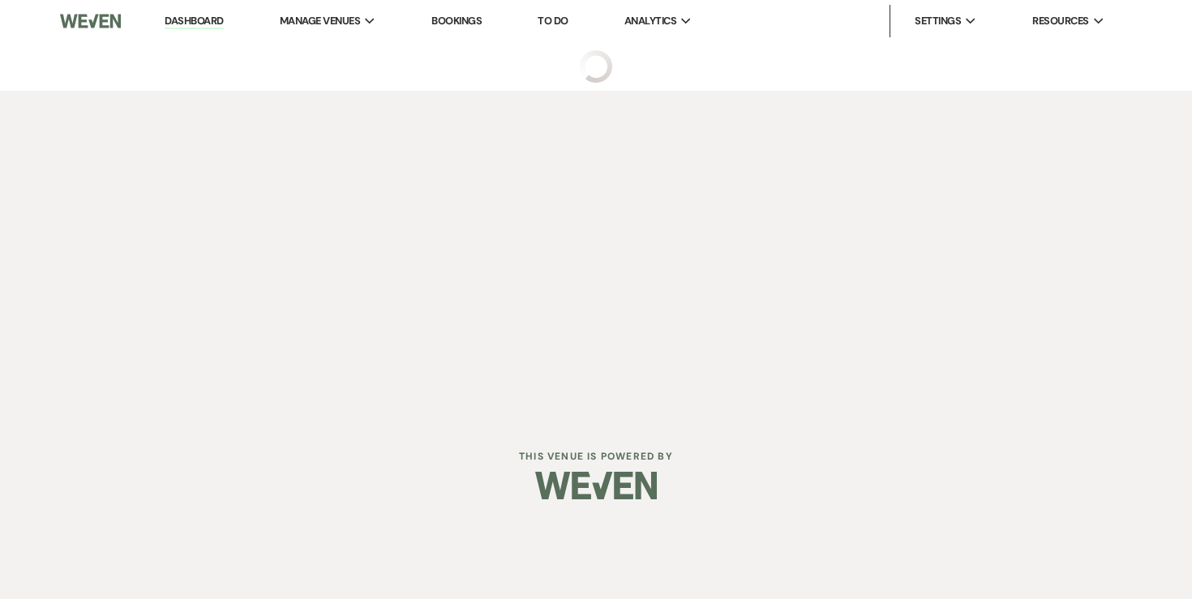
select select "2"
select select "5"
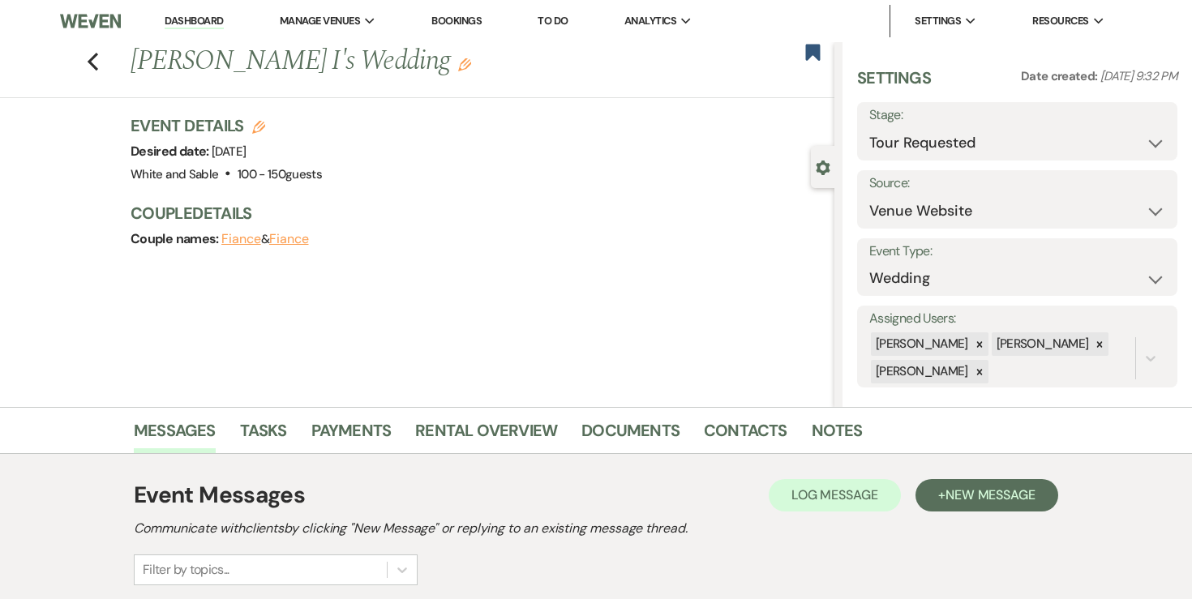
click at [761, 415] on li "Contacts" at bounding box center [758, 433] width 108 height 39
click at [747, 430] on link "Contacts" at bounding box center [745, 435] width 83 height 36
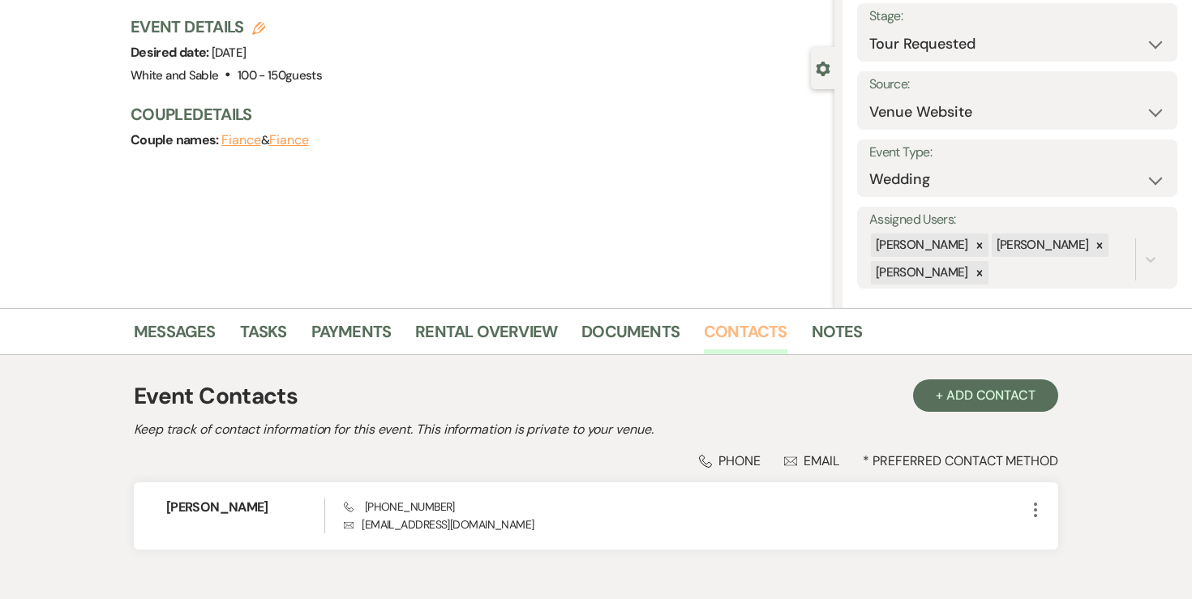
scroll to position [193, 0]
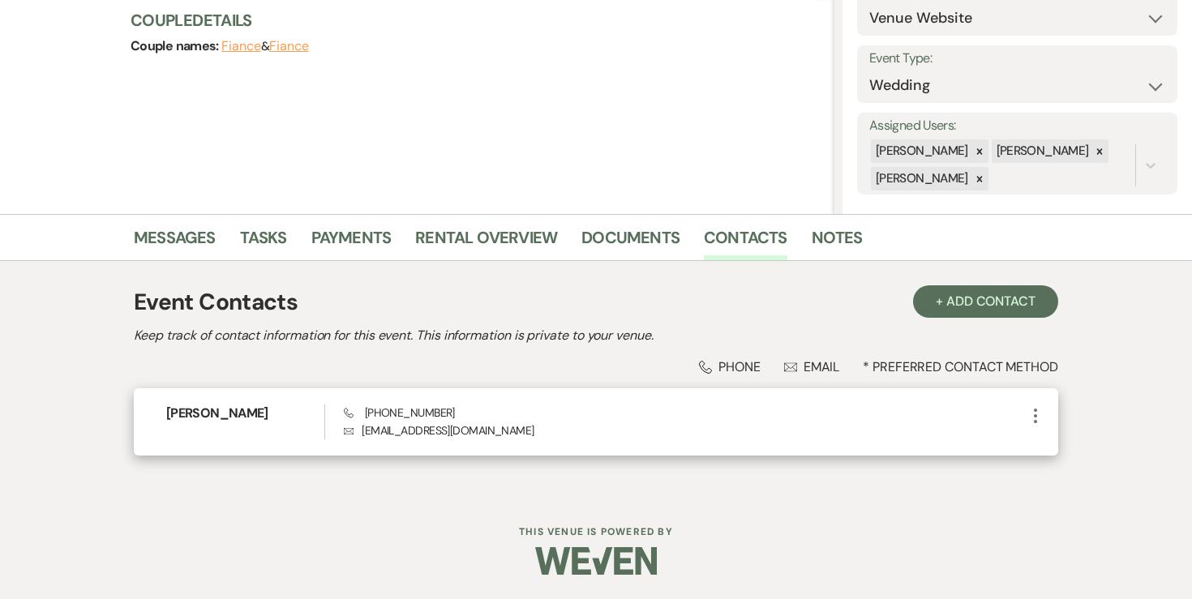
click at [1039, 415] on icon "More" at bounding box center [1034, 415] width 19 height 19
click at [1046, 437] on button "Pencil Edit" at bounding box center [1073, 448] width 96 height 28
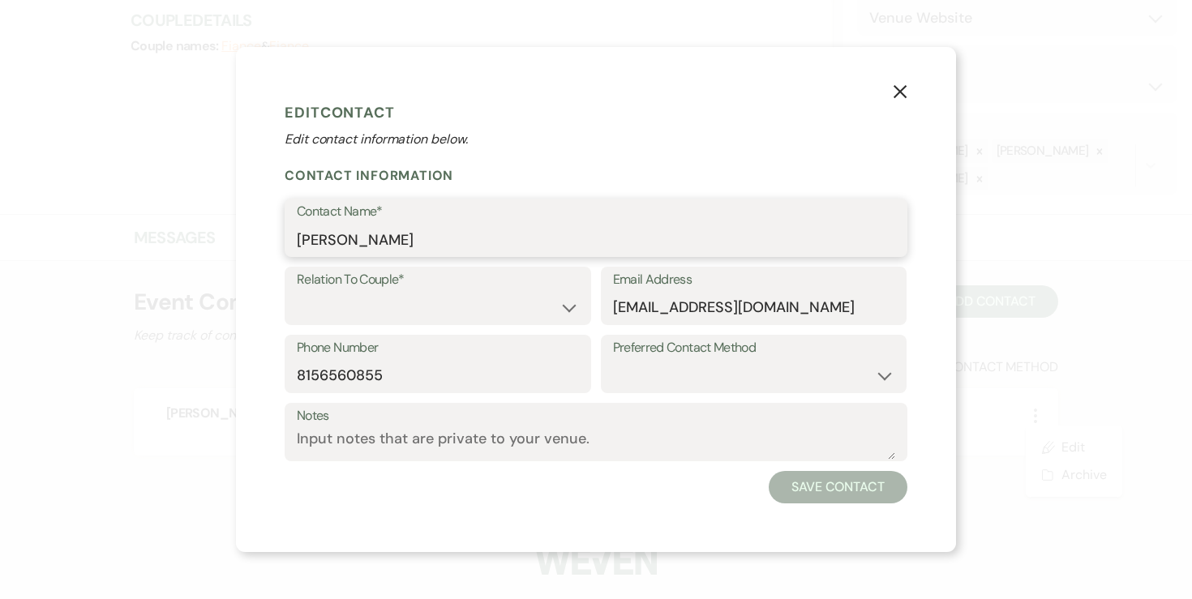
click at [439, 230] on input "Halynn I" at bounding box center [596, 240] width 598 height 32
type input "Halynn Drozd"
click at [322, 315] on select "Couple Planner Parent of Couple Family Member Friend Other" at bounding box center [438, 308] width 282 height 32
select select "1"
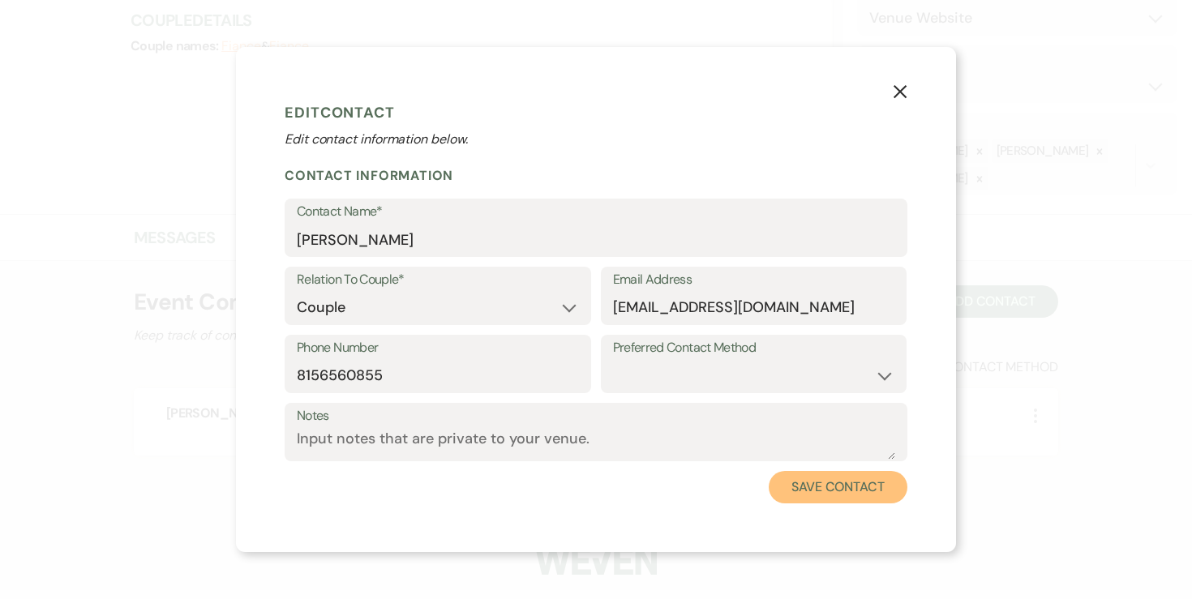
click at [807, 495] on button "Save Contact" at bounding box center [837, 487] width 139 height 32
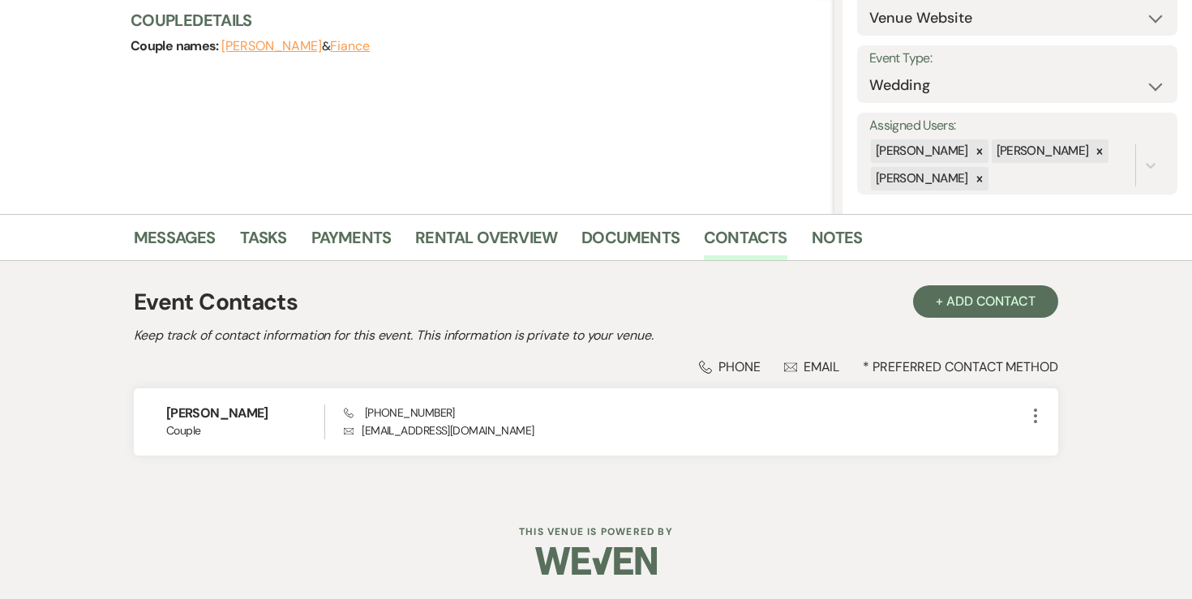
click at [218, 232] on li "Messages" at bounding box center [187, 240] width 106 height 39
click at [207, 236] on link "Messages" at bounding box center [175, 243] width 82 height 36
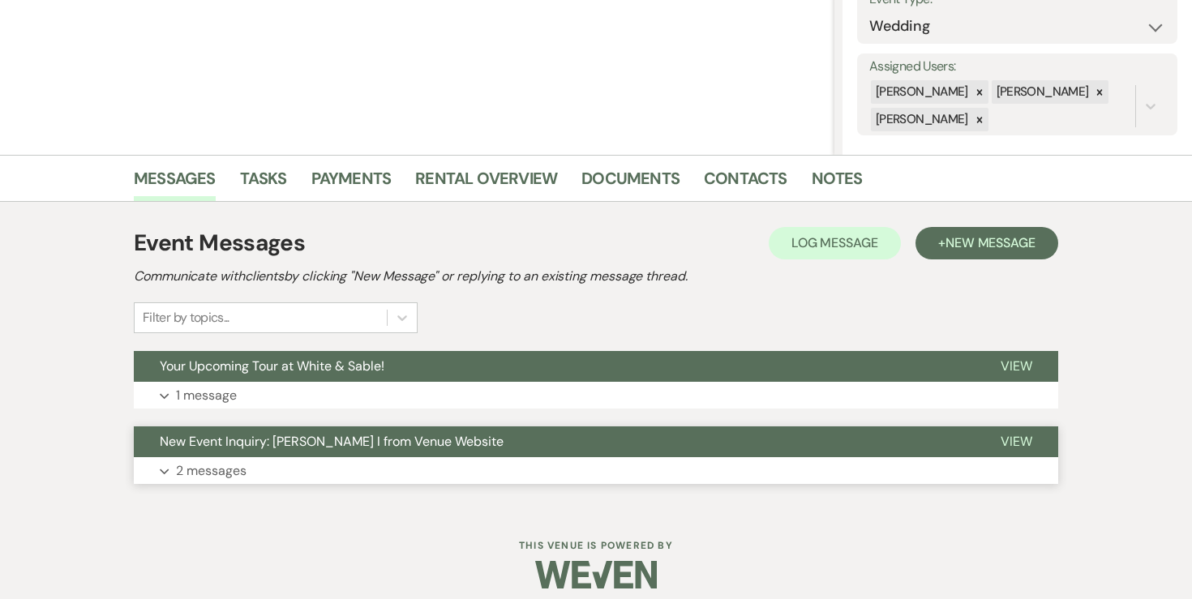
click at [207, 475] on p "2 messages" at bounding box center [211, 470] width 71 height 21
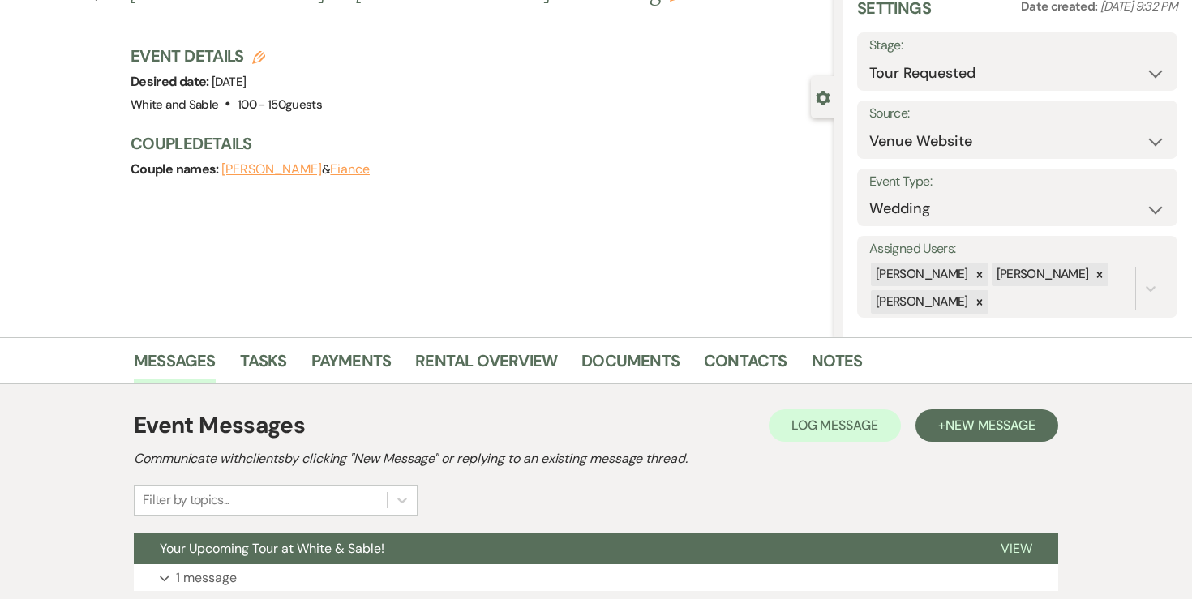
scroll to position [28, 0]
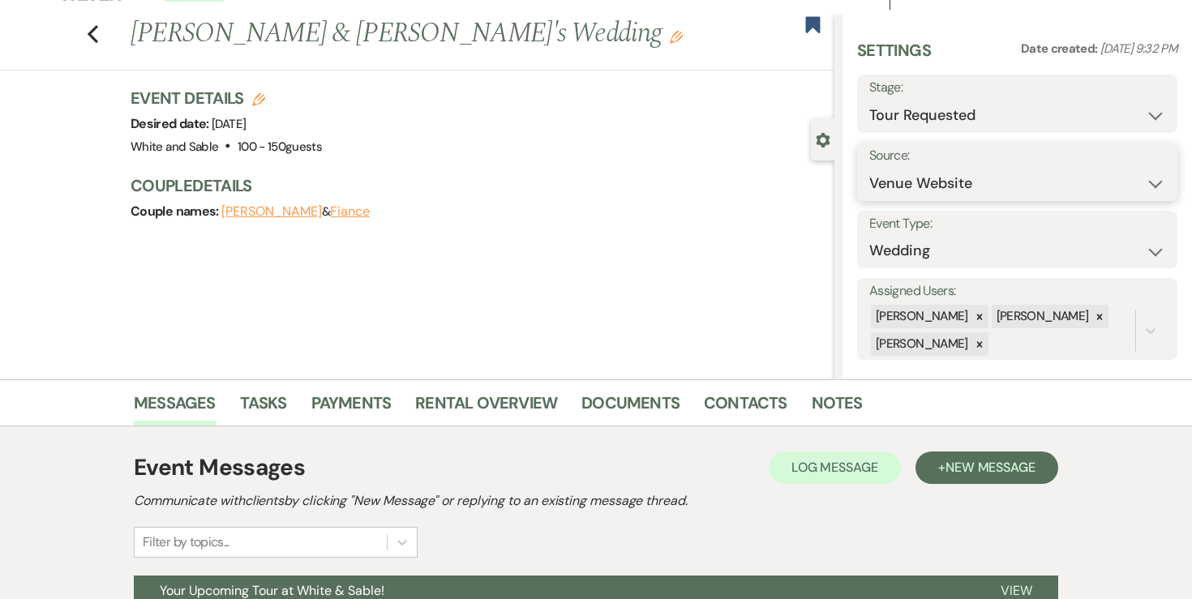
click at [942, 190] on select "Weven Venue Website Instagram Facebook Pinterest Google The Knot Wedding Wire H…" at bounding box center [1017, 184] width 296 height 32
select select "17"
click at [1089, 186] on form "Source: Weven Venue Website Instagram Facebook Pinterest Google The Knot Weddin…" at bounding box center [1017, 172] width 320 height 58
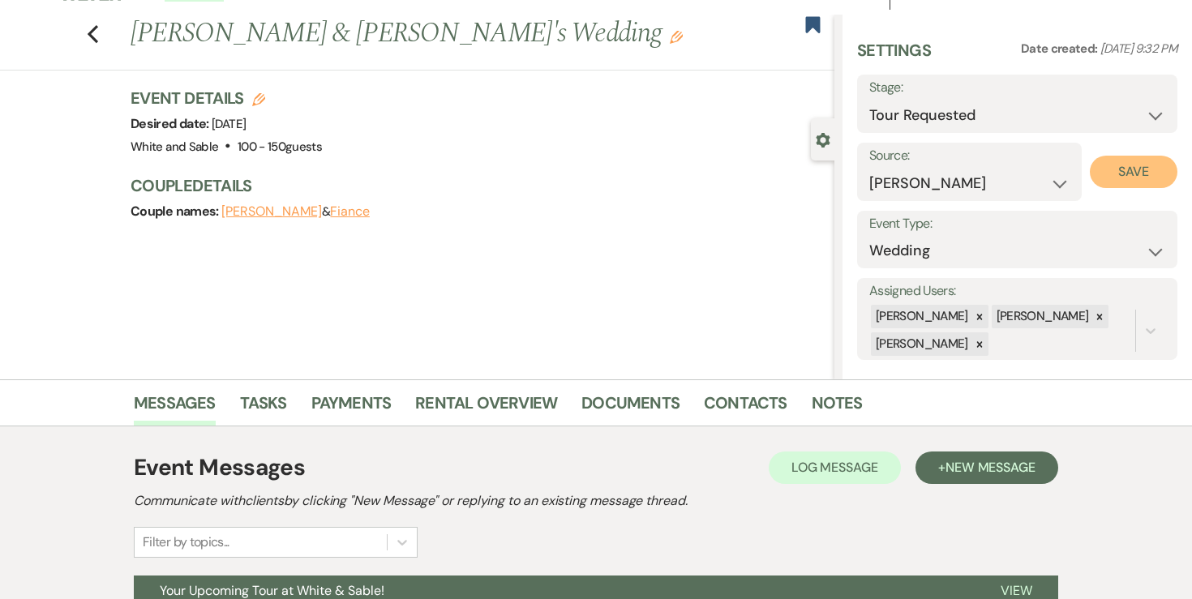
click at [1104, 181] on button "Save" at bounding box center [1133, 172] width 88 height 32
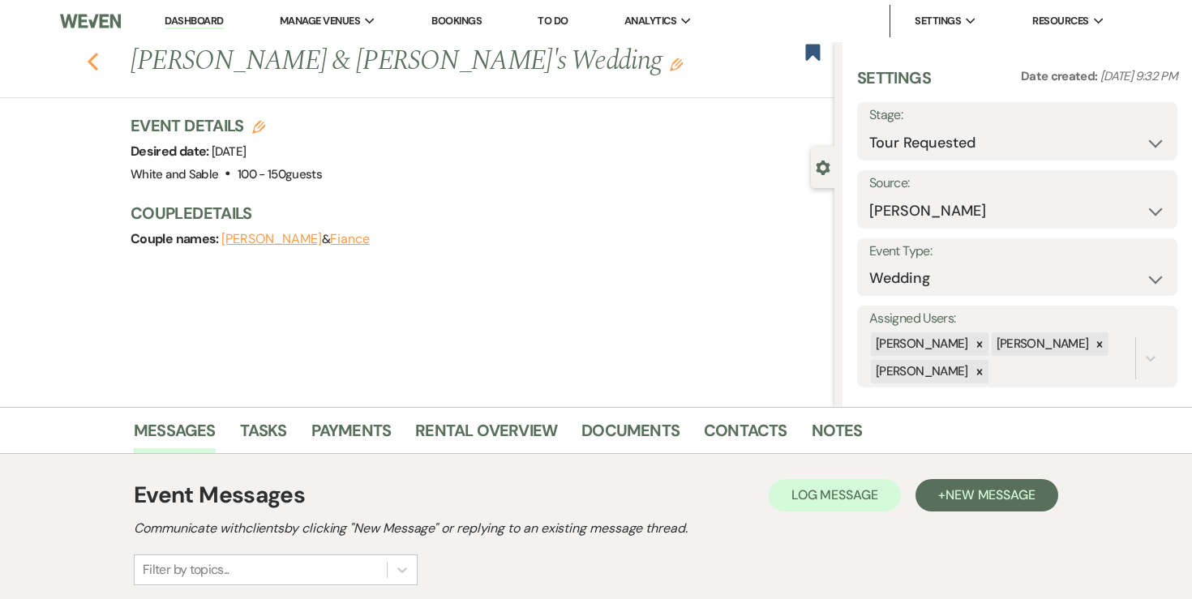
click at [93, 71] on div "Previous Halynn Drozd & Fiance's Wedding Edit Bookmark" at bounding box center [413, 70] width 842 height 56
click at [93, 58] on use "button" at bounding box center [93, 62] width 11 height 18
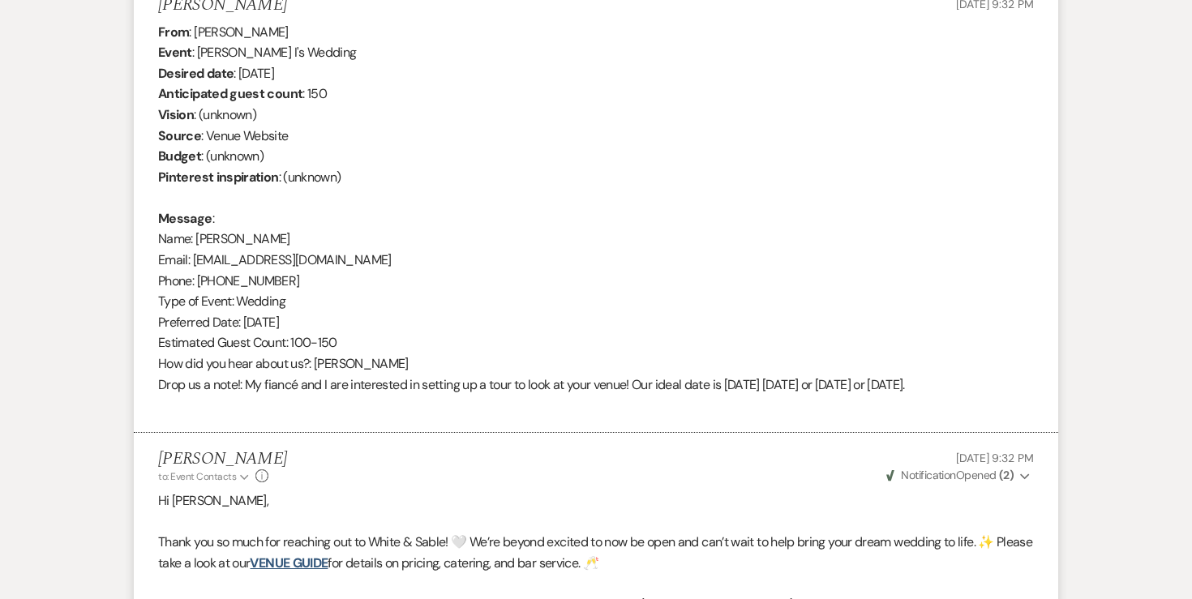
select select "2"
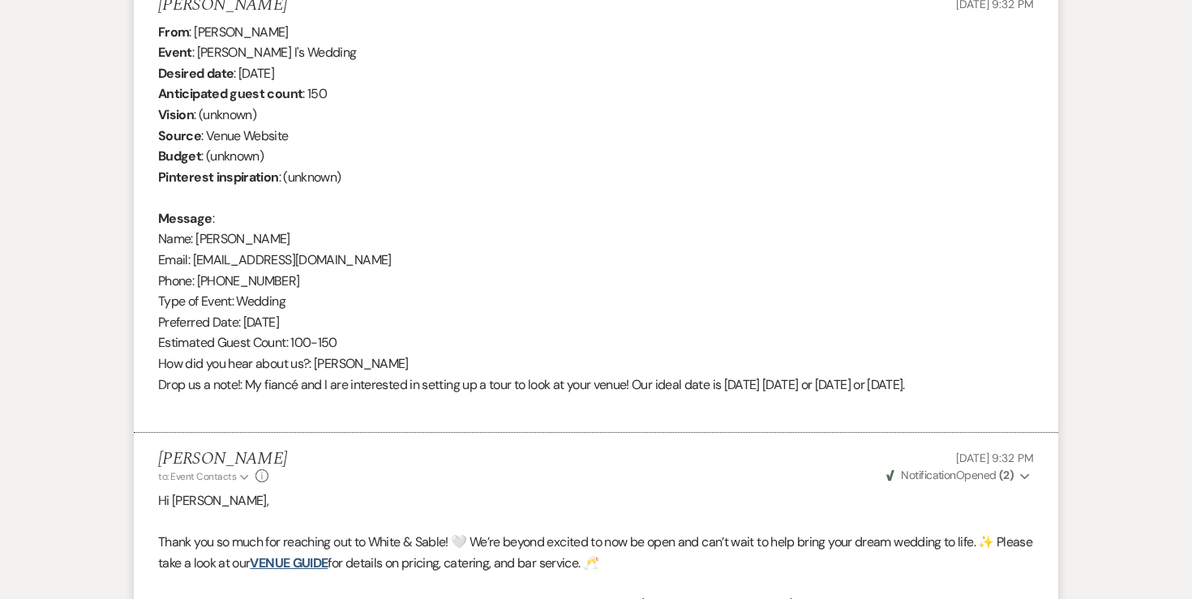
select select "2"
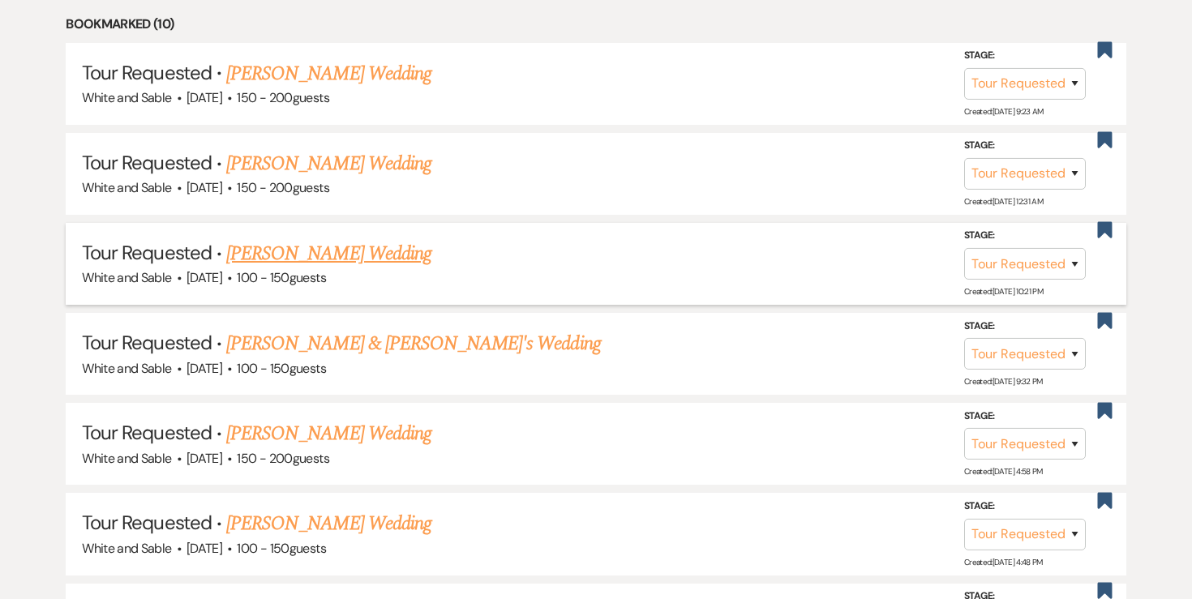
click at [313, 257] on link "Sonia Meyer's Wedding" at bounding box center [328, 253] width 205 height 29
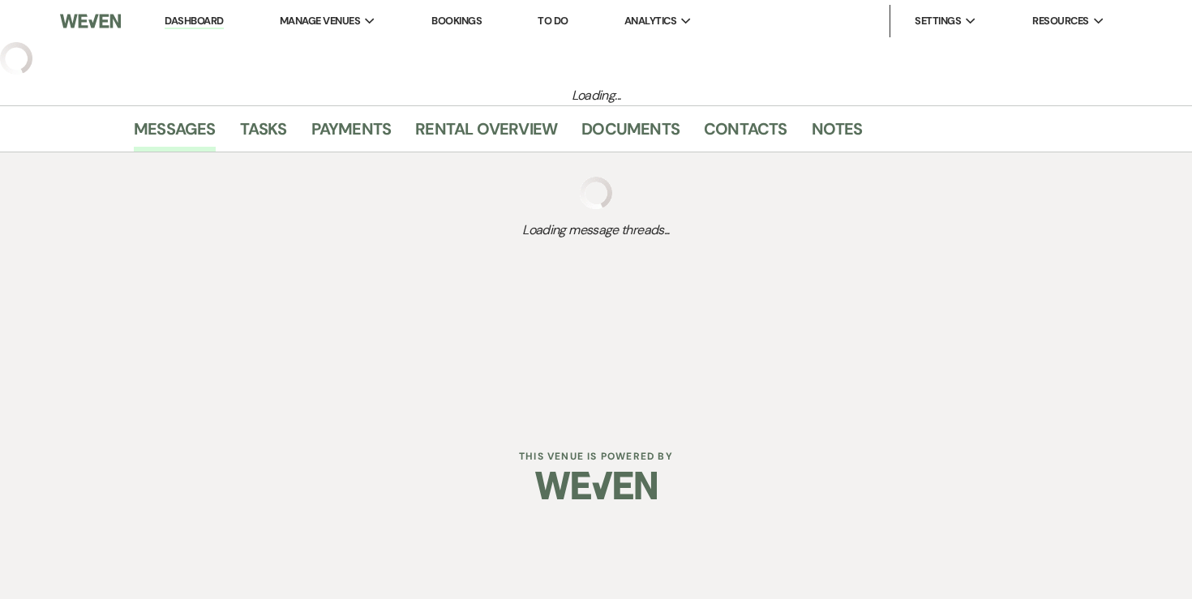
select select "2"
select select "5"
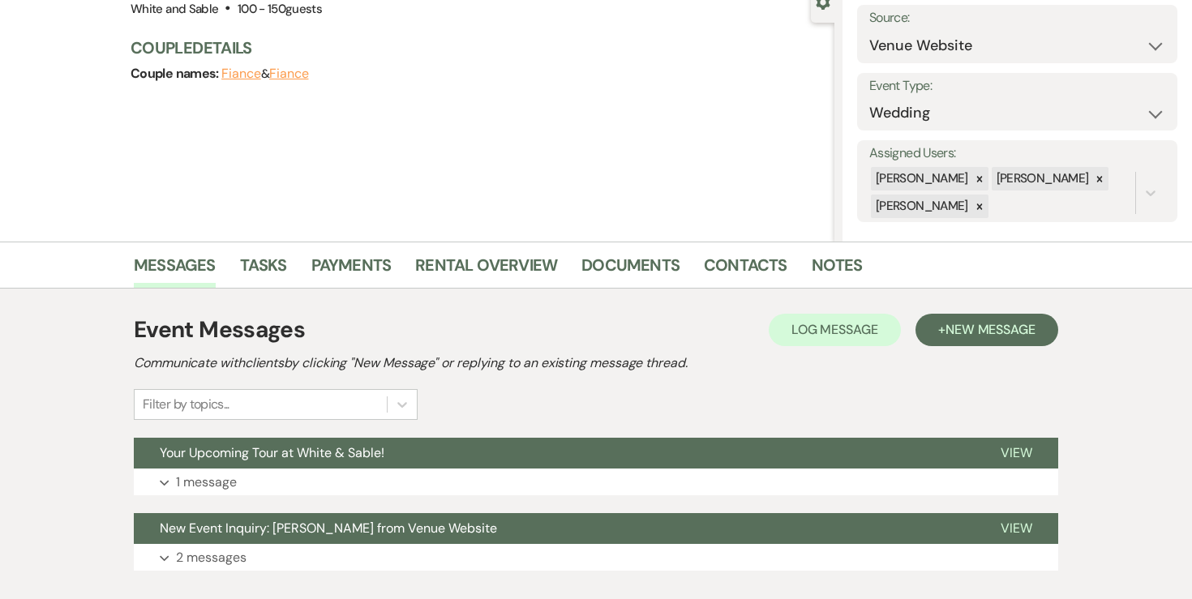
scroll to position [266, 0]
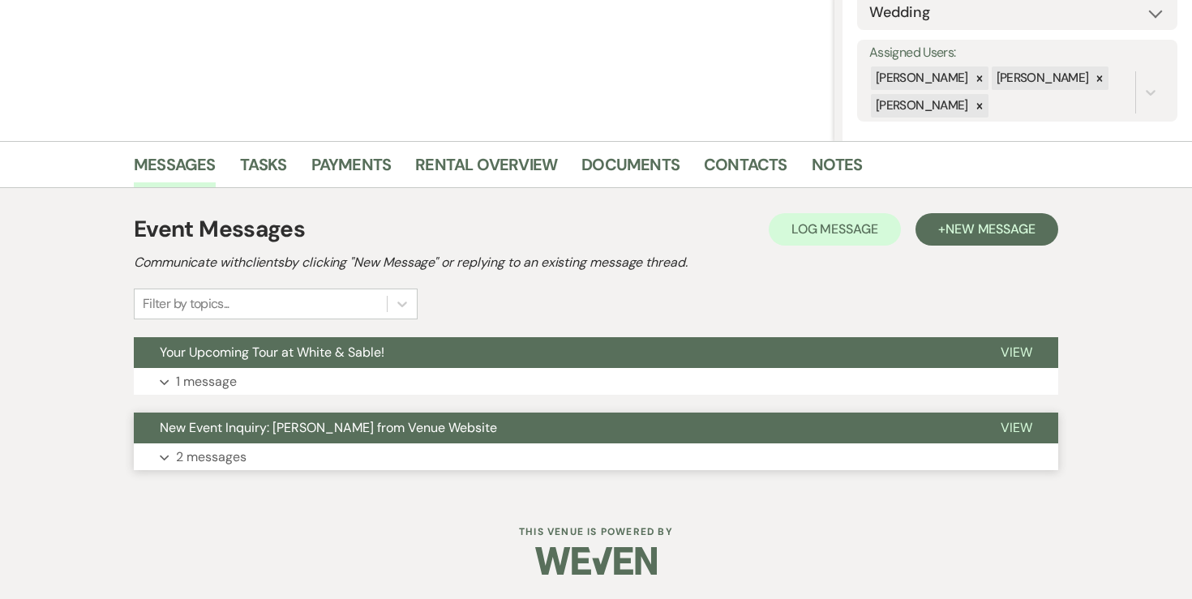
click at [234, 452] on p "2 messages" at bounding box center [211, 457] width 71 height 21
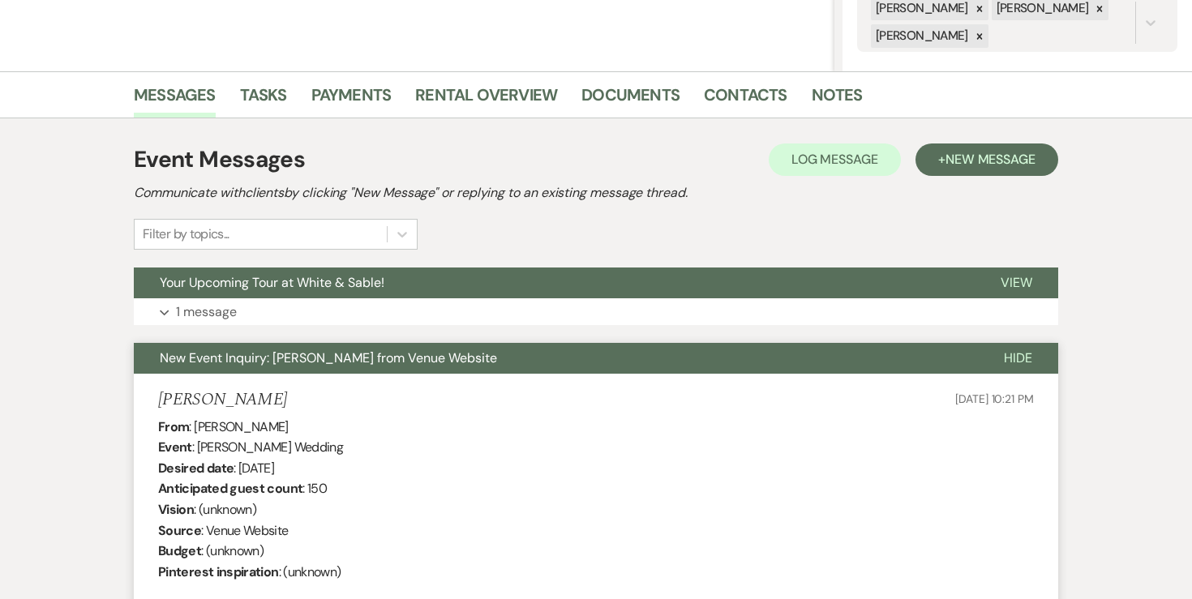
scroll to position [334, 0]
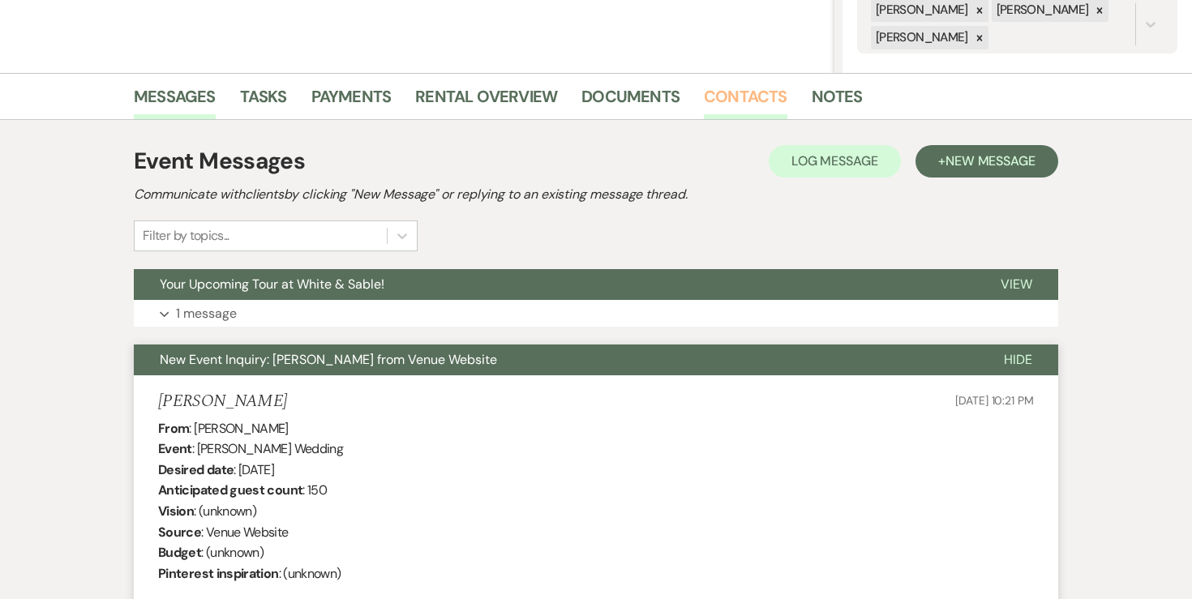
click at [759, 95] on link "Contacts" at bounding box center [745, 101] width 83 height 36
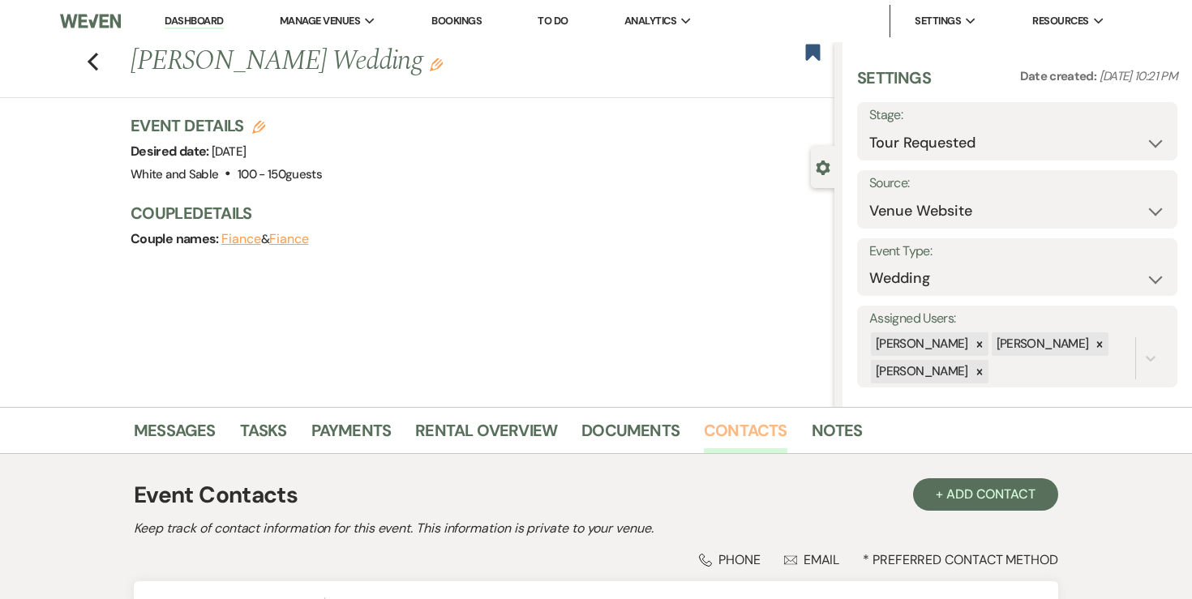
scroll to position [193, 0]
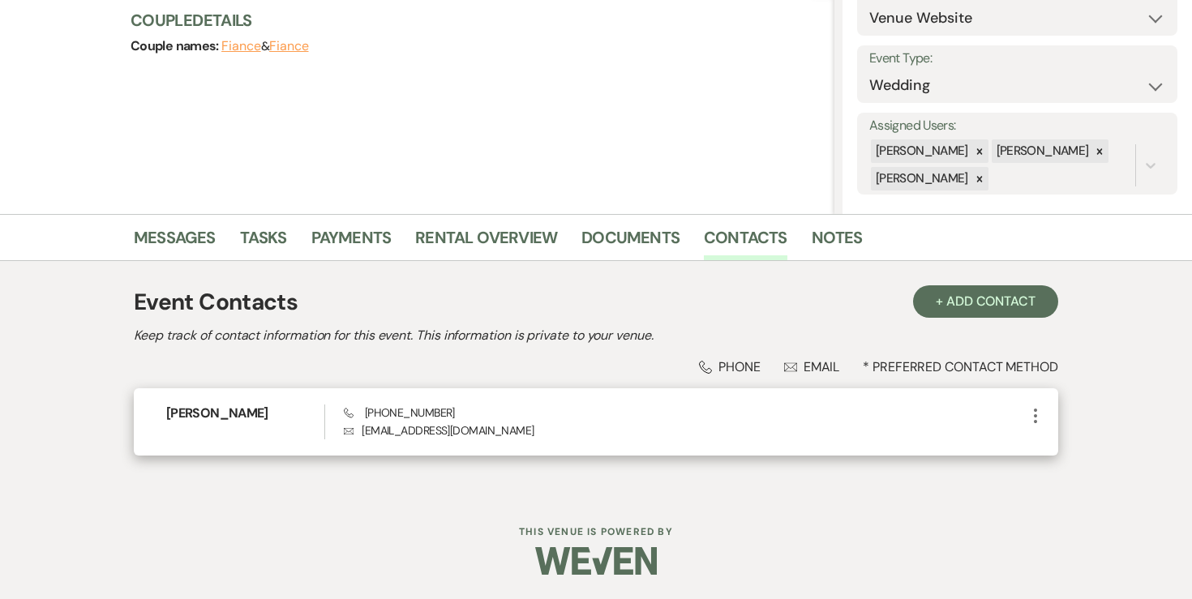
click at [1035, 410] on use "button" at bounding box center [1035, 416] width 3 height 15
click at [1042, 434] on button "Pencil Edit" at bounding box center [1073, 448] width 96 height 28
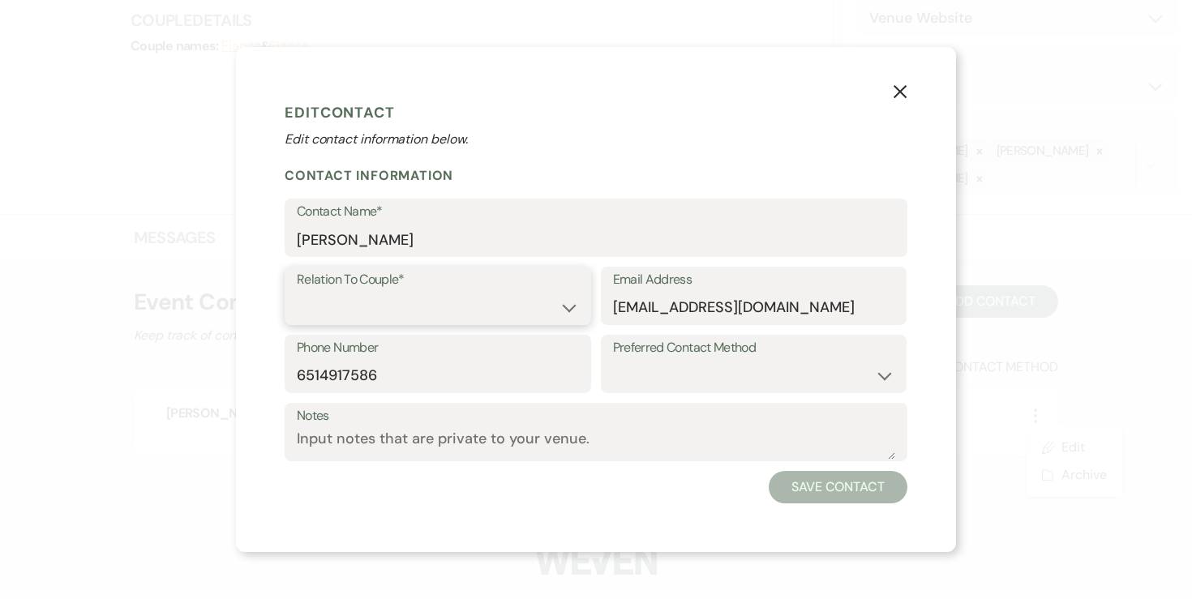
click at [487, 306] on select "Couple Planner Parent of Couple Family Member Friend Other" at bounding box center [438, 308] width 282 height 32
select select "1"
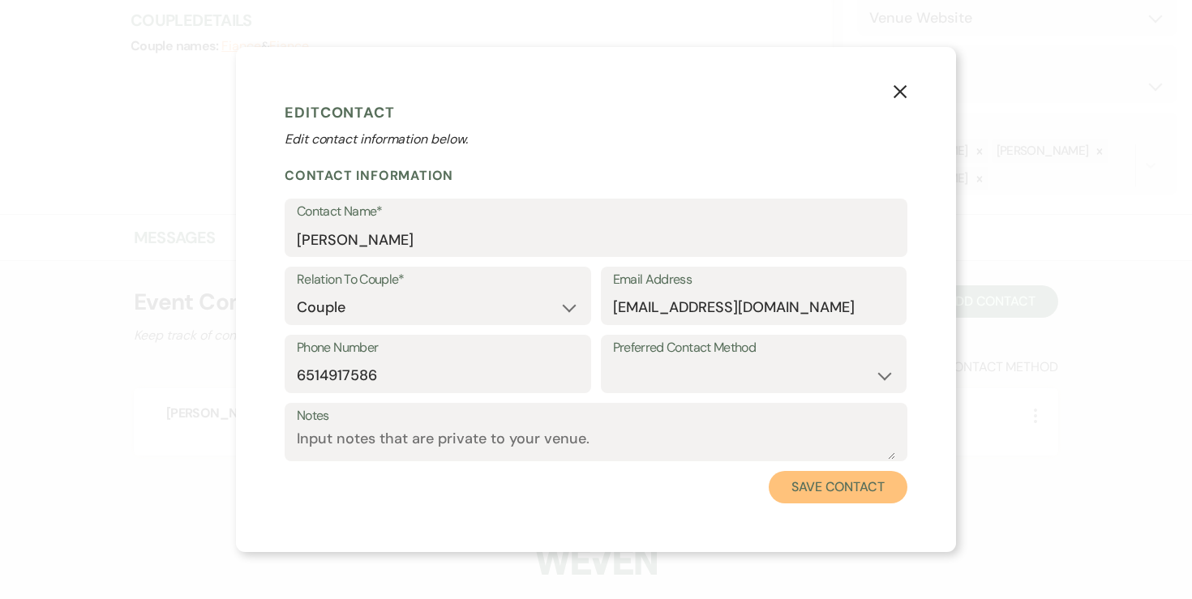
click at [811, 478] on button "Save Contact" at bounding box center [837, 487] width 139 height 32
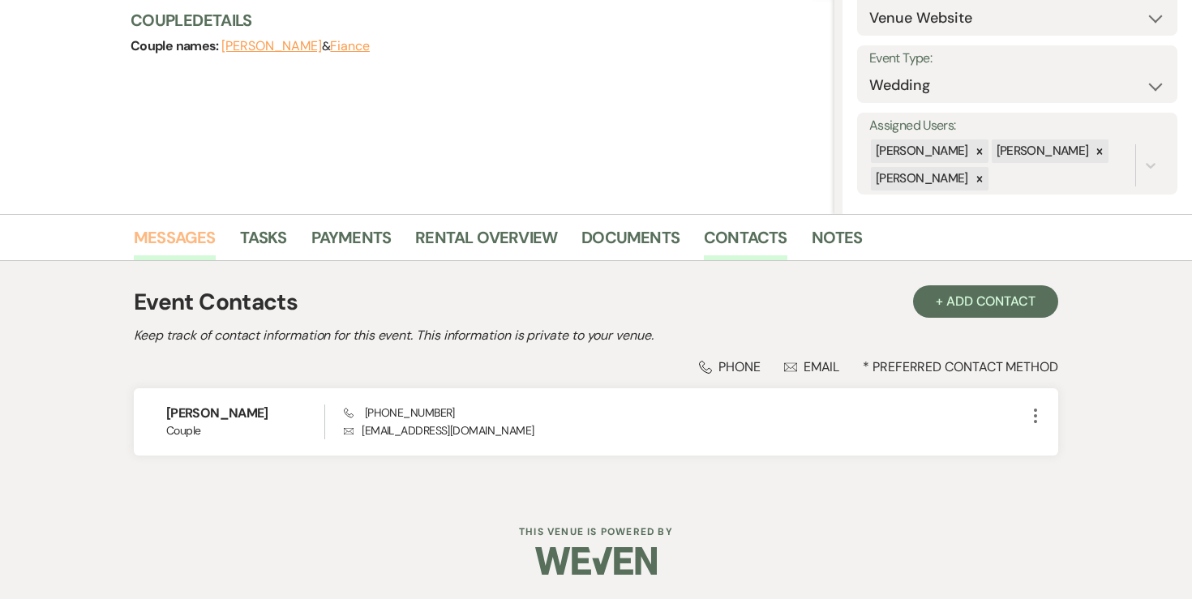
click at [169, 235] on link "Messages" at bounding box center [175, 243] width 82 height 36
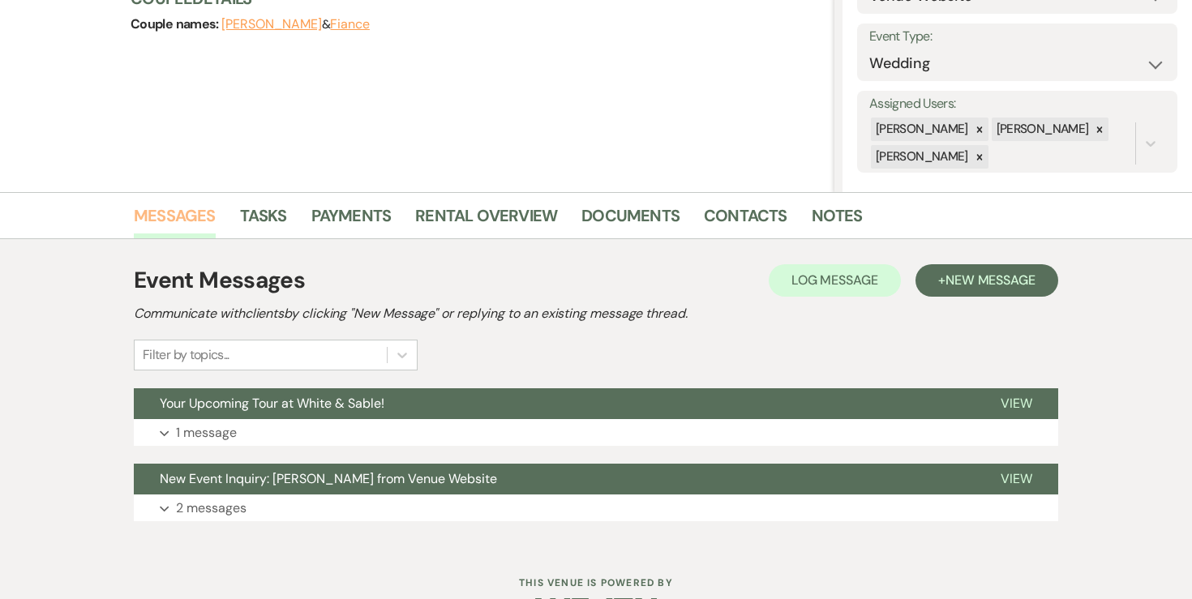
scroll to position [216, 0]
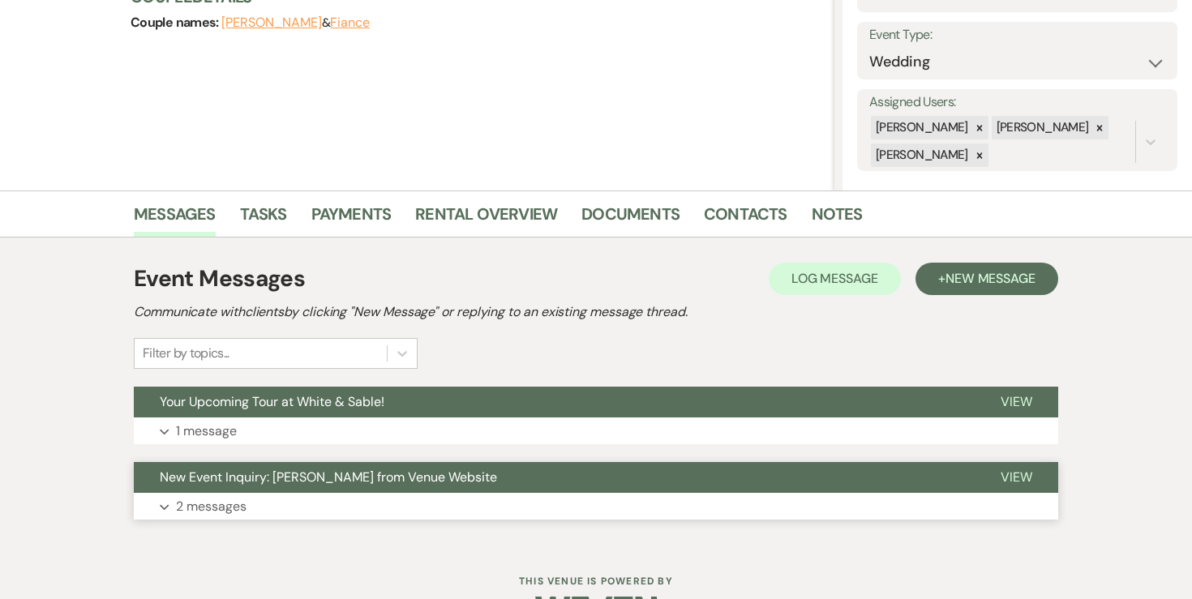
click at [195, 509] on p "2 messages" at bounding box center [211, 506] width 71 height 21
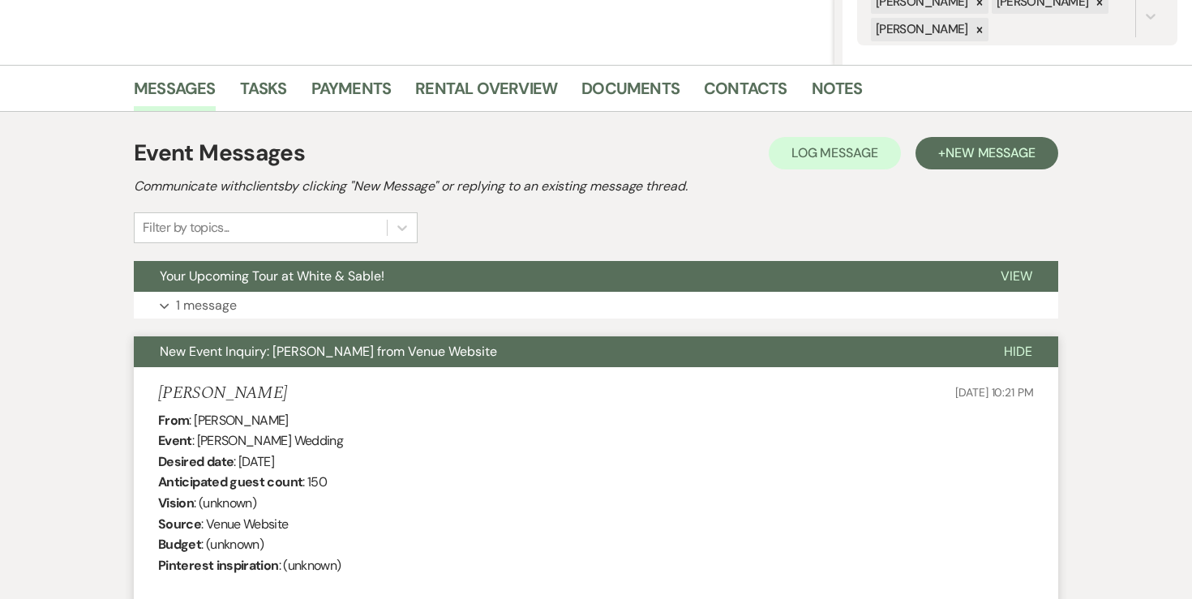
scroll to position [0, 0]
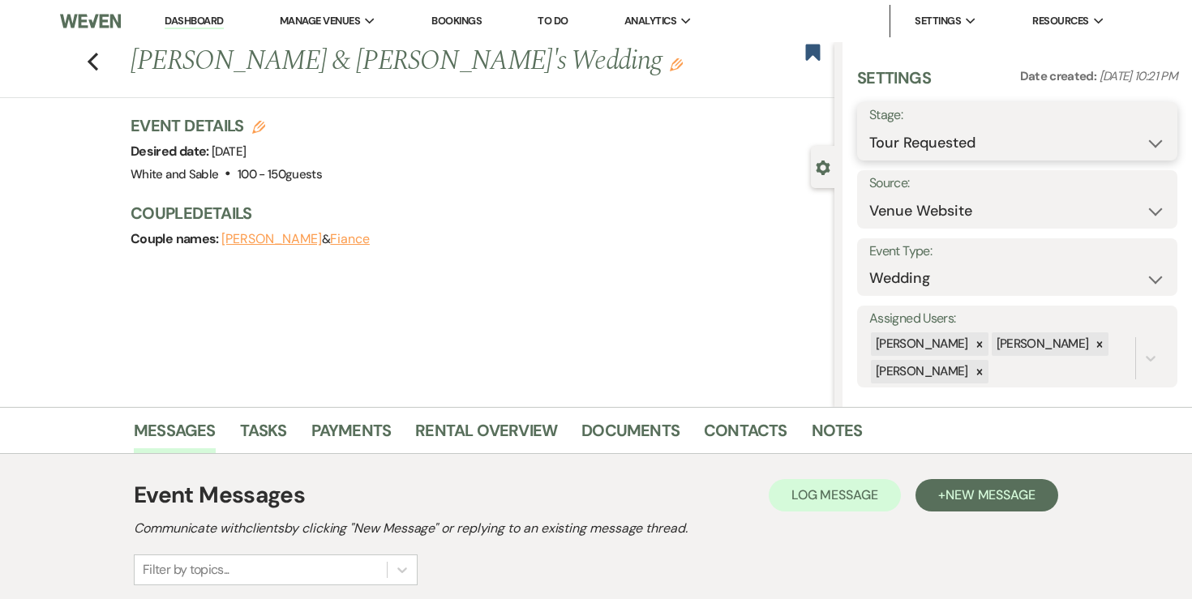
click at [953, 143] on select "Inquiry Follow Up Tour Requested Tour Confirmed Toured Proposal Sent Booked Lost" at bounding box center [1017, 143] width 296 height 32
click at [928, 205] on select "Weven Venue Website Instagram Facebook Pinterest Google The Knot Wedding Wire H…" at bounding box center [1017, 211] width 296 height 32
select select "12"
click at [1128, 208] on button "Save" at bounding box center [1133, 199] width 88 height 32
click at [191, 36] on li "Dashboard" at bounding box center [193, 21] width 75 height 32
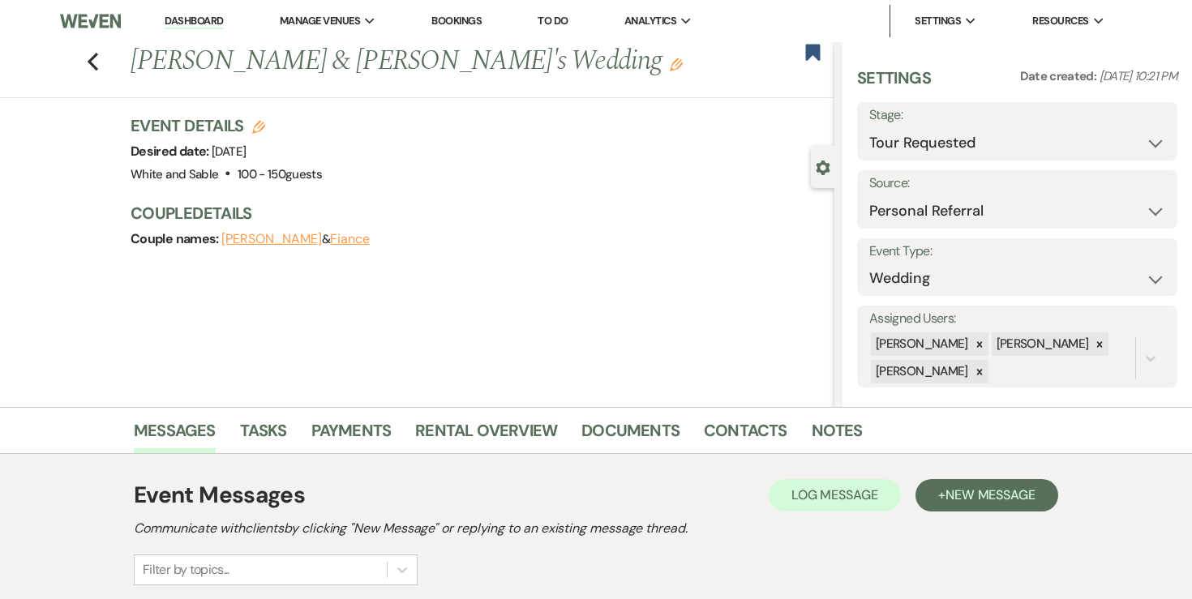
click at [193, 20] on link "Dashboard" at bounding box center [194, 21] width 58 height 15
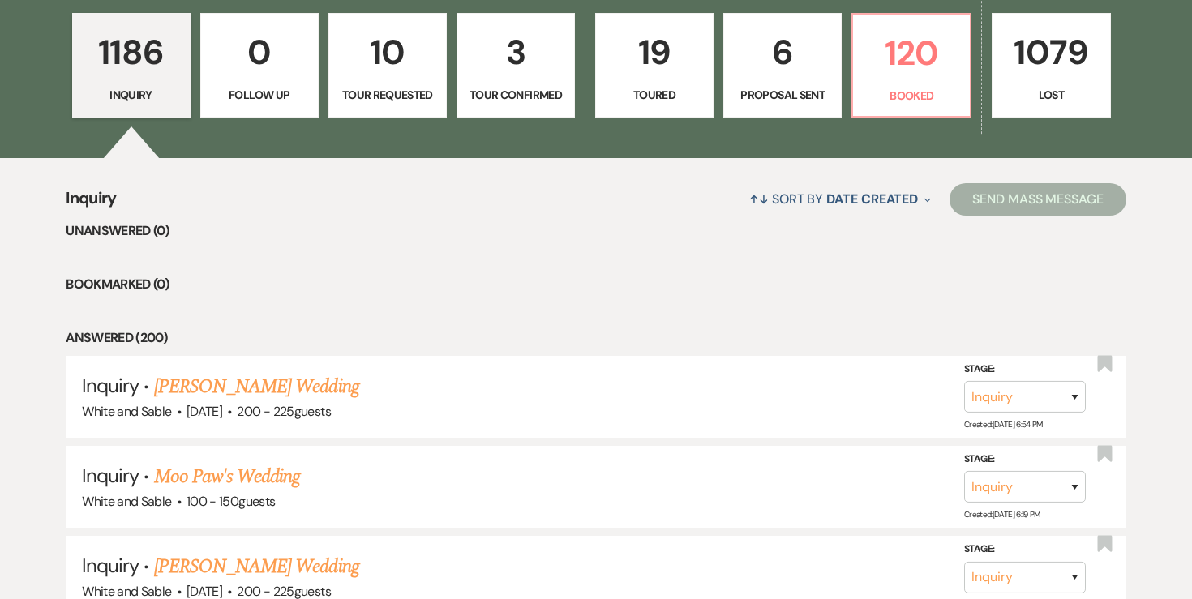
scroll to position [471, 0]
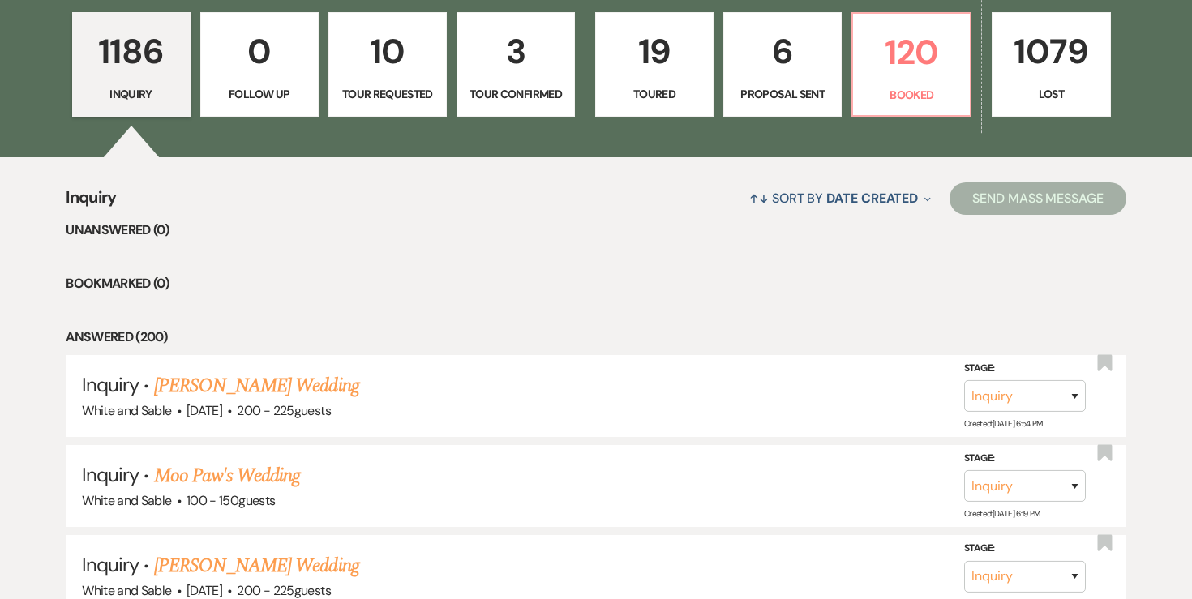
scroll to position [541, 0]
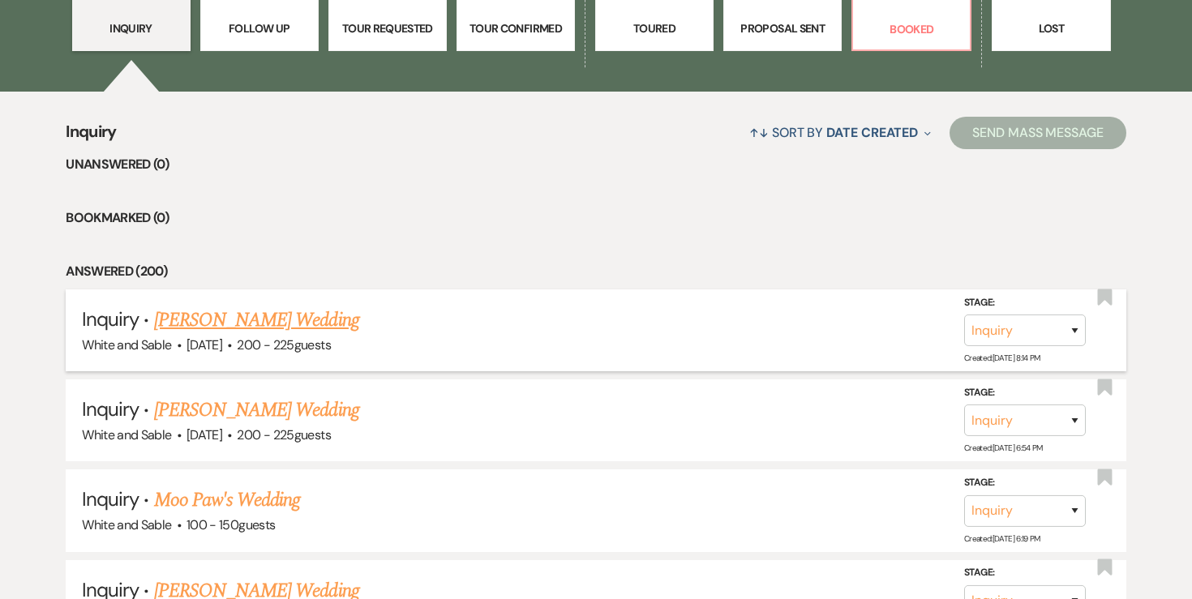
click at [296, 326] on link "Mackenzie Nicklason's Wedding" at bounding box center [256, 320] width 205 height 29
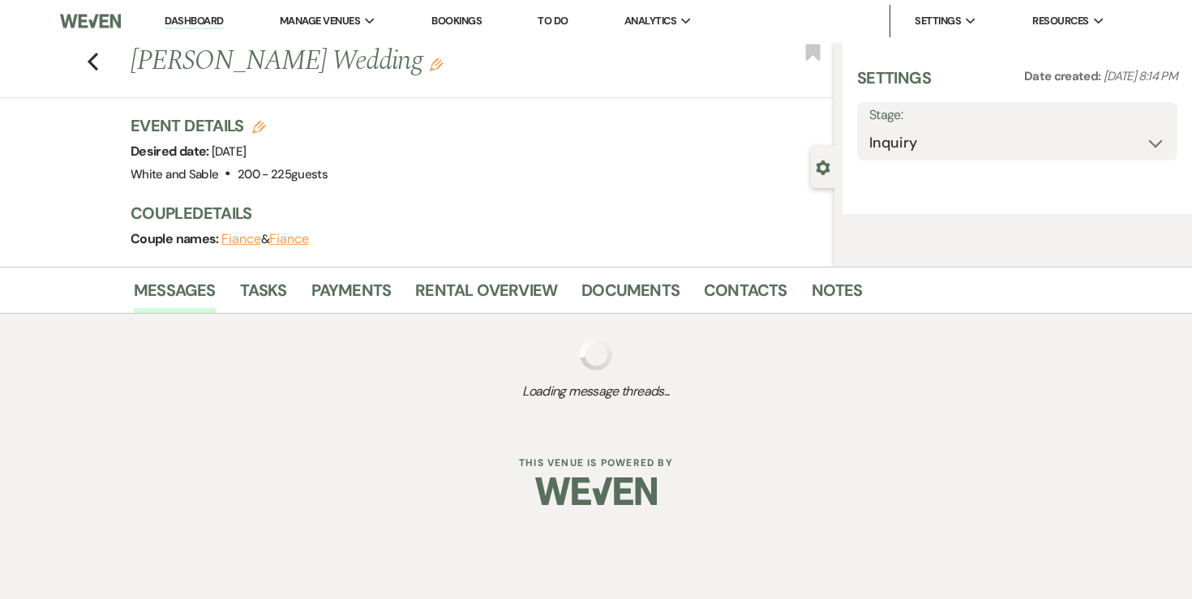
select select "5"
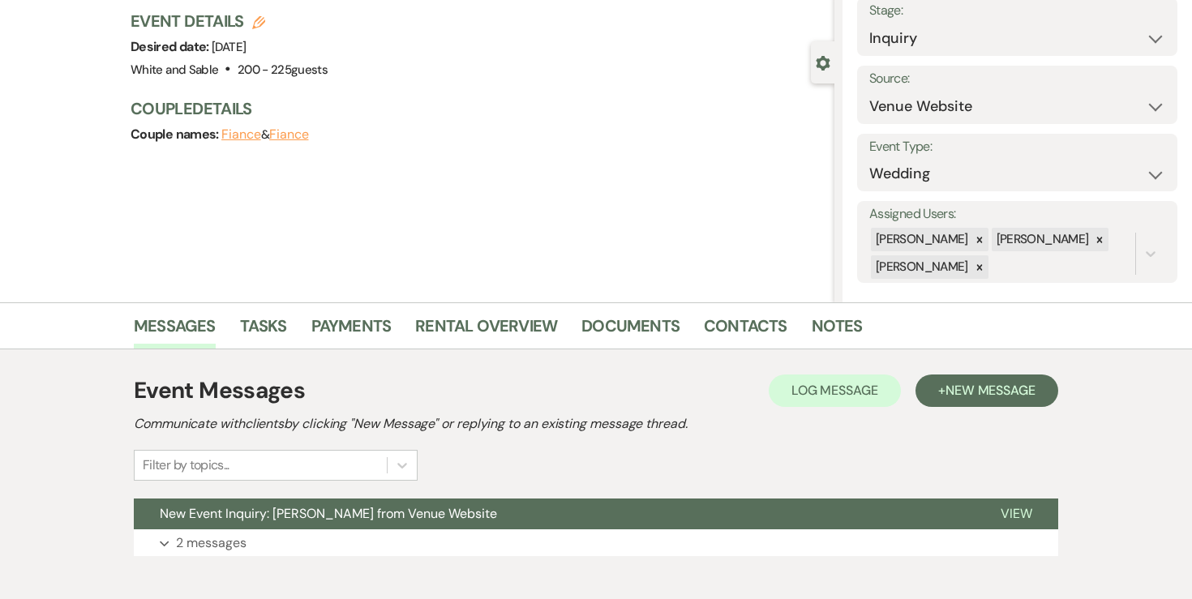
scroll to position [190, 0]
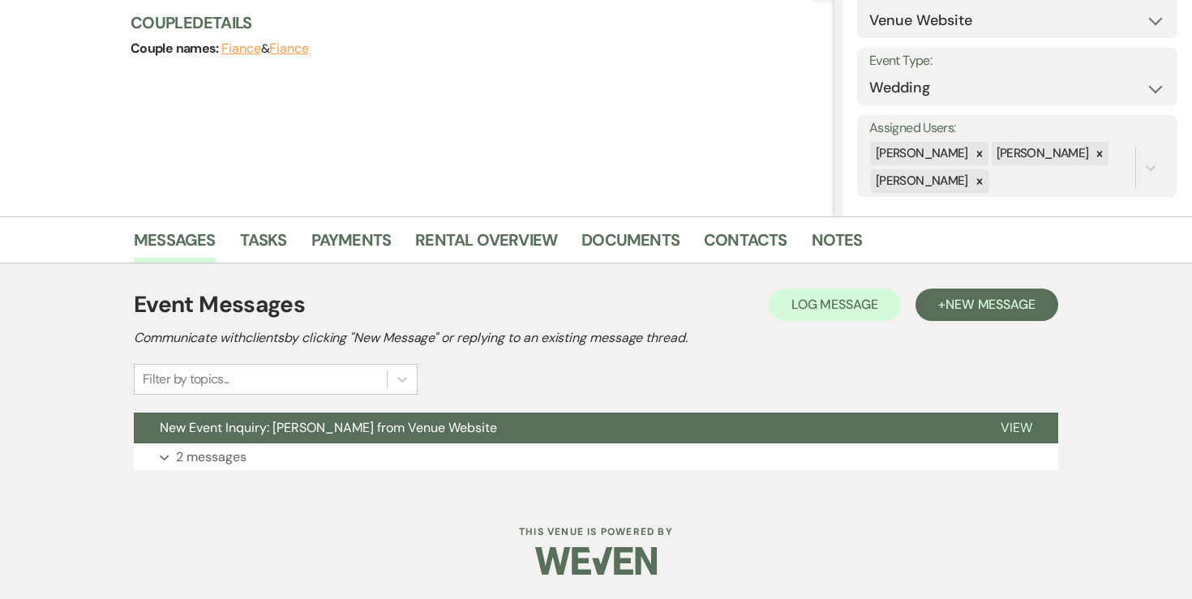
click at [249, 474] on div "Event Messages Log Log Message + New Message Communicate with clients by clicki…" at bounding box center [596, 379] width 924 height 199
click at [247, 462] on button "Expand 2 messages" at bounding box center [596, 457] width 924 height 28
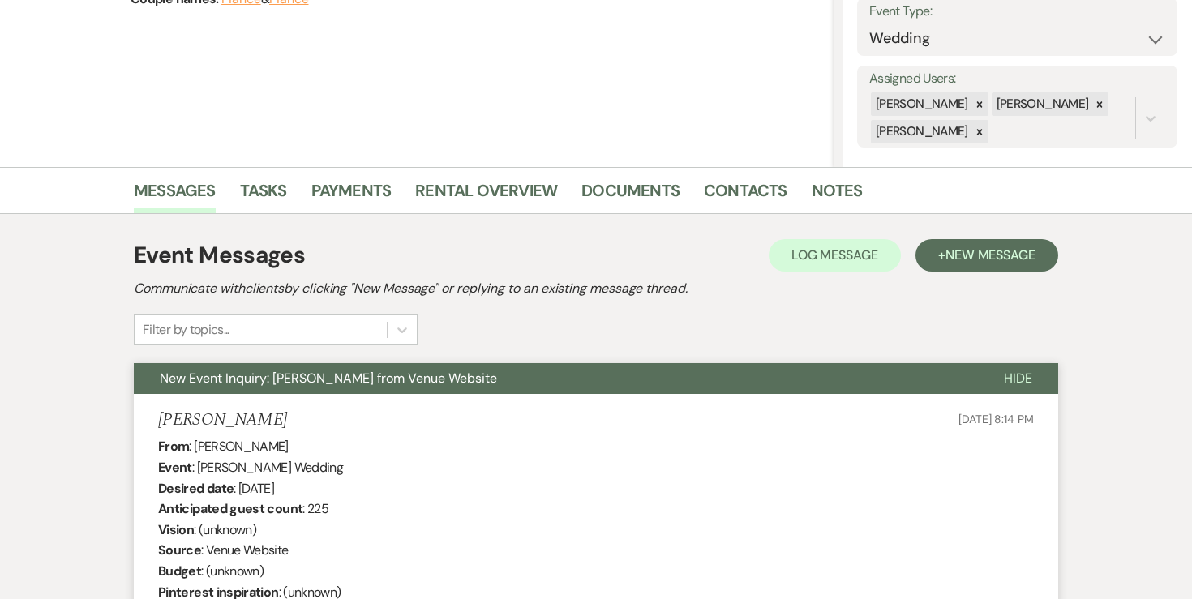
scroll to position [0, 0]
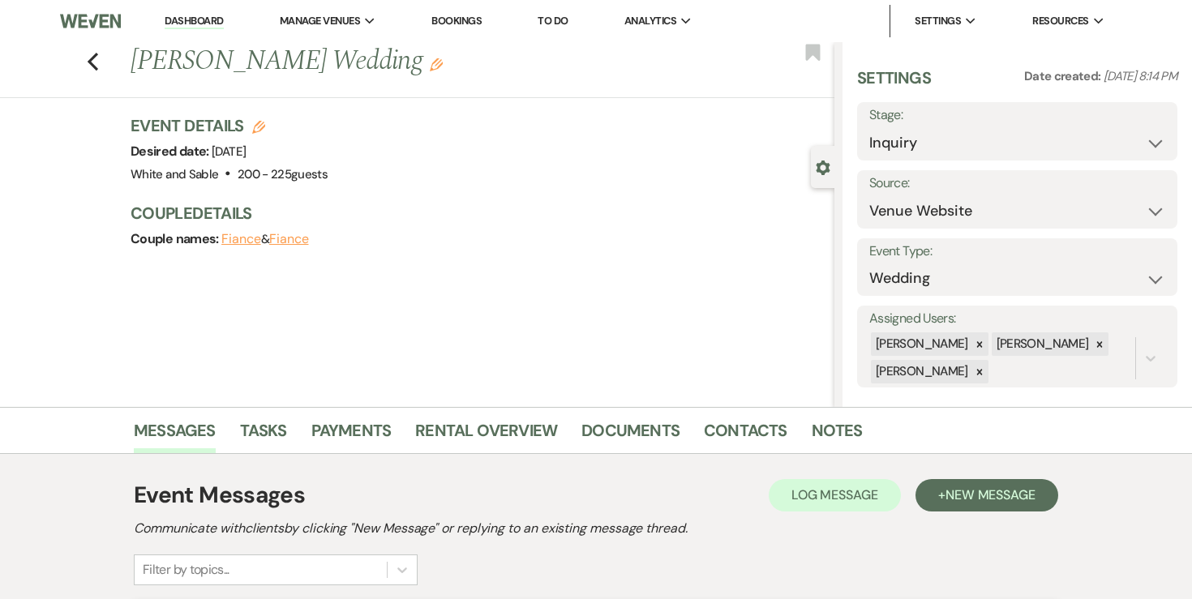
click at [208, 23] on link "Dashboard" at bounding box center [194, 21] width 58 height 15
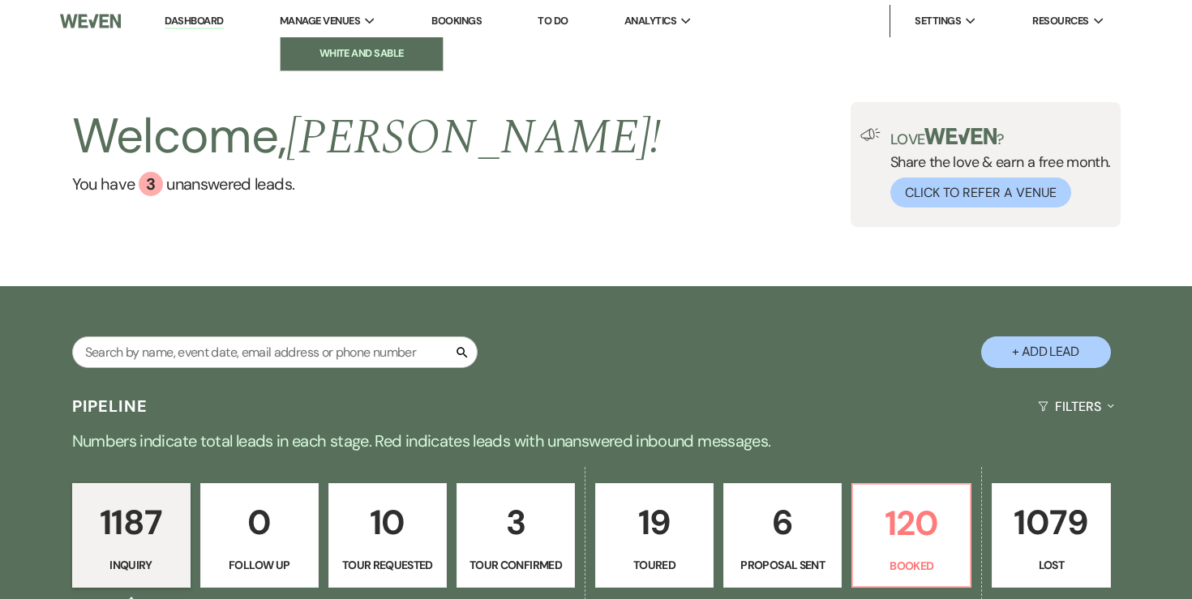
click at [343, 59] on li "White and Sable" at bounding box center [362, 53] width 146 height 16
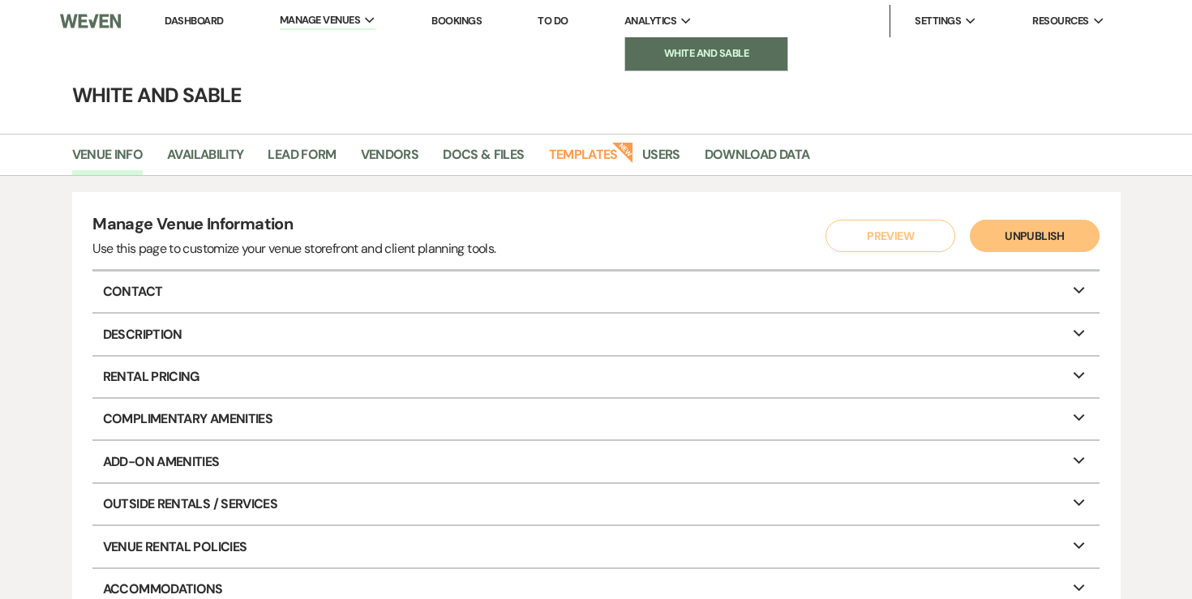
click at [658, 49] on li "White and Sable" at bounding box center [706, 53] width 146 height 16
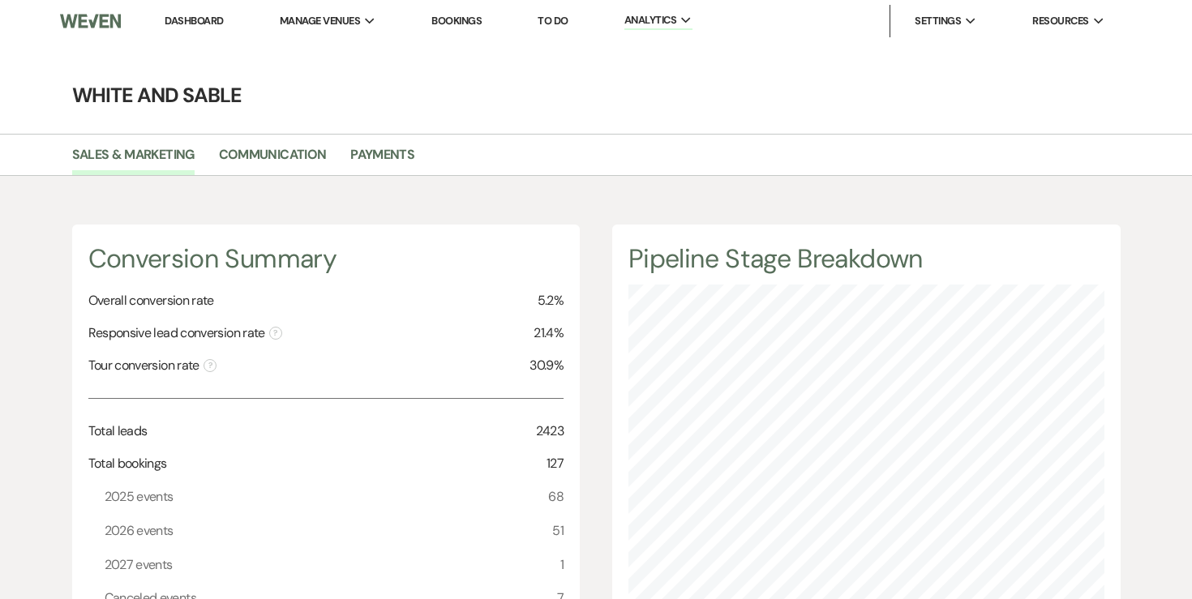
click at [210, 11] on li "Dashboard" at bounding box center [193, 21] width 75 height 32
click at [207, 15] on link "Dashboard" at bounding box center [194, 21] width 58 height 14
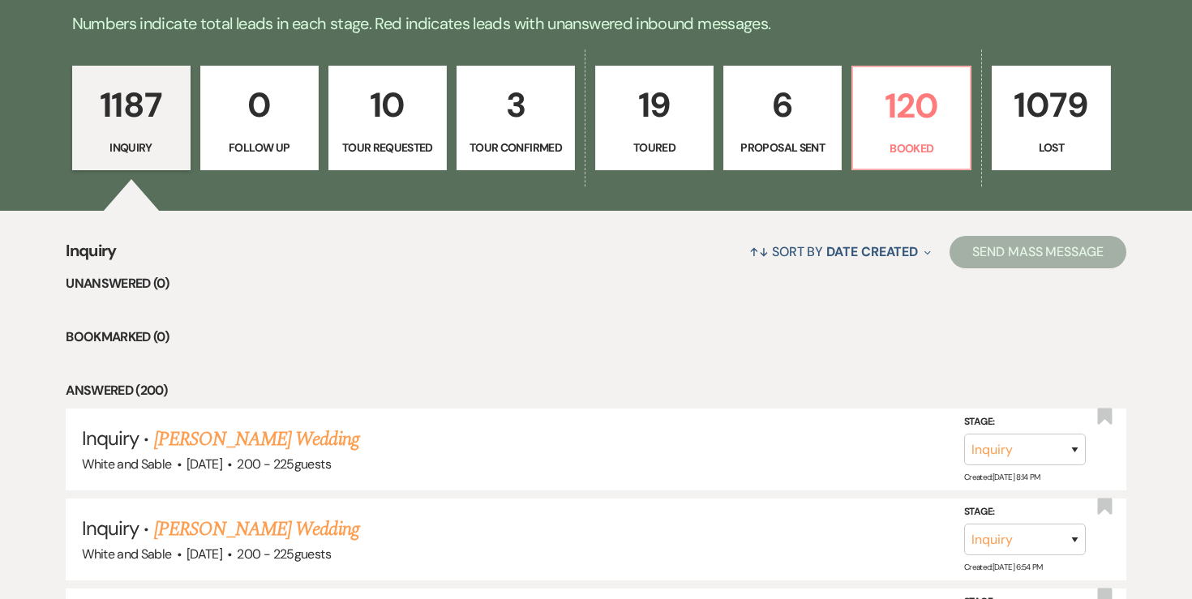
scroll to position [281, 0]
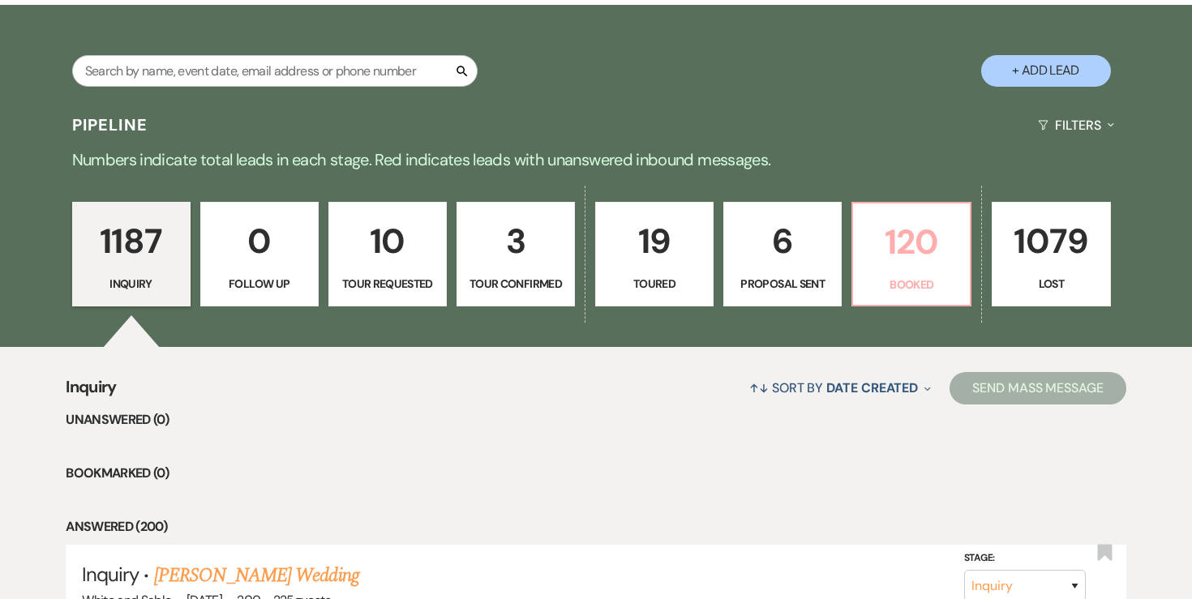
click at [890, 254] on p "120" at bounding box center [910, 242] width 97 height 54
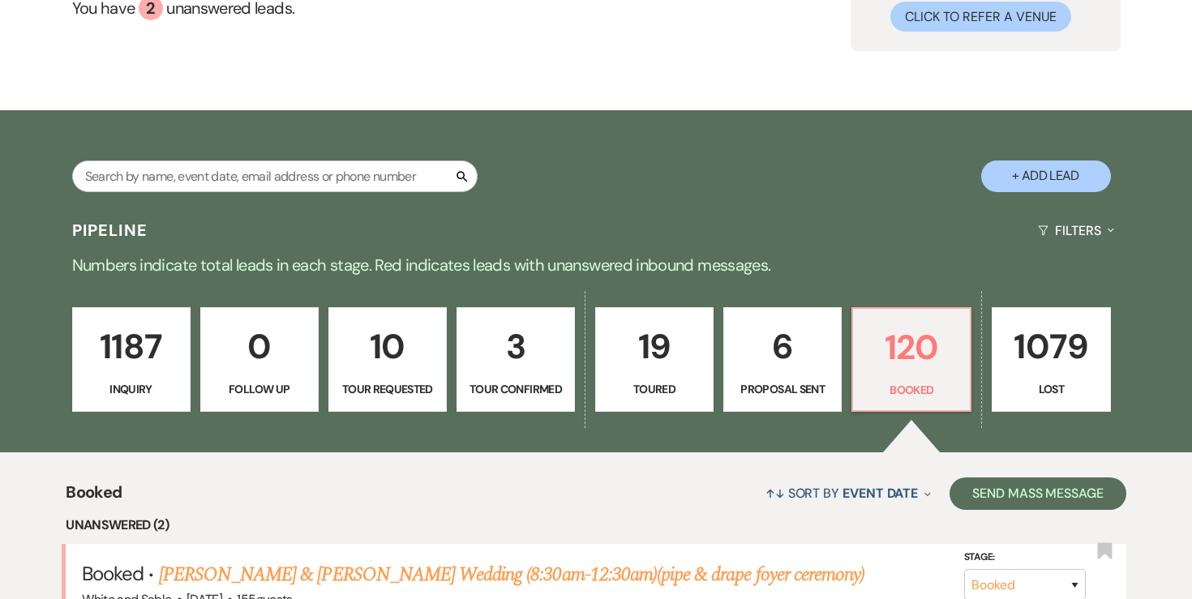
scroll to position [19, 0]
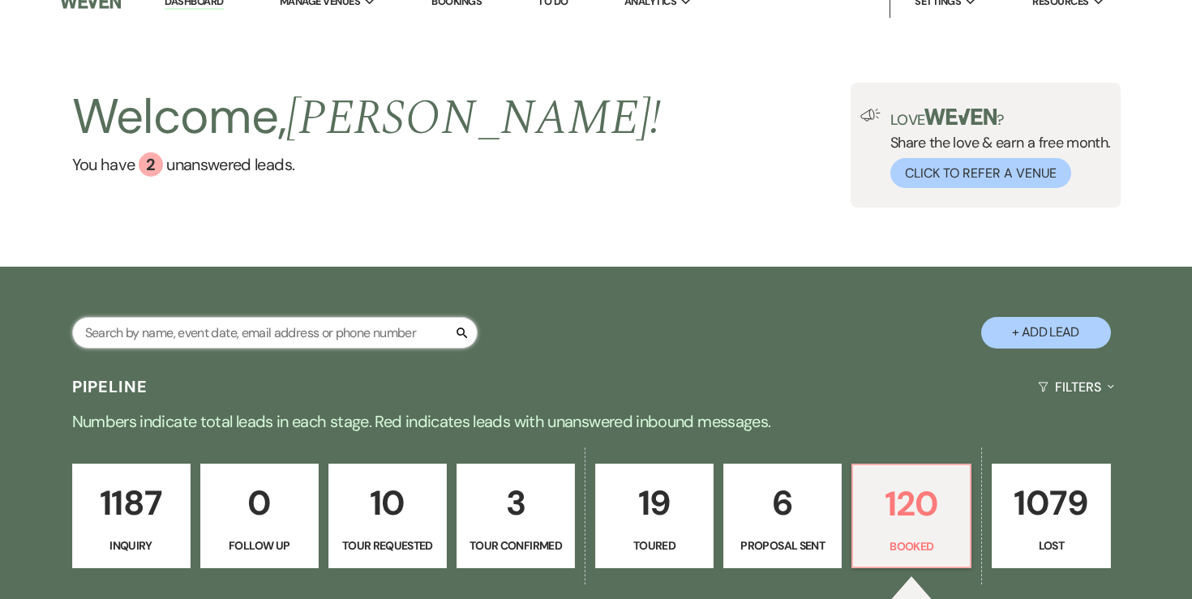
click at [353, 332] on input "text" at bounding box center [274, 333] width 405 height 32
type input "r"
type input "m"
type input "rooney"
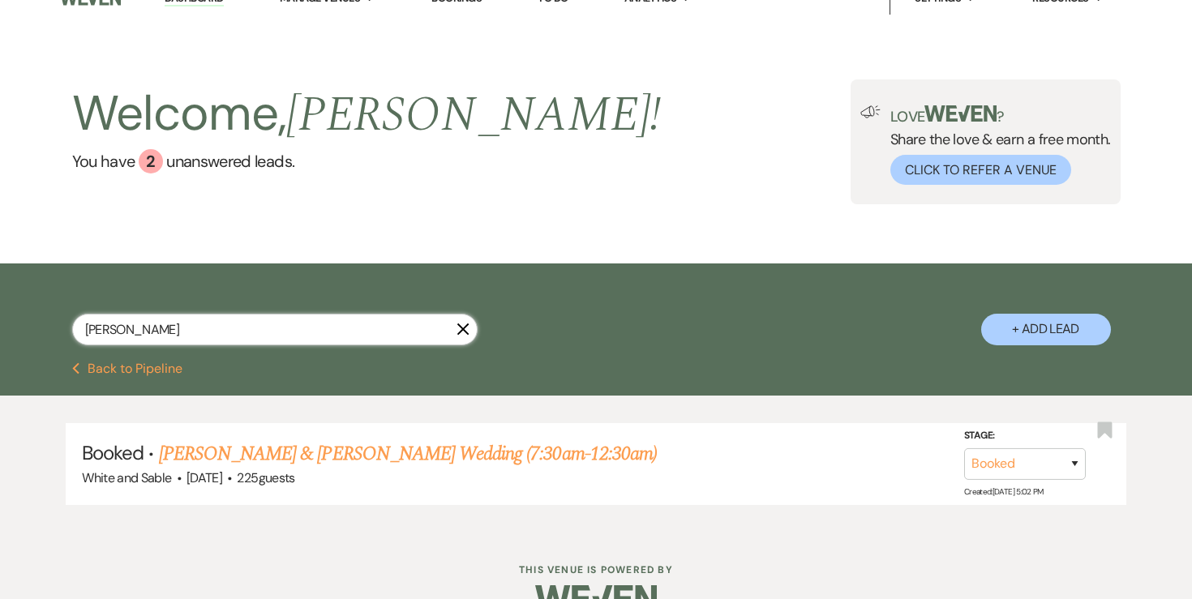
scroll to position [59, 0]
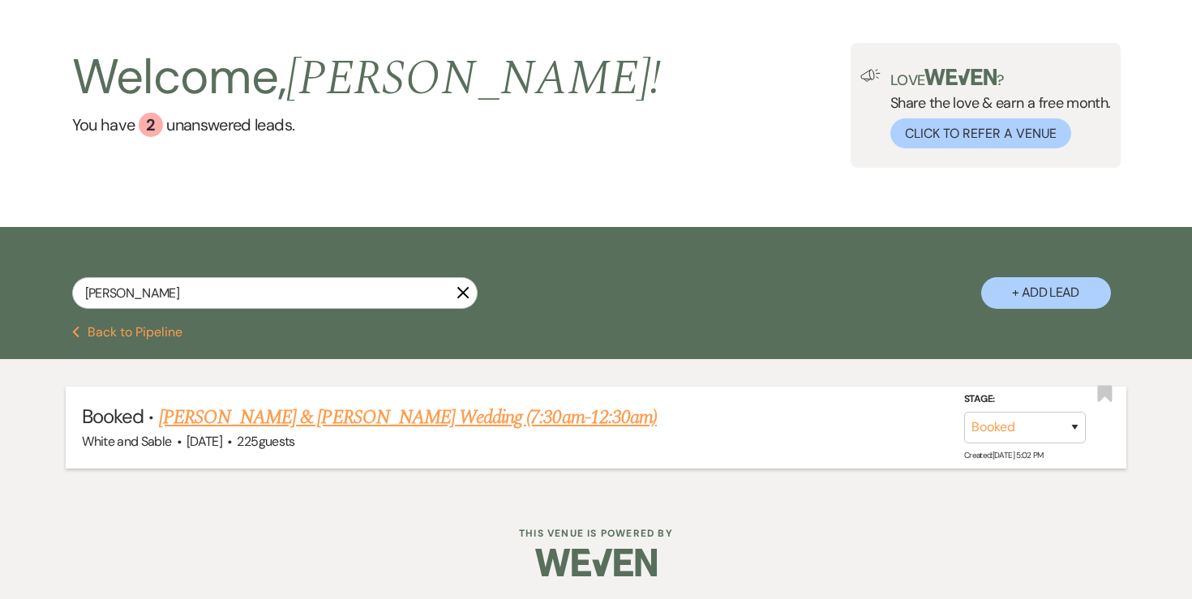
click at [282, 426] on link "[PERSON_NAME] & [PERSON_NAME] Wedding (7:30am-12:30am)" at bounding box center [408, 417] width 498 height 29
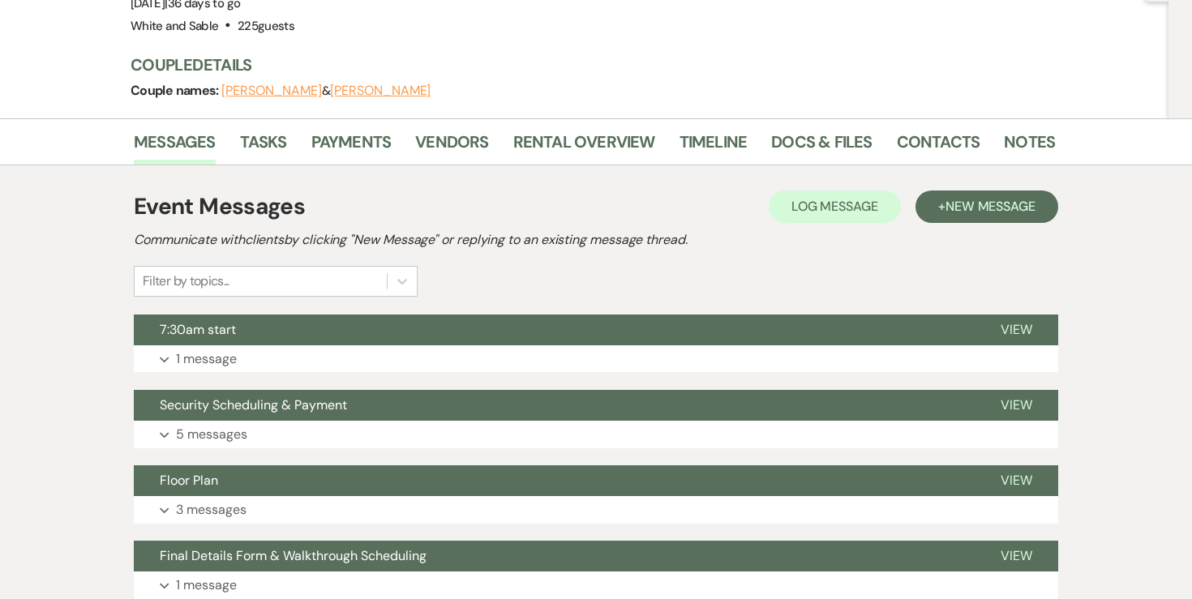
scroll to position [189, 0]
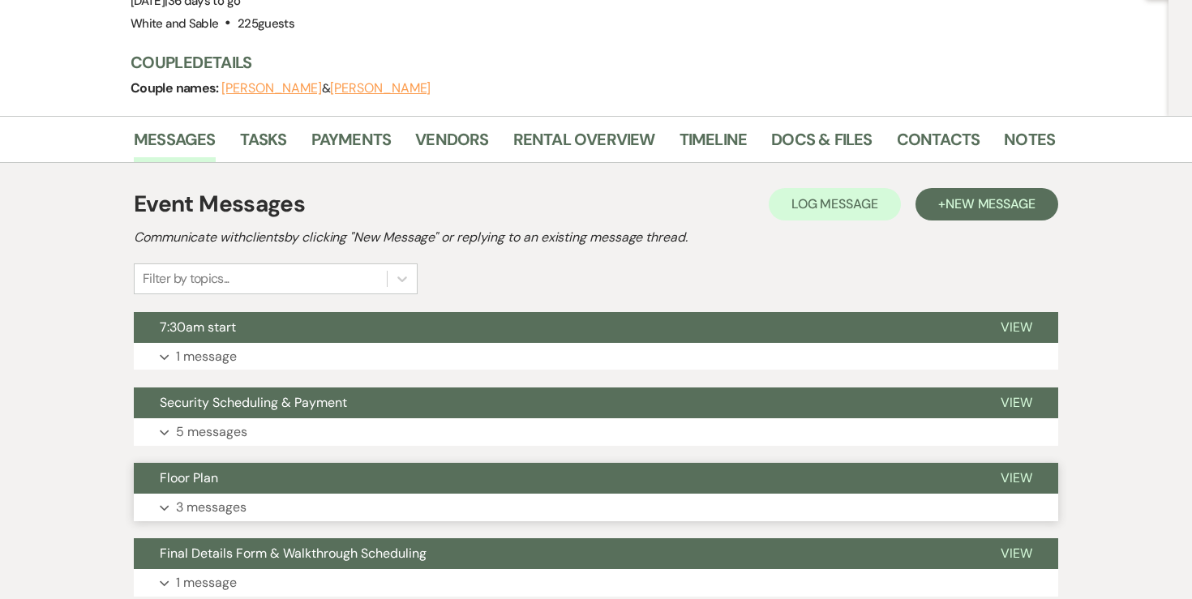
click at [214, 494] on button "Expand 3 messages" at bounding box center [596, 508] width 924 height 28
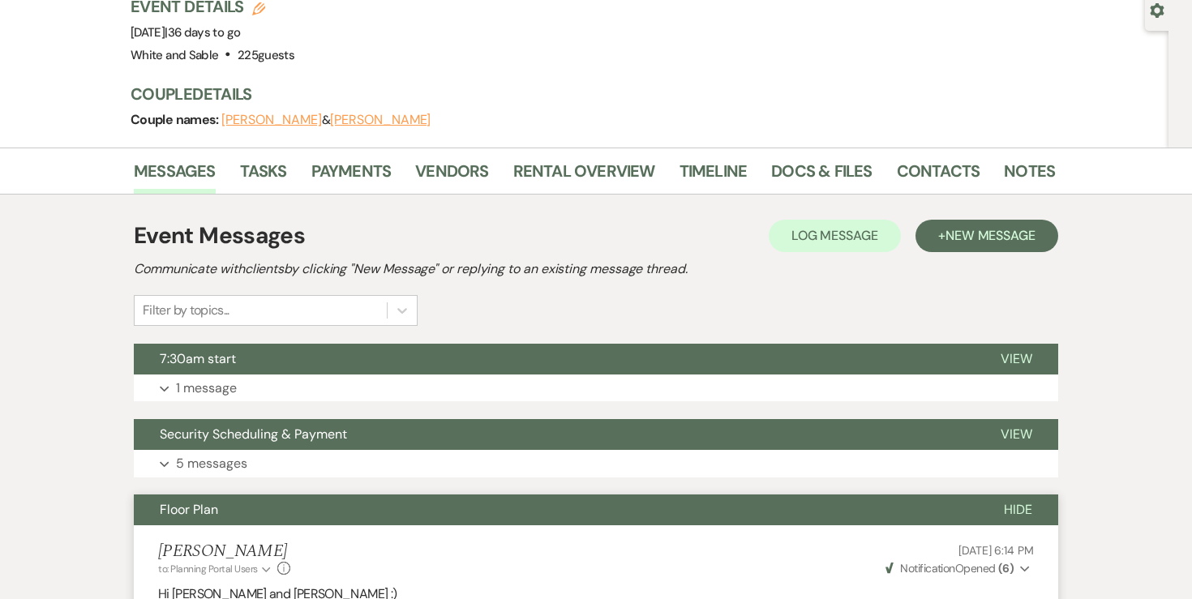
scroll to position [0, 0]
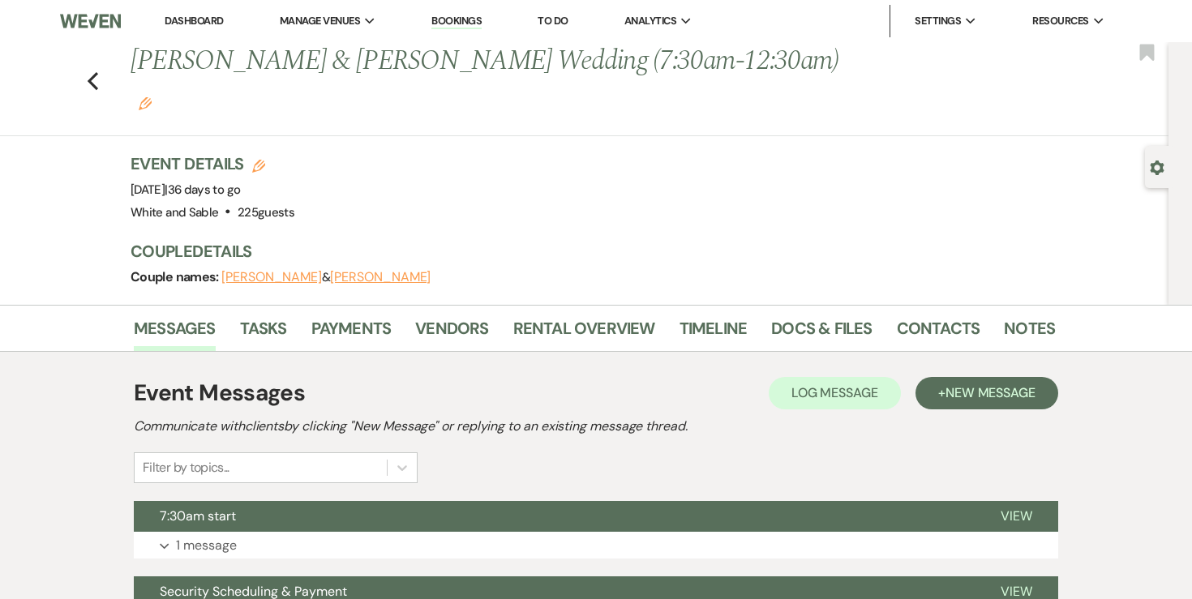
click at [198, 15] on link "Dashboard" at bounding box center [194, 21] width 58 height 14
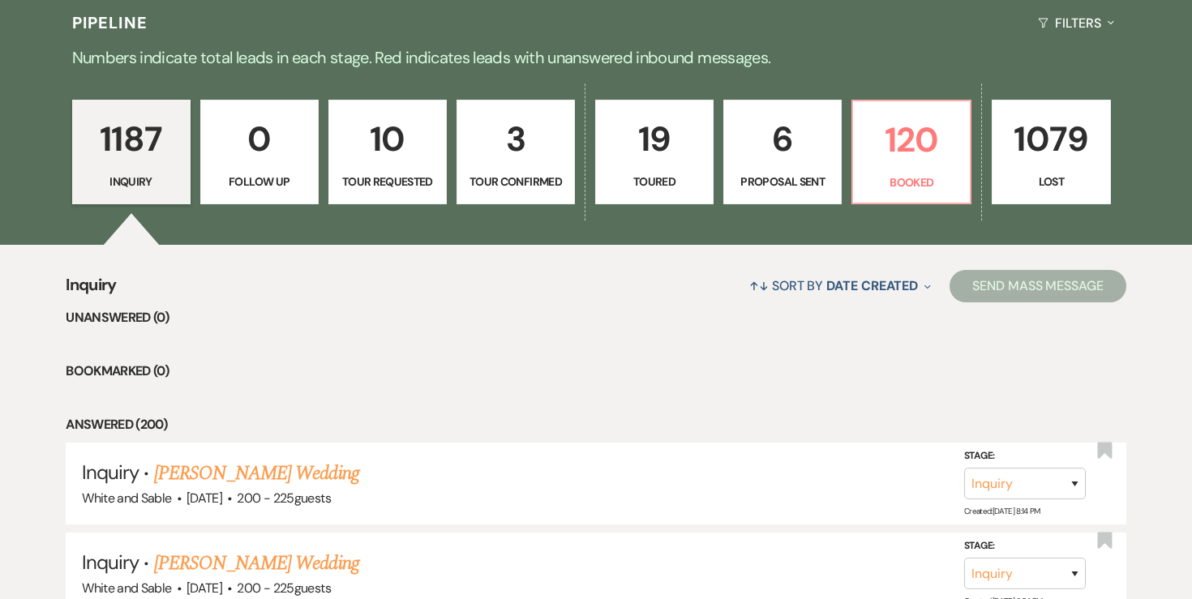
scroll to position [450, 0]
